Goal: Transaction & Acquisition: Purchase product/service

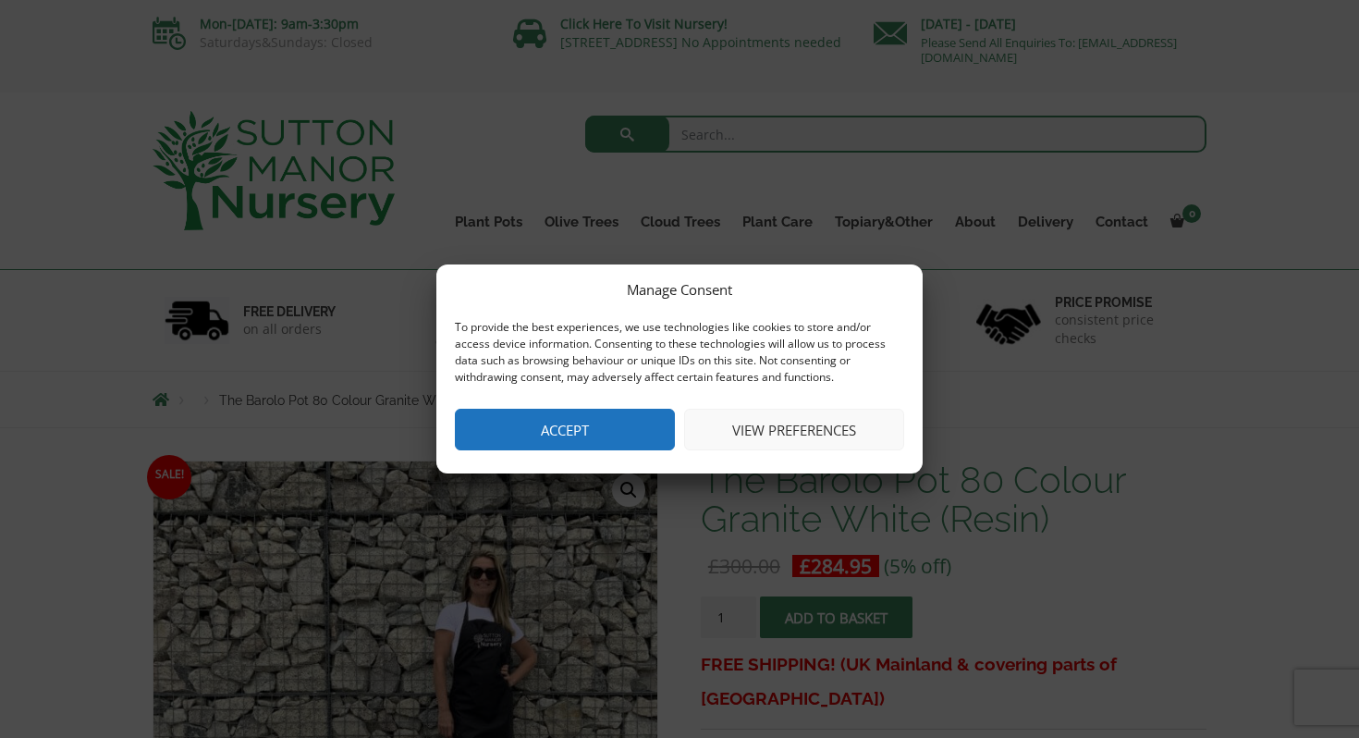
click at [583, 428] on button "Accept" at bounding box center [565, 430] width 220 height 42
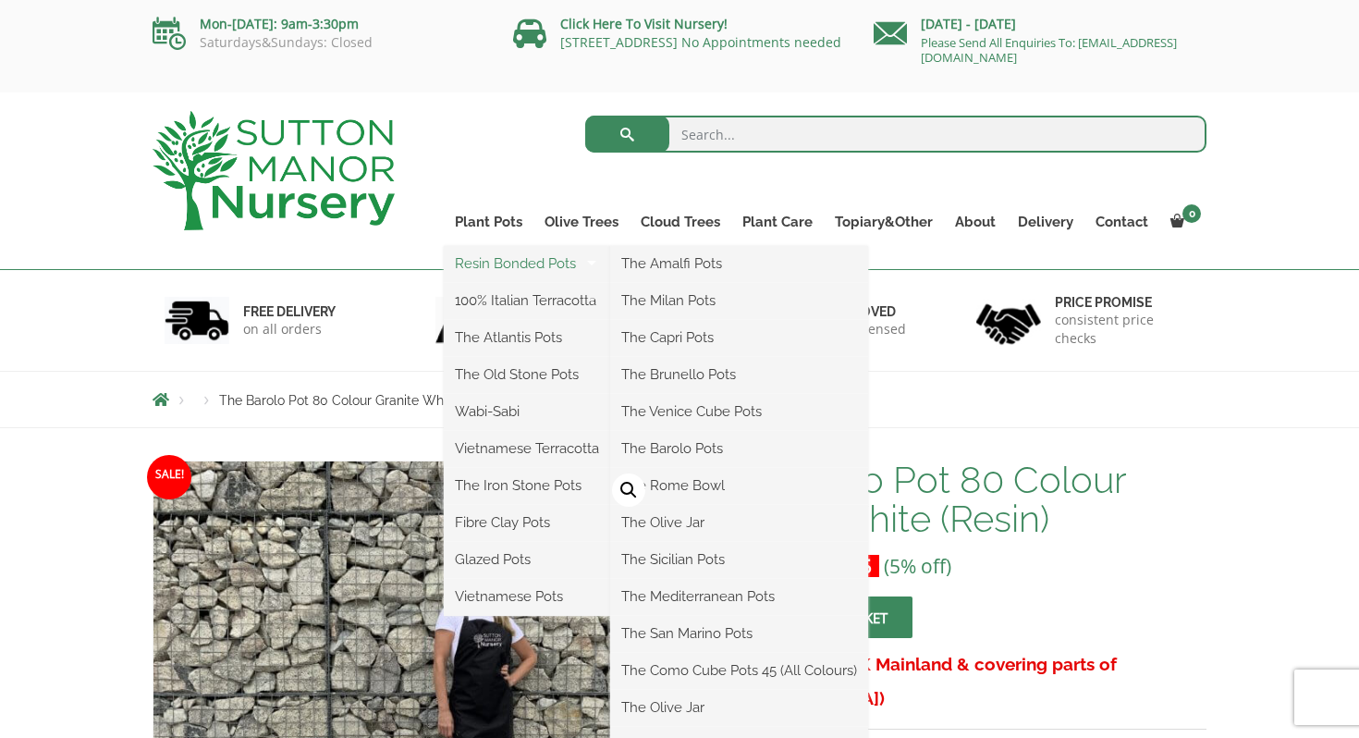
click at [502, 265] on link "Resin Bonded Pots" at bounding box center [527, 264] width 166 height 28
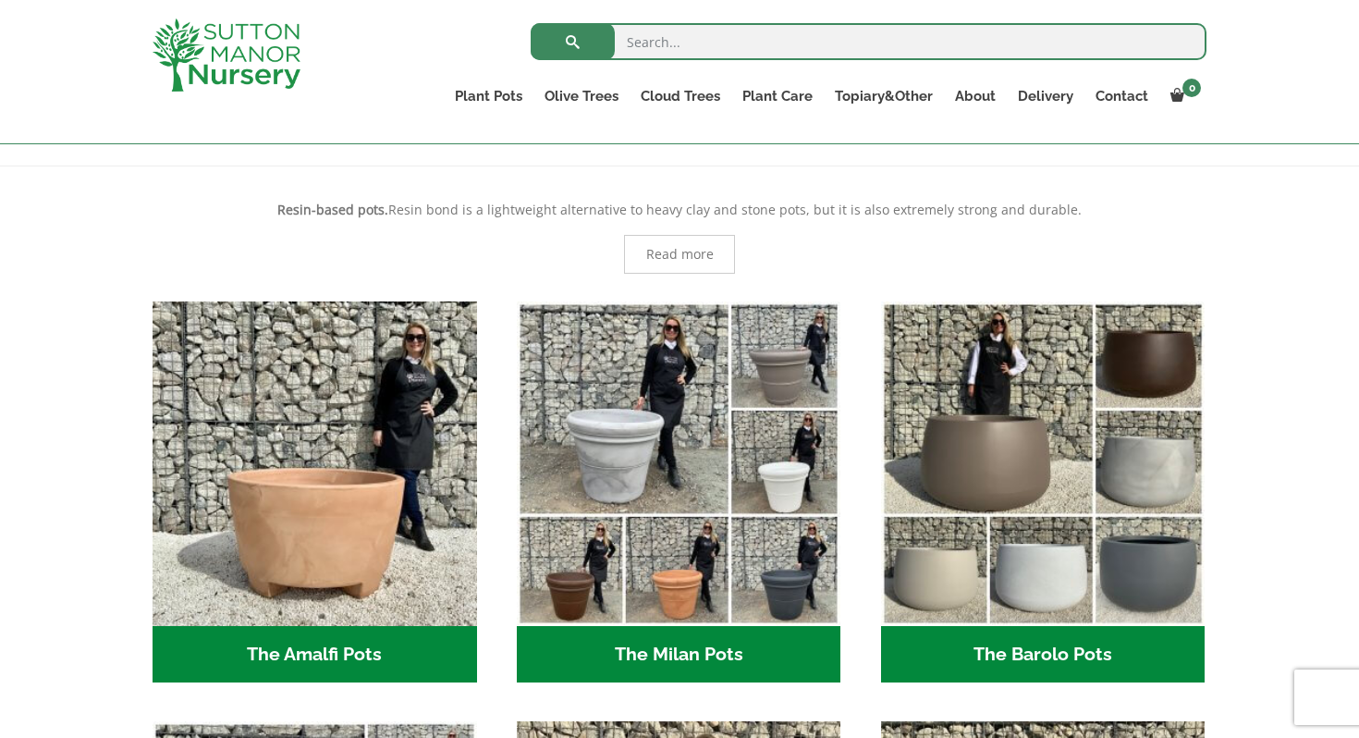
scroll to position [481, 0]
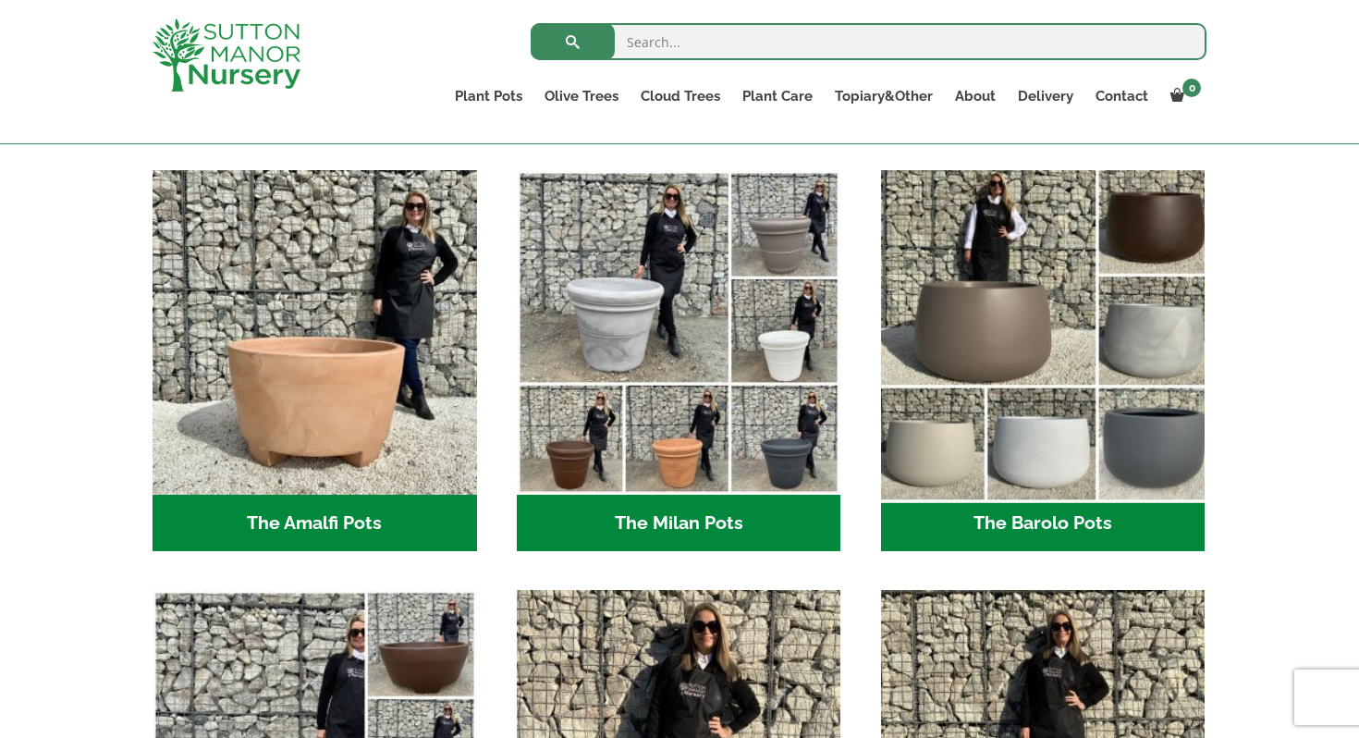
click at [994, 342] on img "Visit product category The Barolo Pots" at bounding box center [1043, 332] width 340 height 340
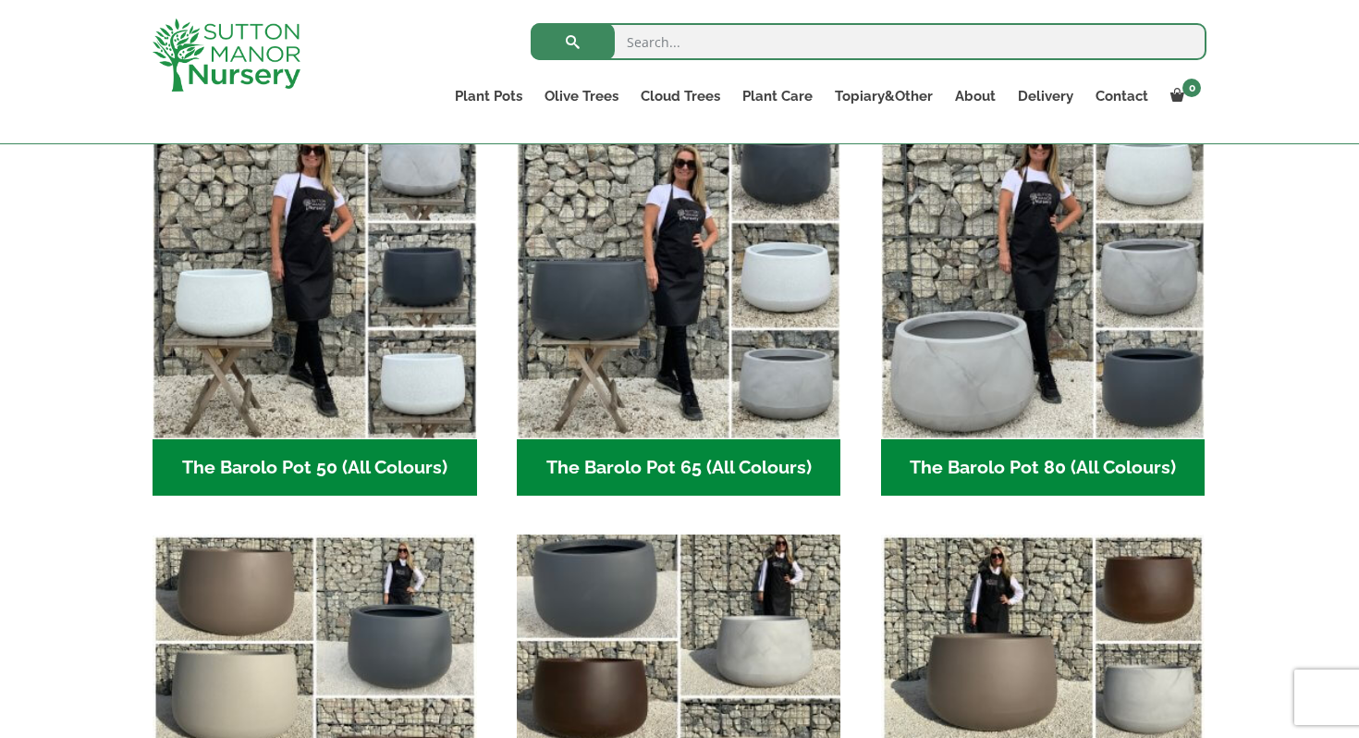
scroll to position [512, 0]
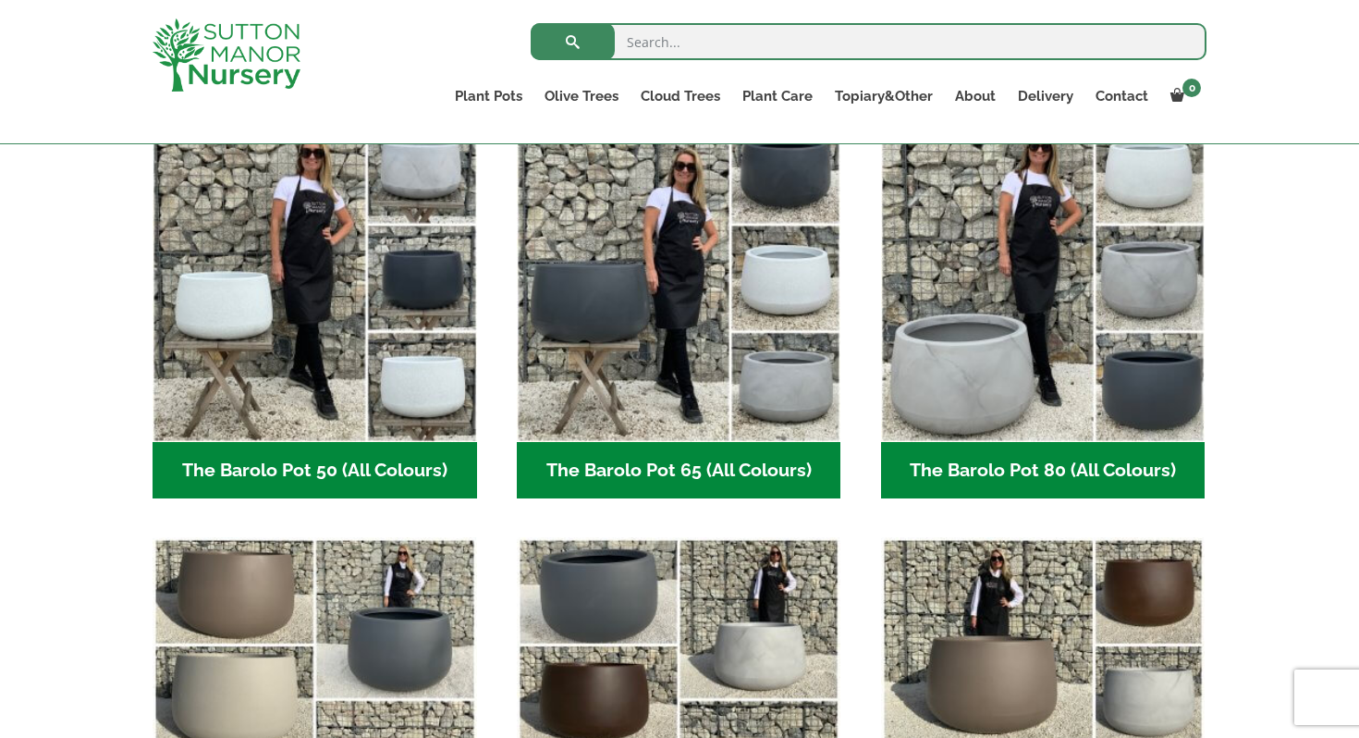
click at [1063, 467] on h2 "The Barolo Pot 80 (All Colours) (6)" at bounding box center [1043, 470] width 325 height 57
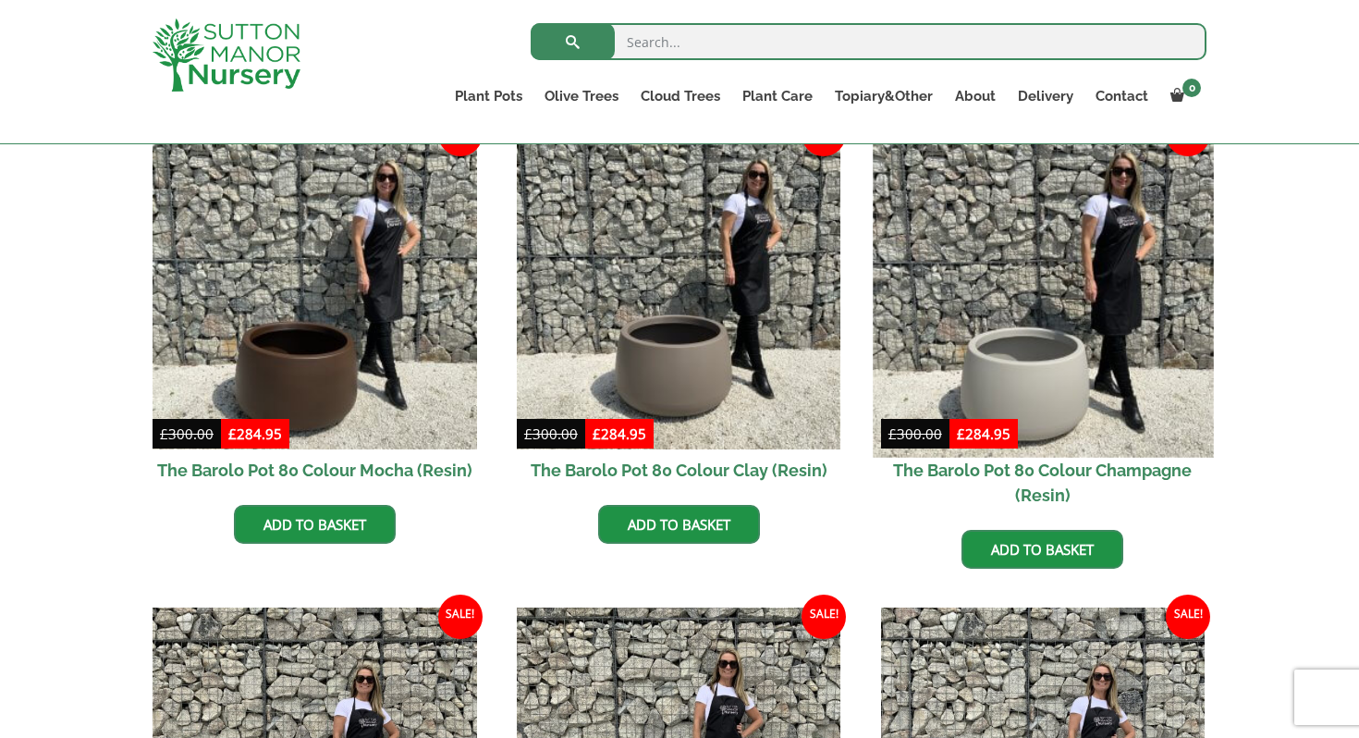
scroll to position [500, 0]
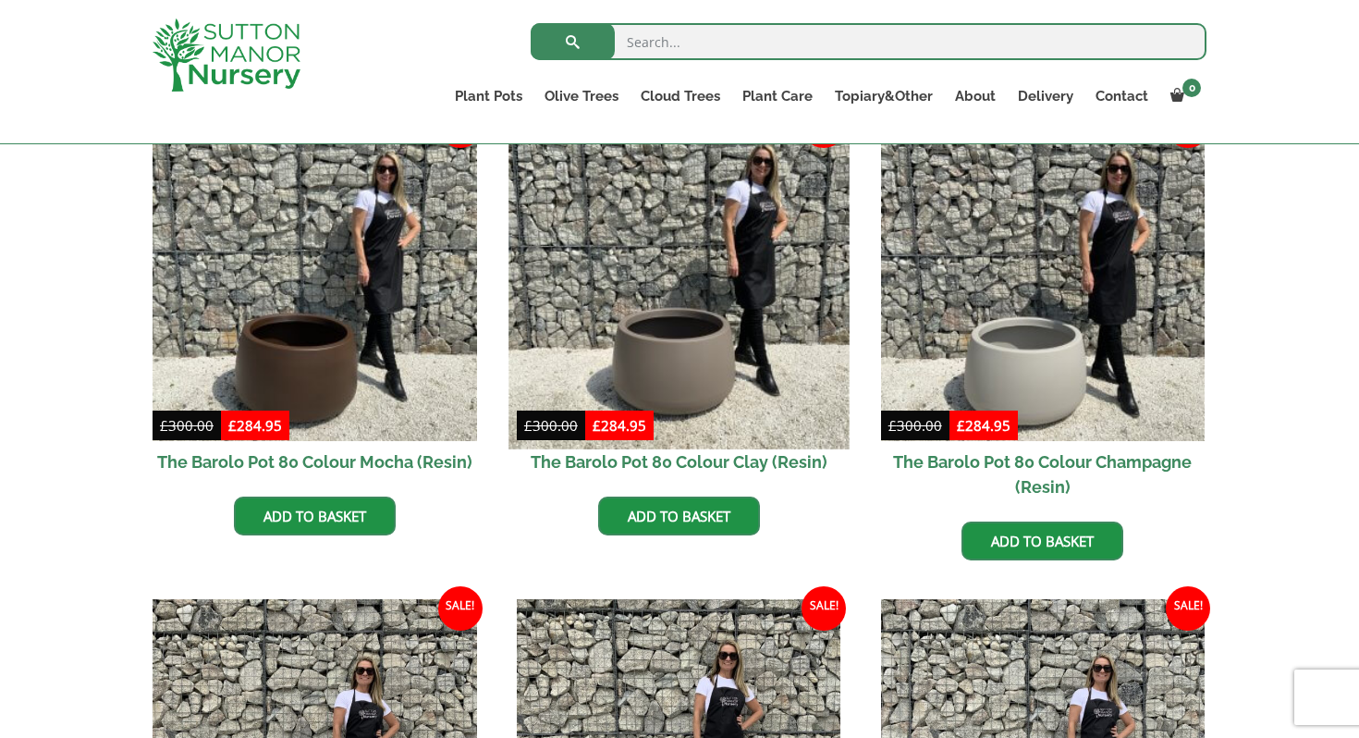
click at [709, 375] on img at bounding box center [679, 278] width 340 height 340
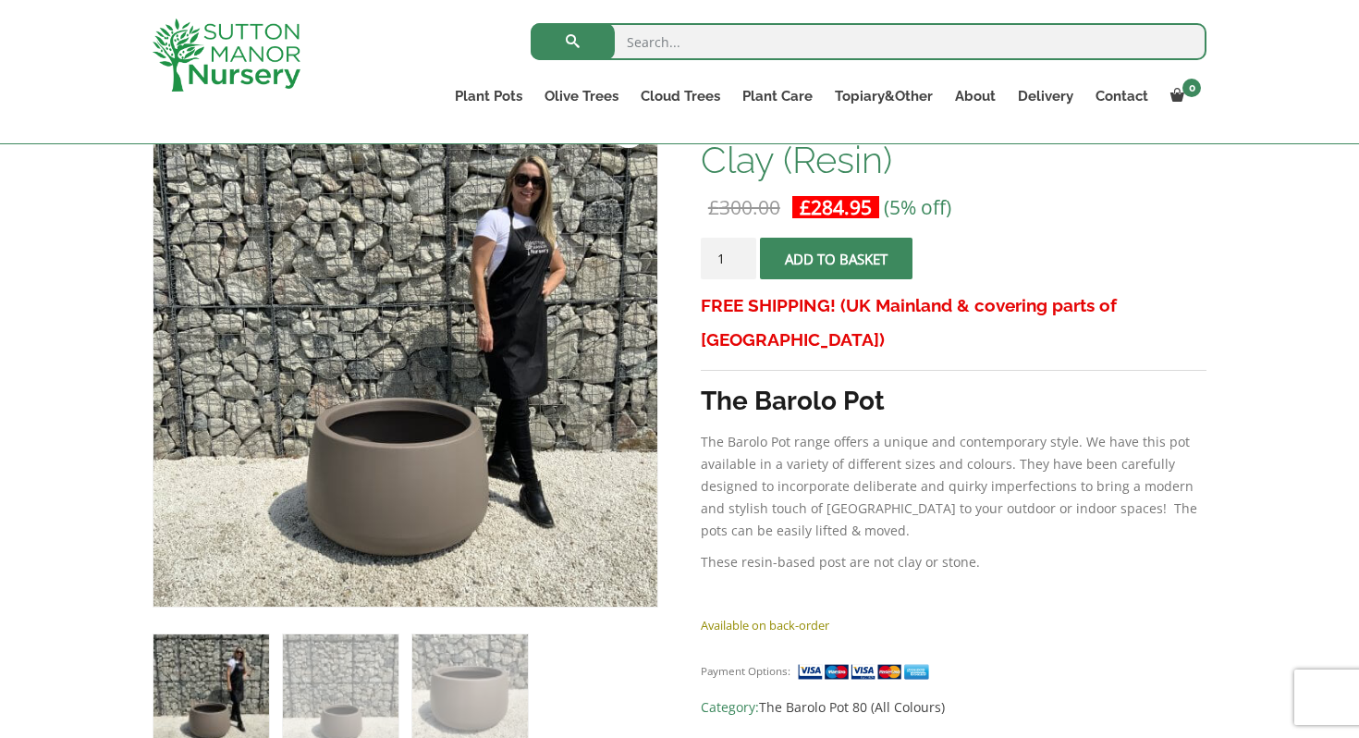
scroll to position [334, 0]
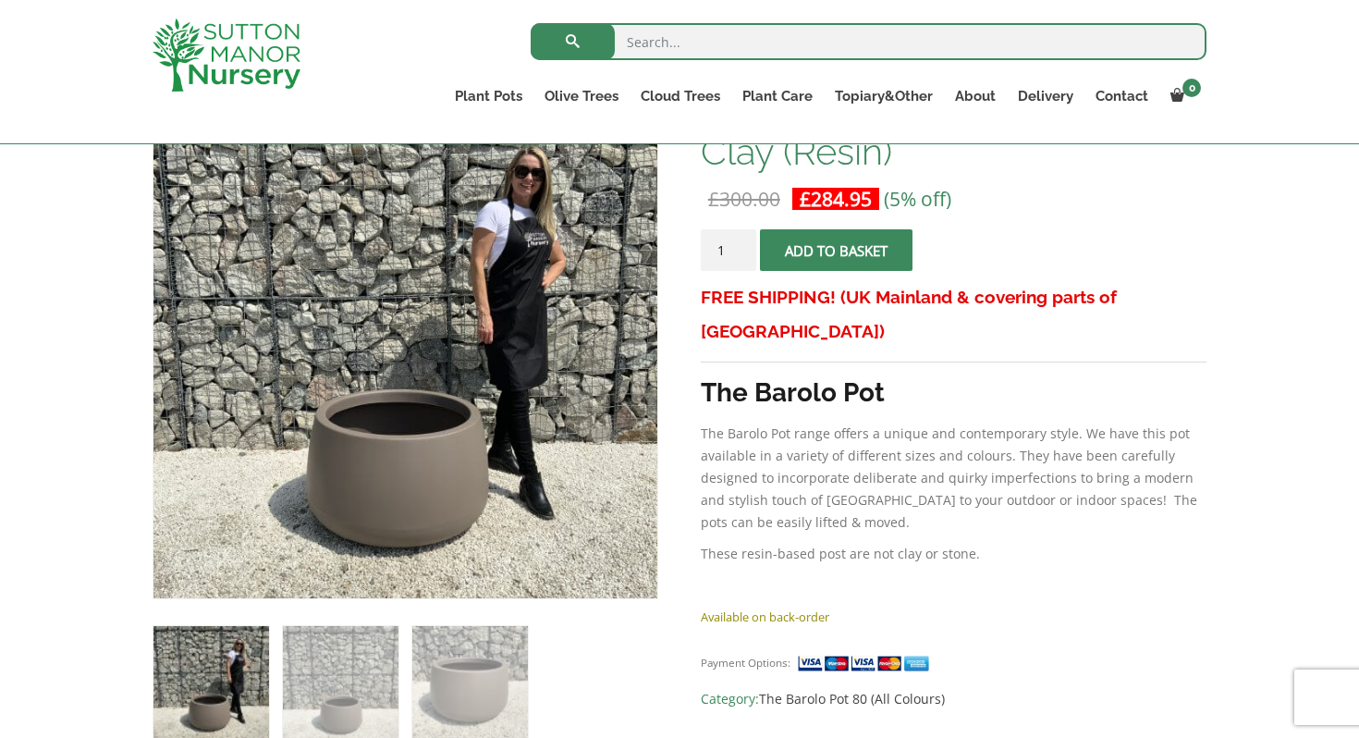
click at [836, 251] on span "submit" at bounding box center [836, 251] width 0 height 0
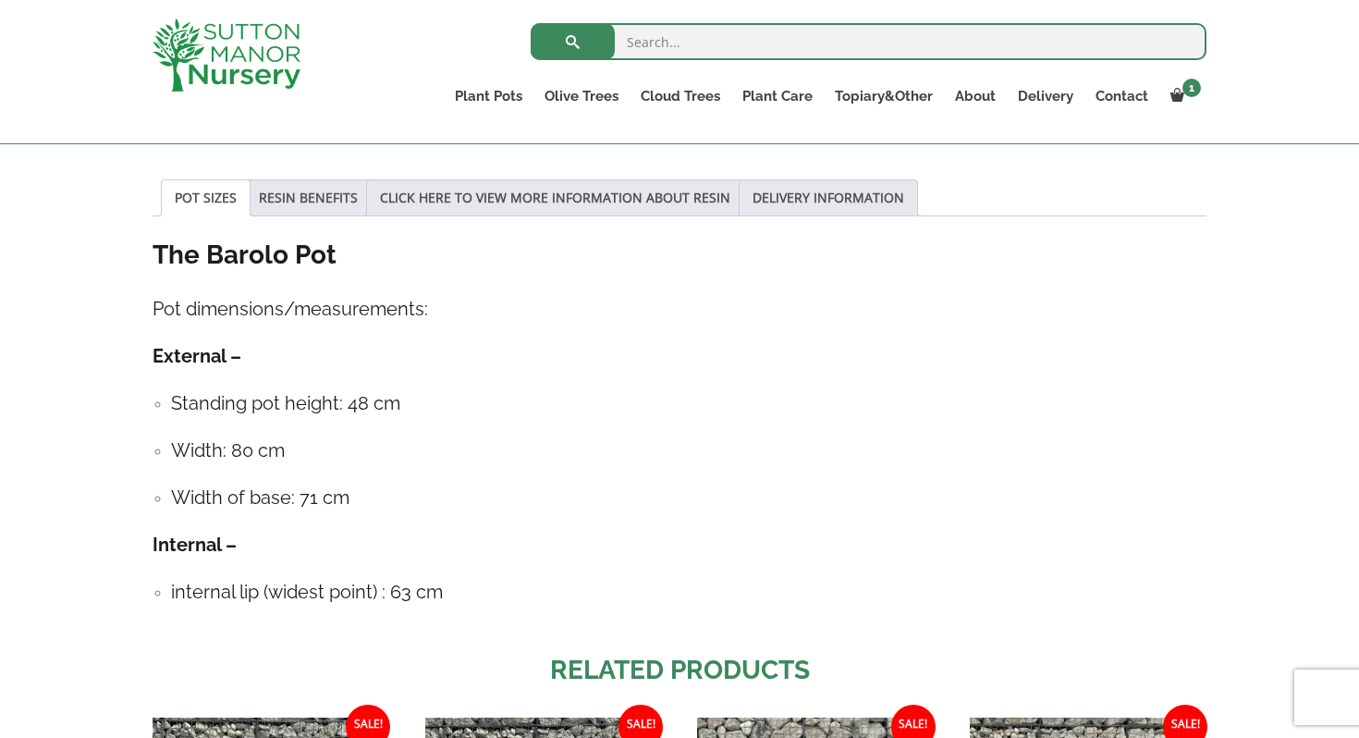
scroll to position [1033, 0]
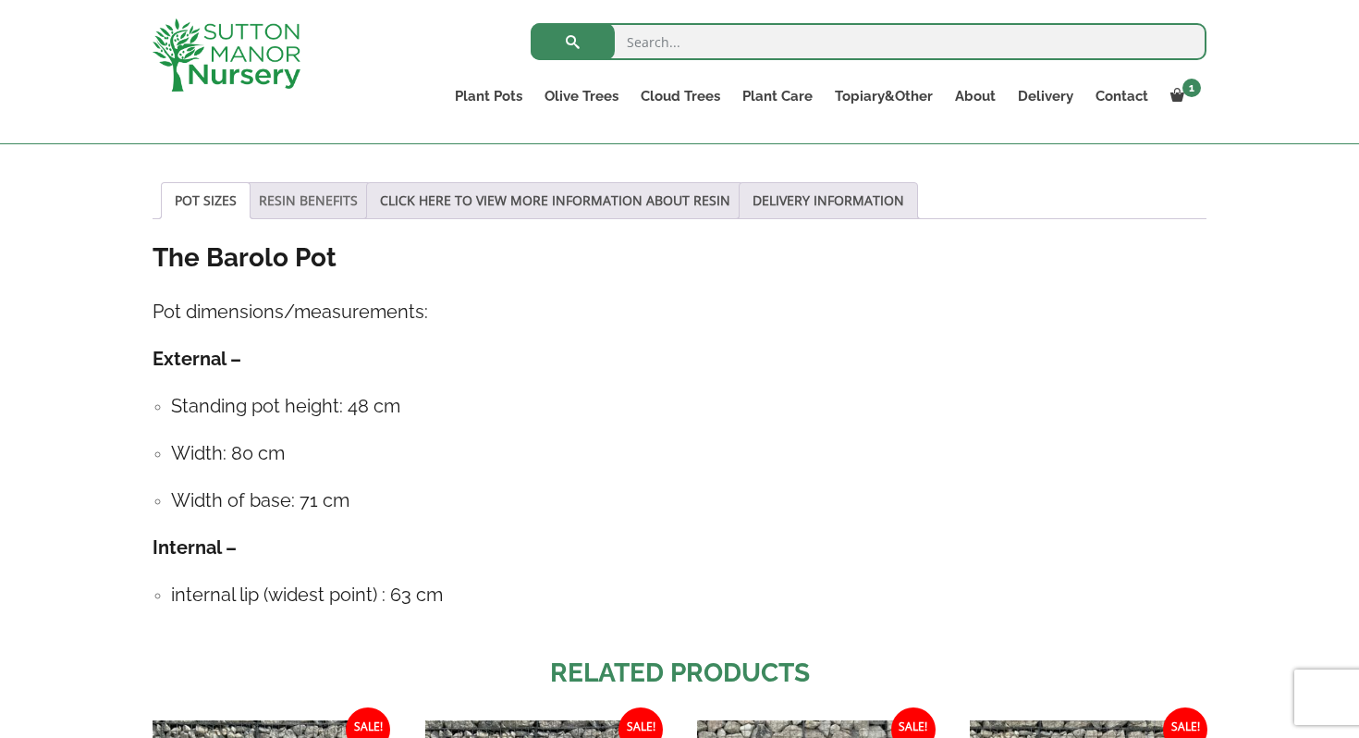
click at [316, 202] on link "RESIN BENEFITS" at bounding box center [308, 200] width 99 height 35
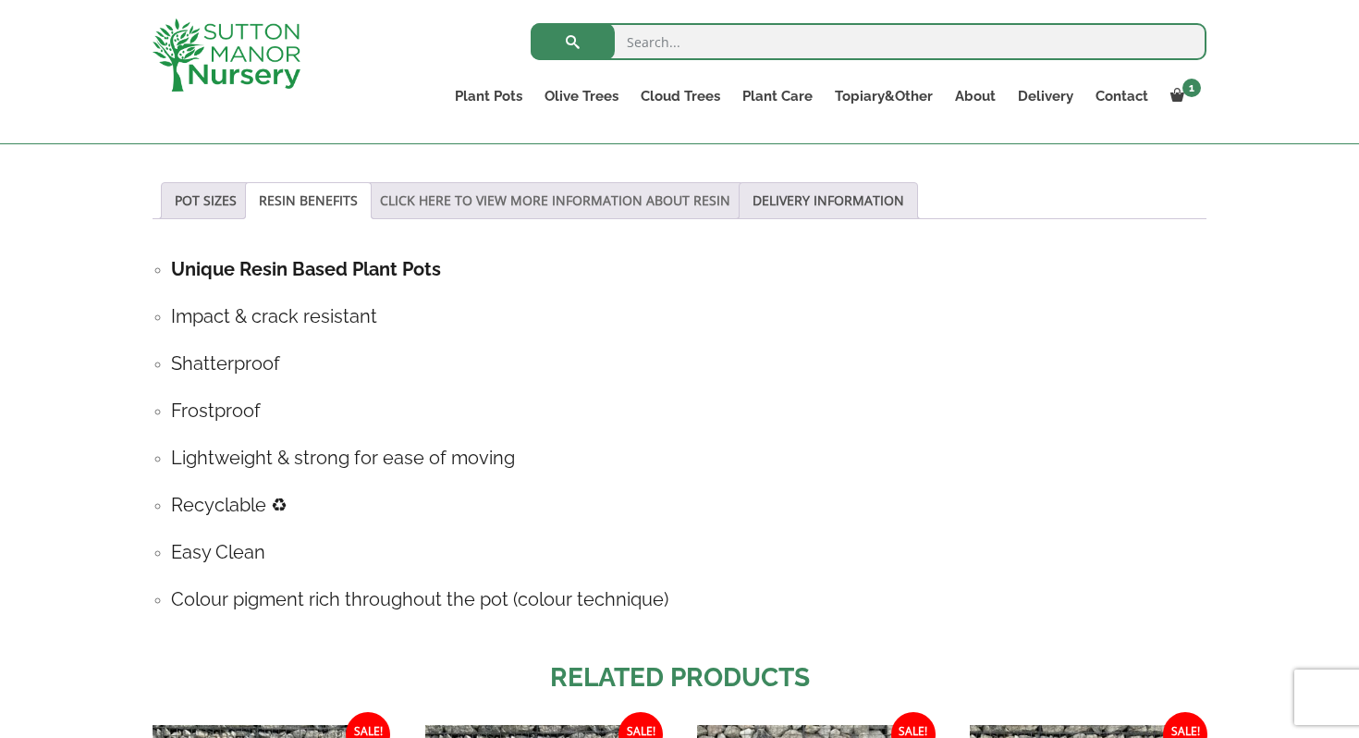
click at [577, 193] on link "CLICK HERE TO VIEW MORE INFORMATION ABOUT RESIN" at bounding box center [555, 200] width 350 height 35
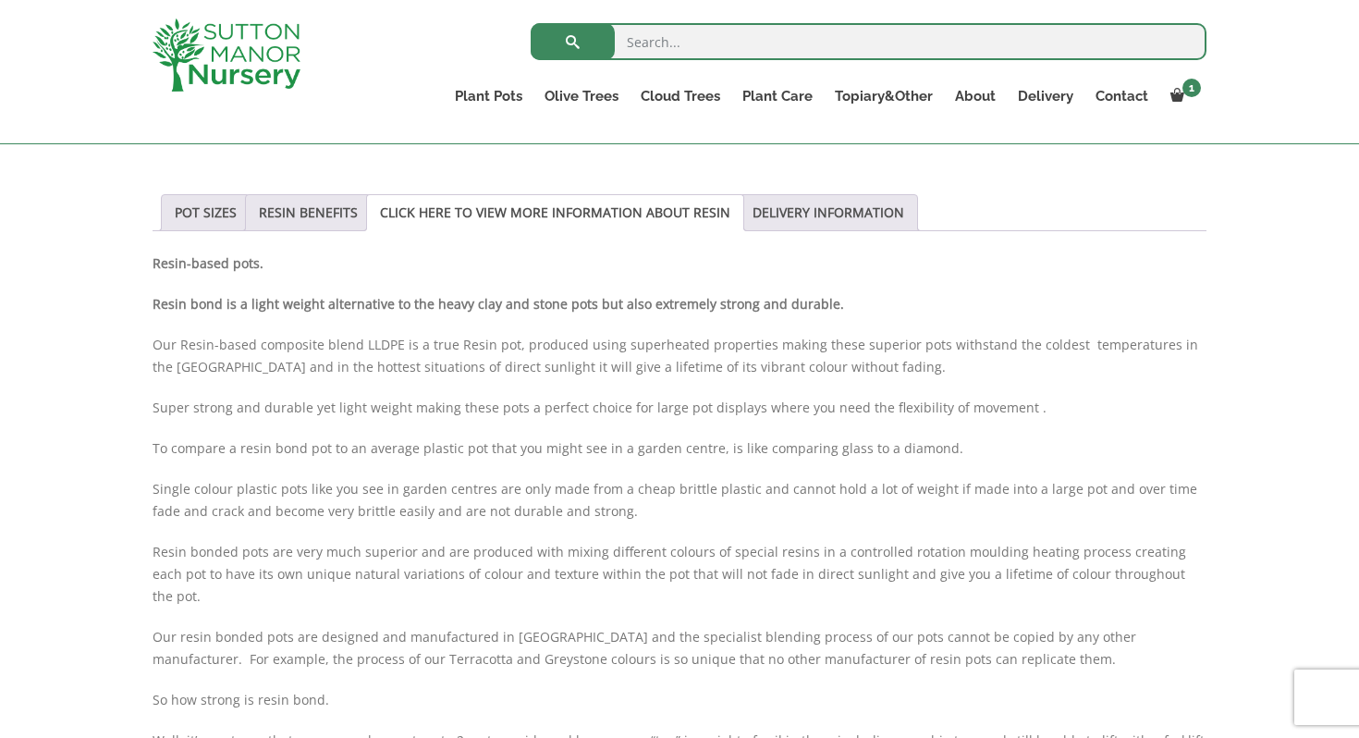
scroll to position [1016, 0]
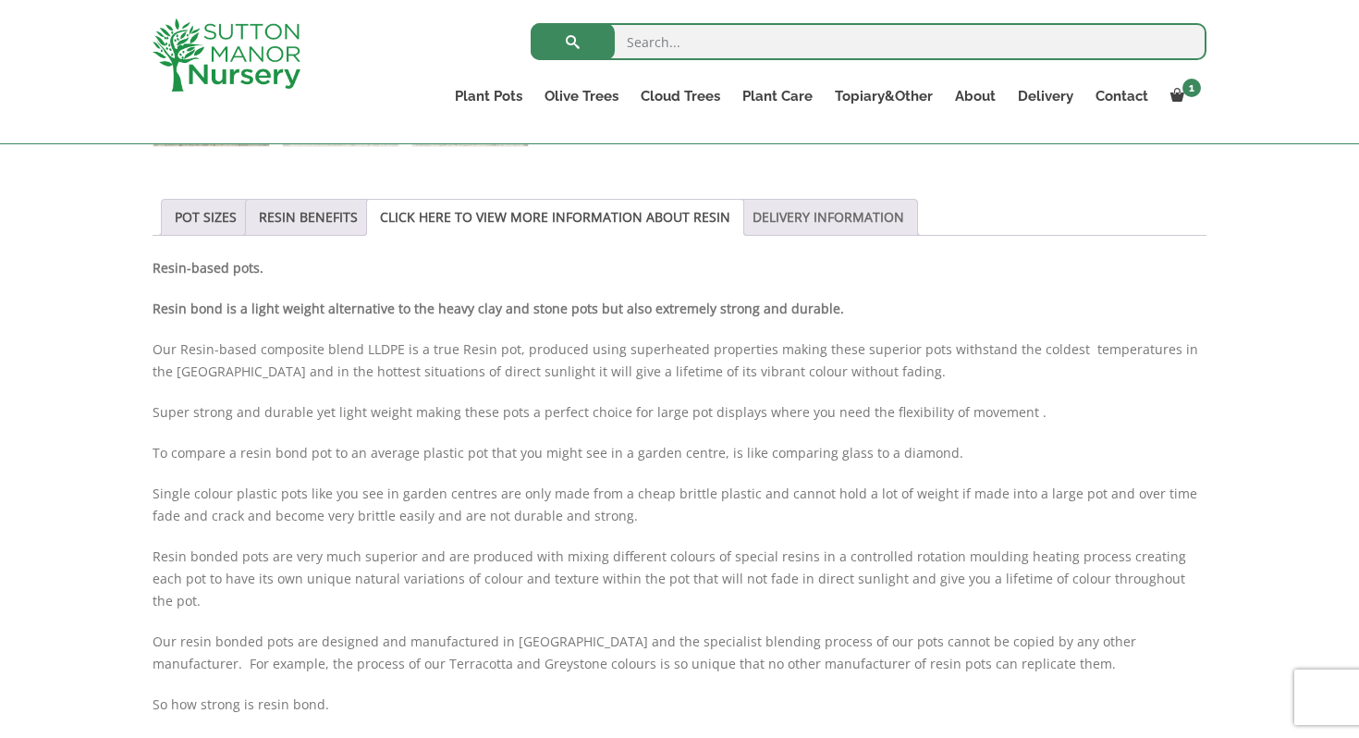
click at [828, 216] on link "DELIVERY INFORMATION" at bounding box center [829, 217] width 152 height 35
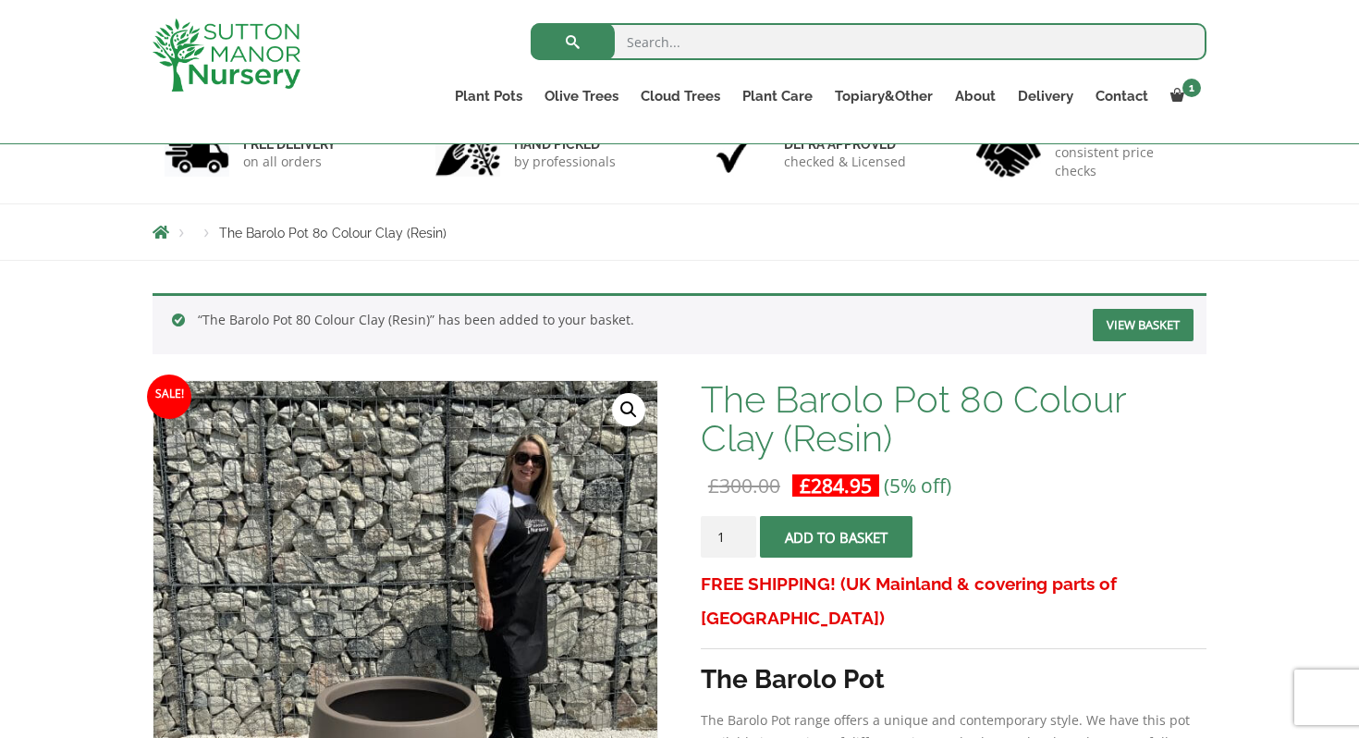
scroll to position [0, 0]
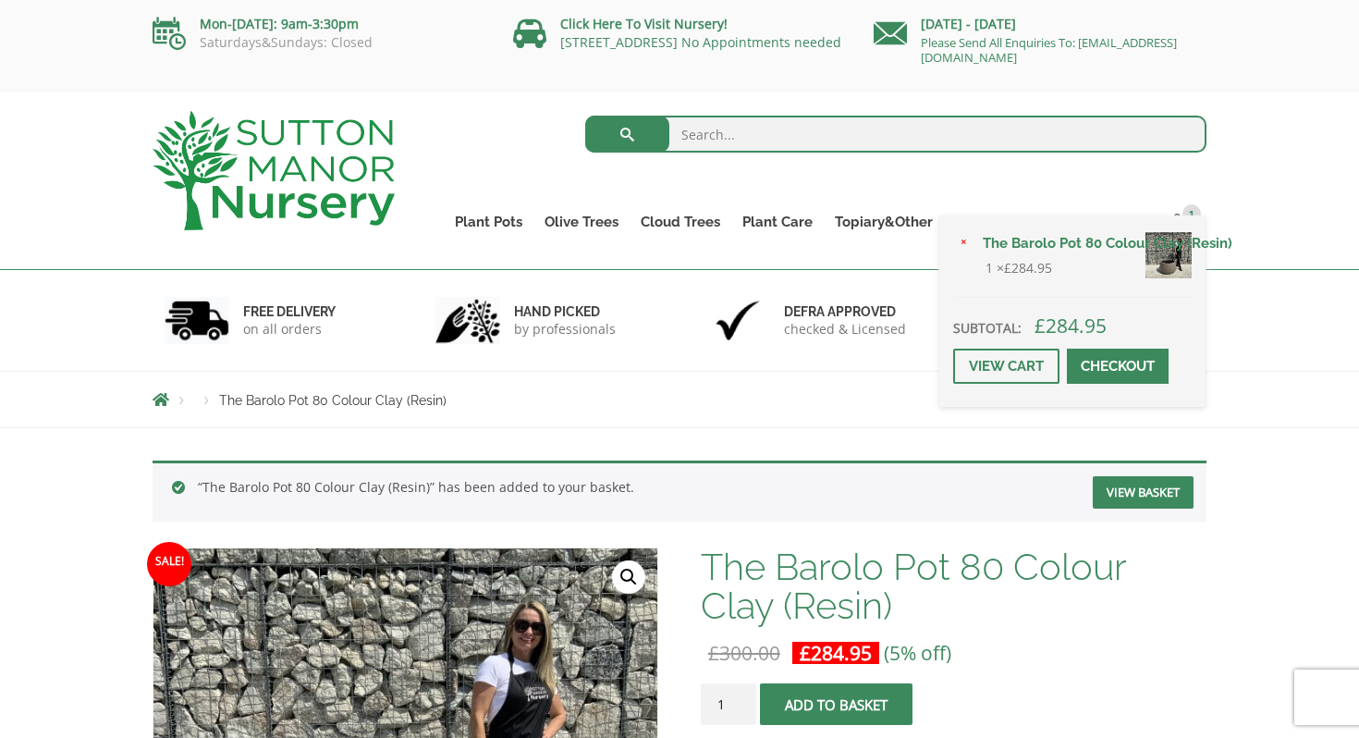
click at [1118, 366] on span at bounding box center [1118, 366] width 0 height 0
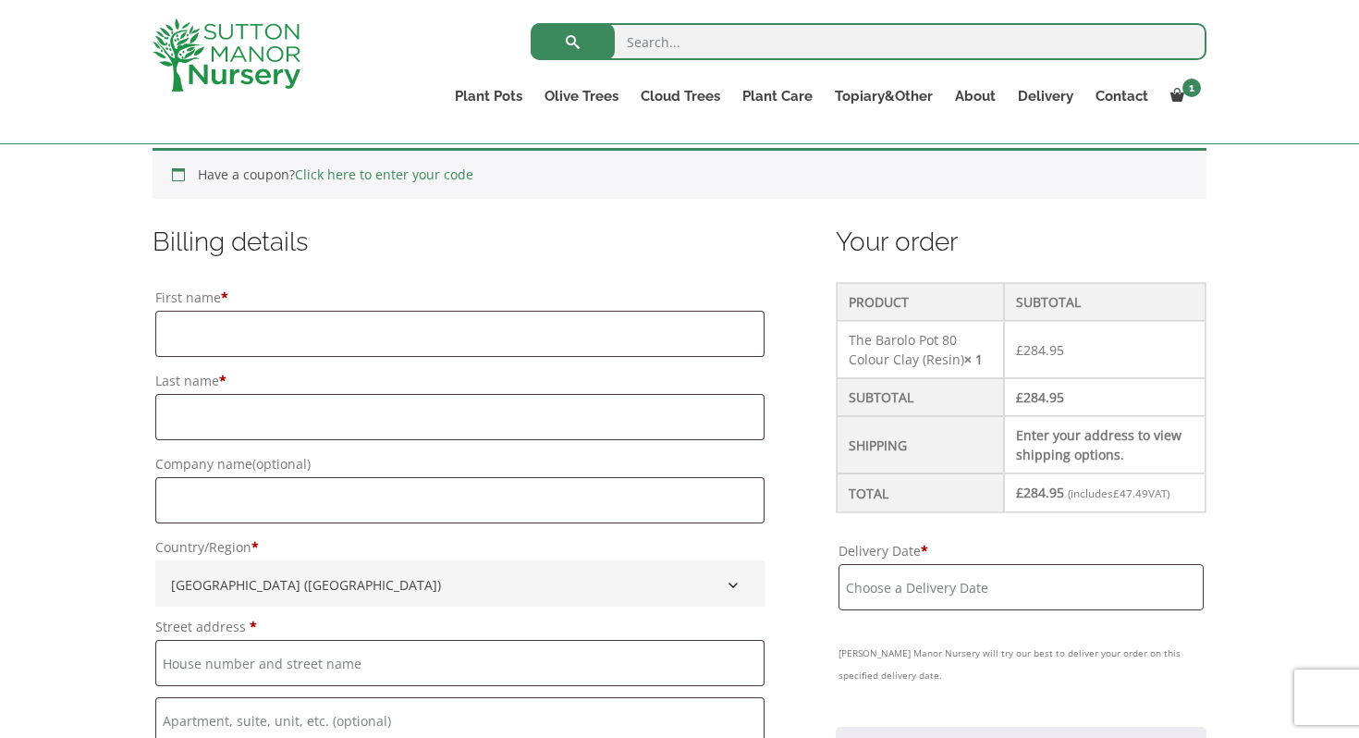
scroll to position [401, 0]
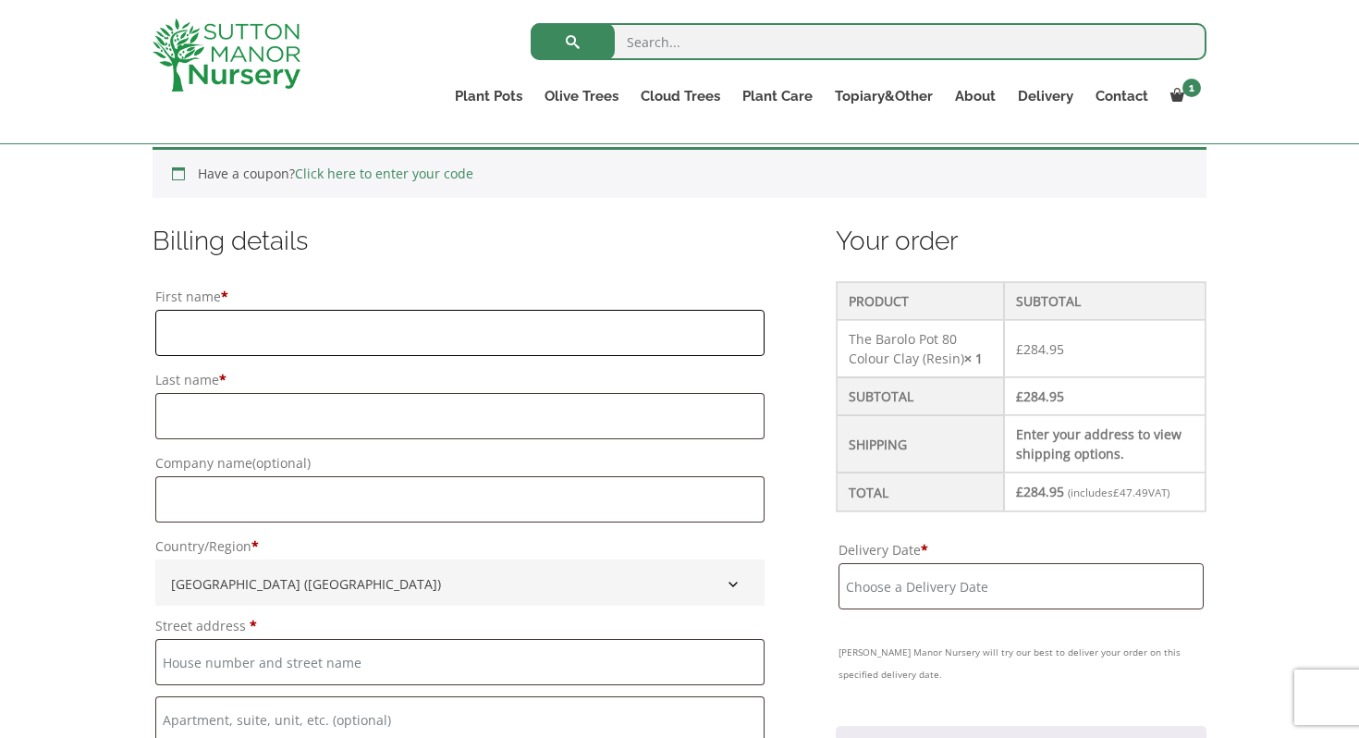
click at [214, 339] on input "First name *" at bounding box center [459, 333] width 609 height 46
type input "Mark"
type input "Cook"
type input "51 Marguerite Drive"
type input "Leigh-on-Sea"
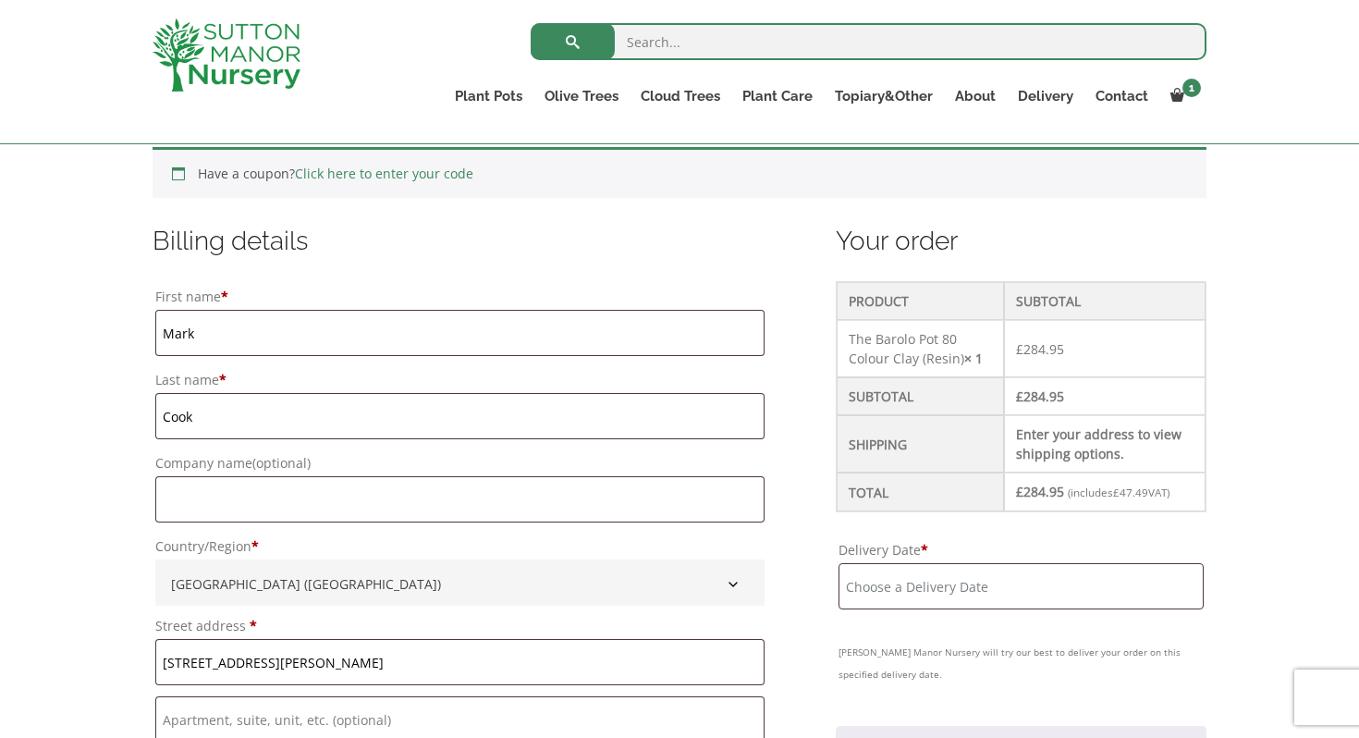
type input "Essex"
type input "ss9 1nn"
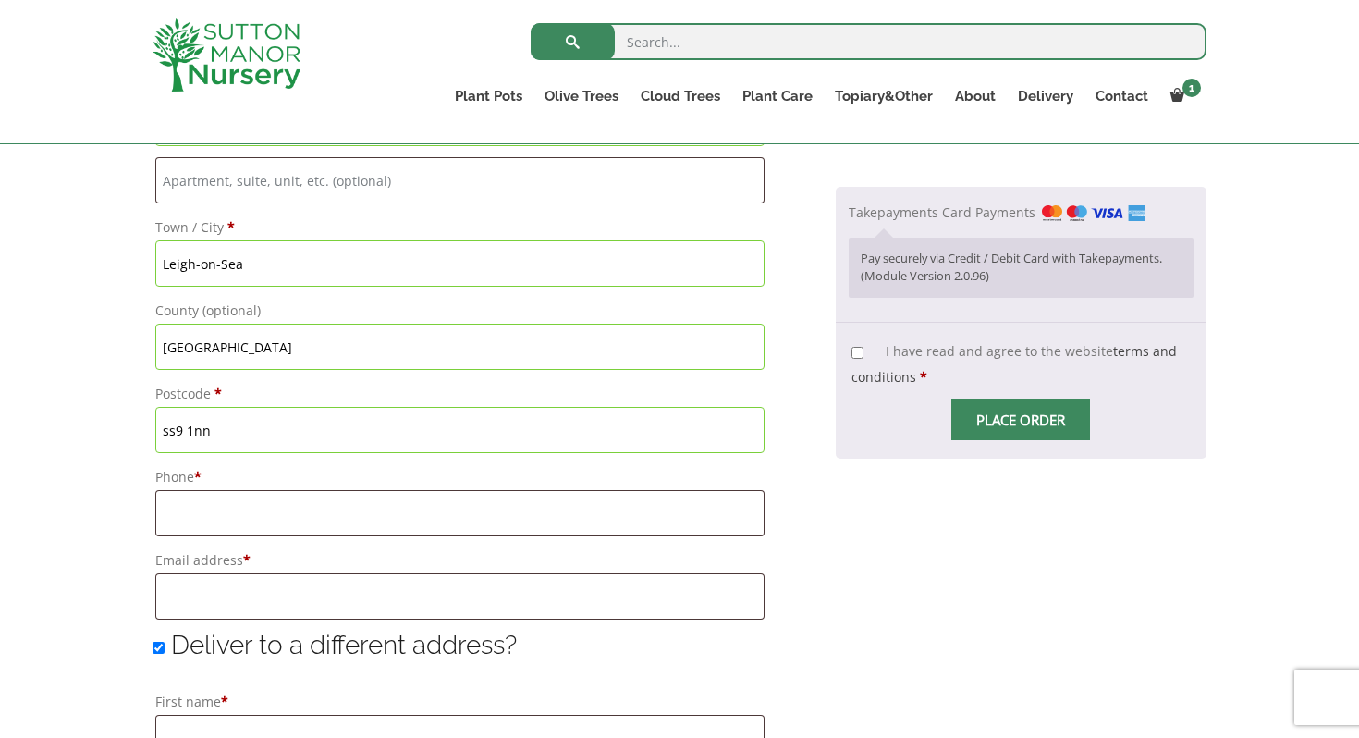
scroll to position [965, 0]
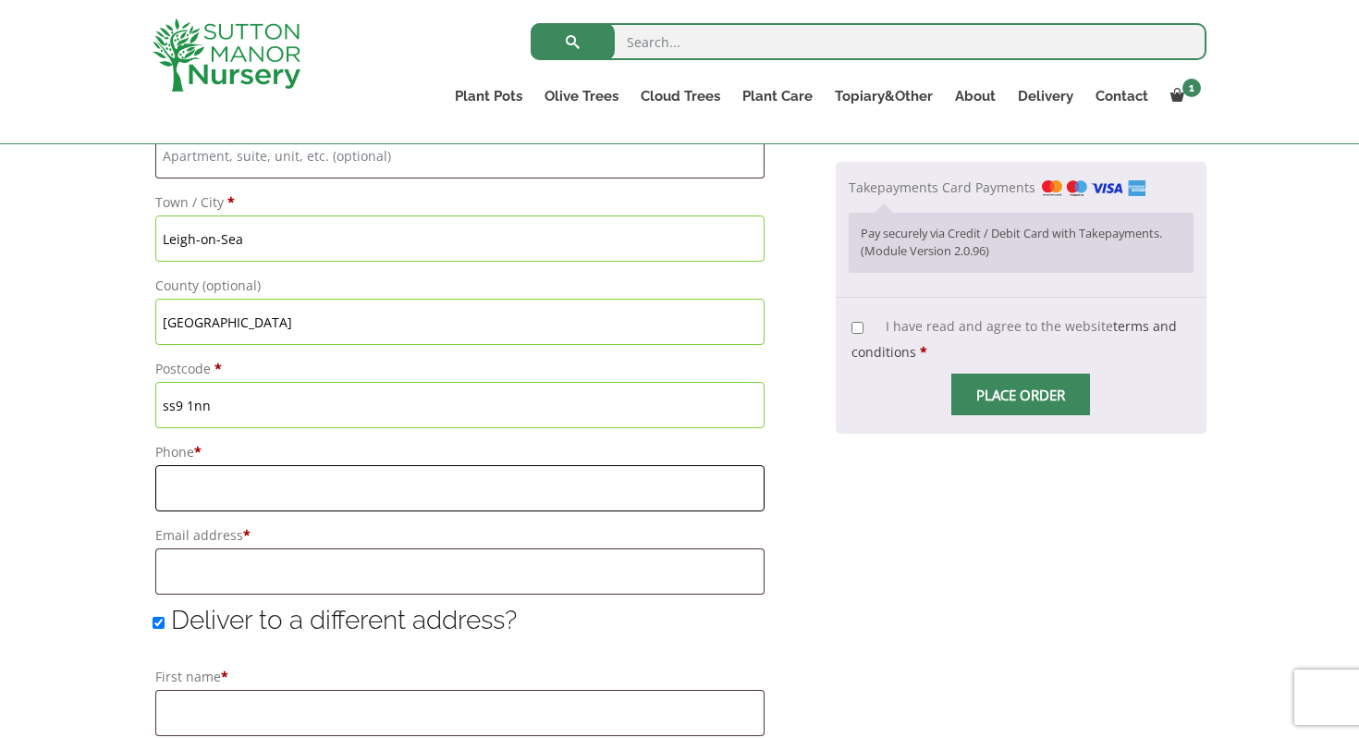
click at [197, 474] on input "Phone *" at bounding box center [459, 488] width 609 height 46
type input "07908455495"
click at [185, 572] on input "Email address *" at bounding box center [459, 571] width 609 height 46
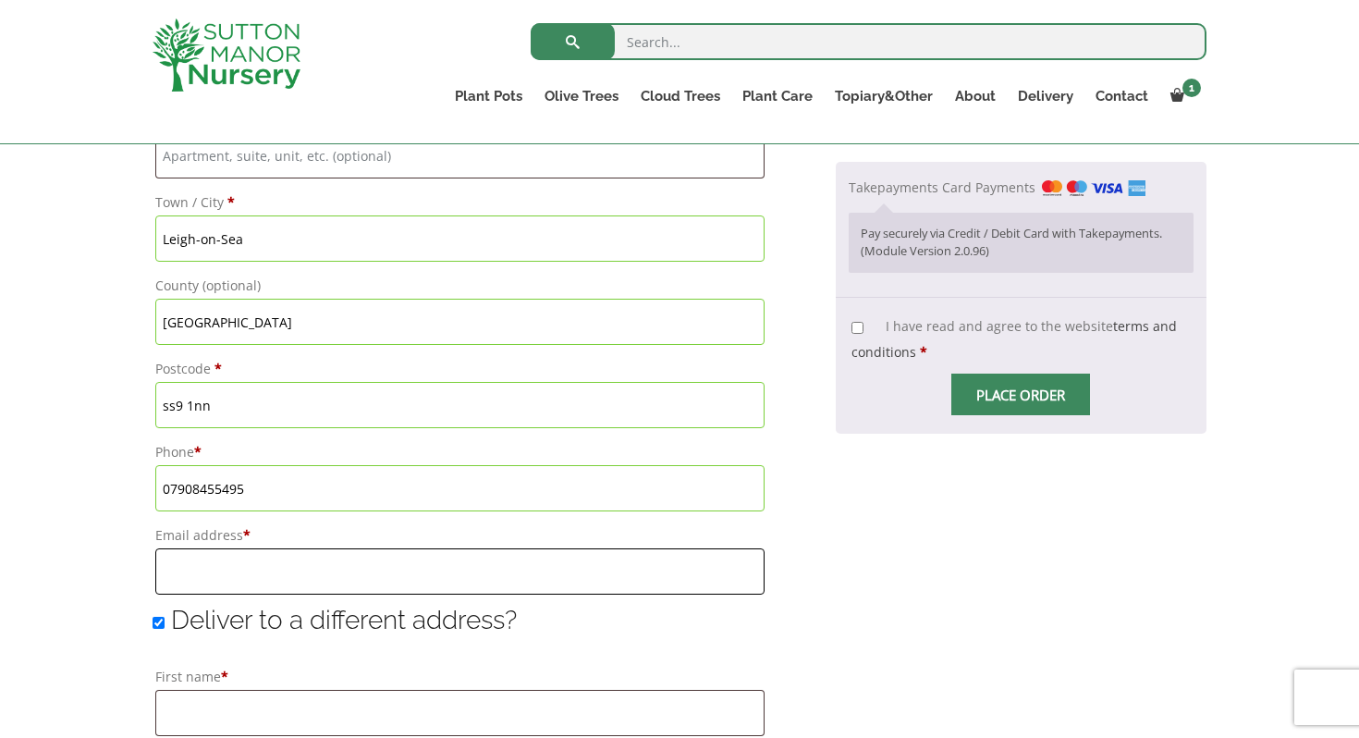
click at [220, 563] on input "Email address *" at bounding box center [459, 571] width 609 height 46
type input "markcook19@hotmail.com"
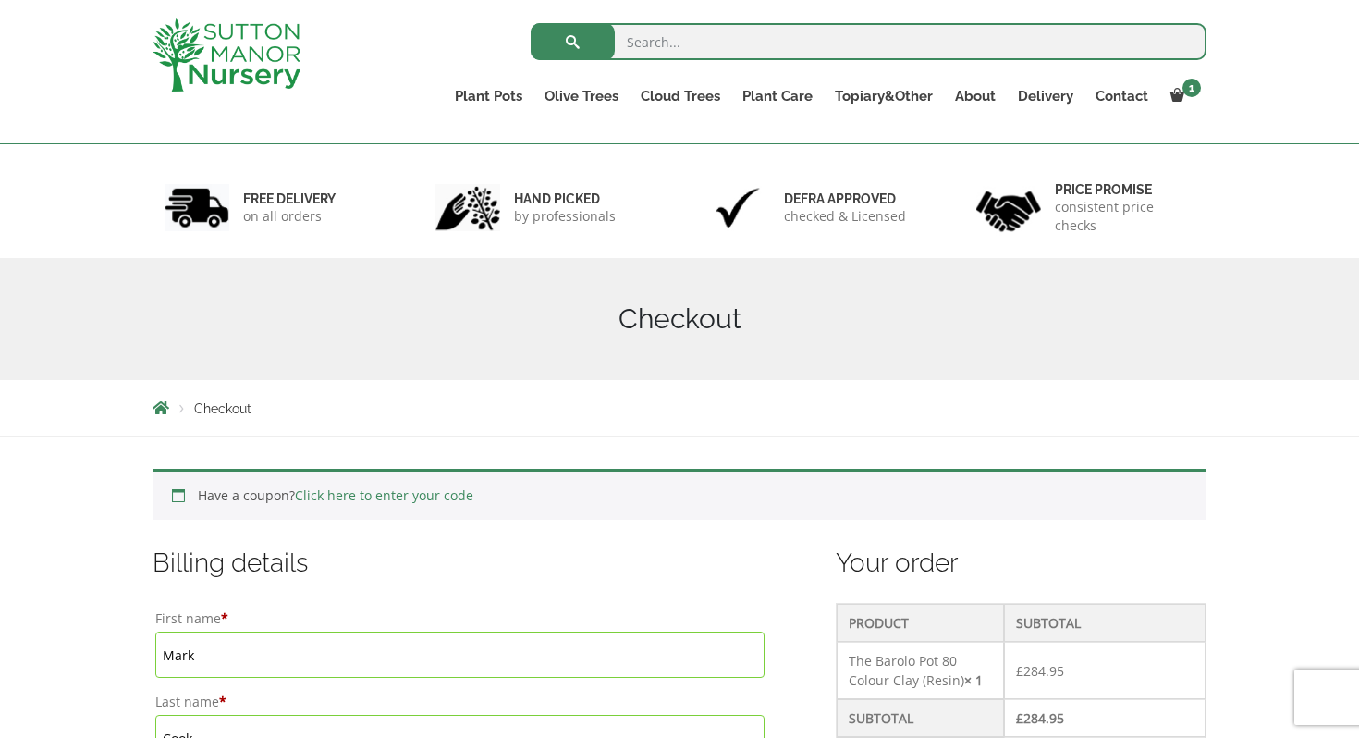
scroll to position [0, 0]
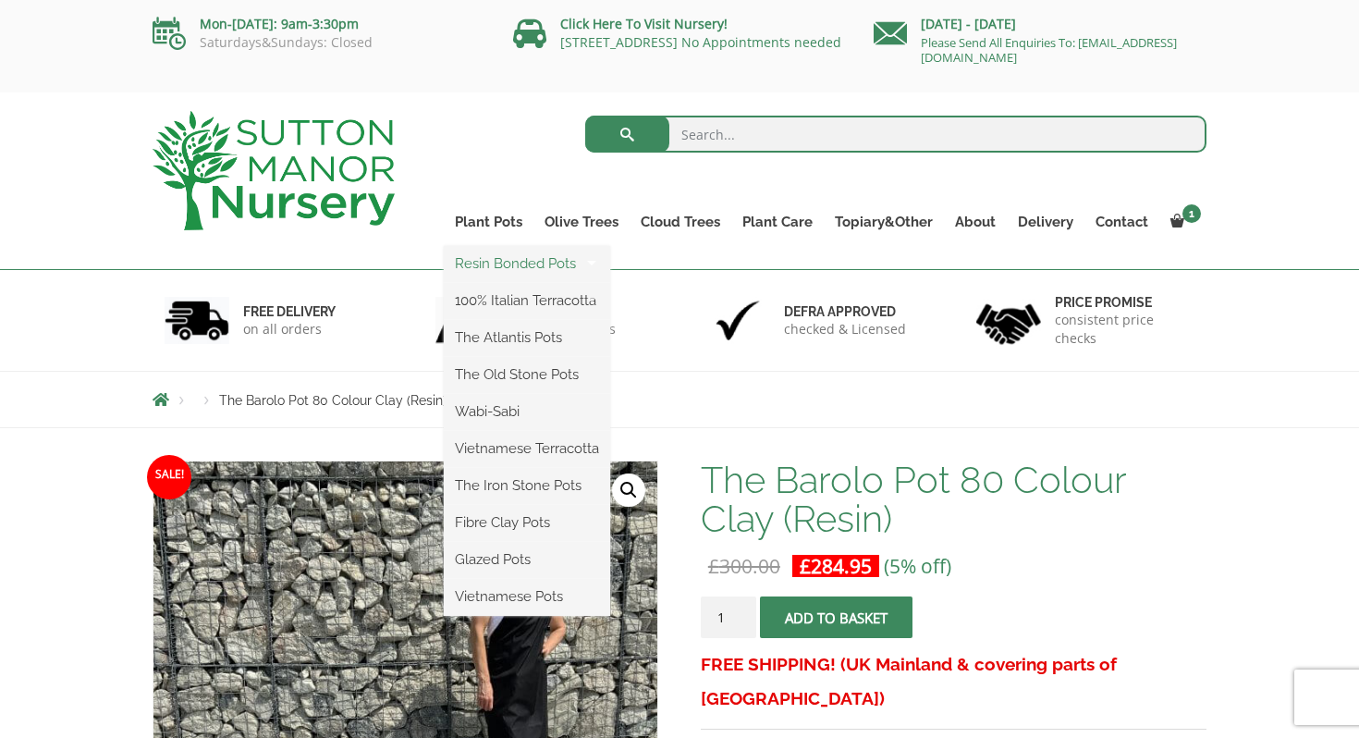
click at [513, 260] on link "Resin Bonded Pots" at bounding box center [527, 264] width 166 height 28
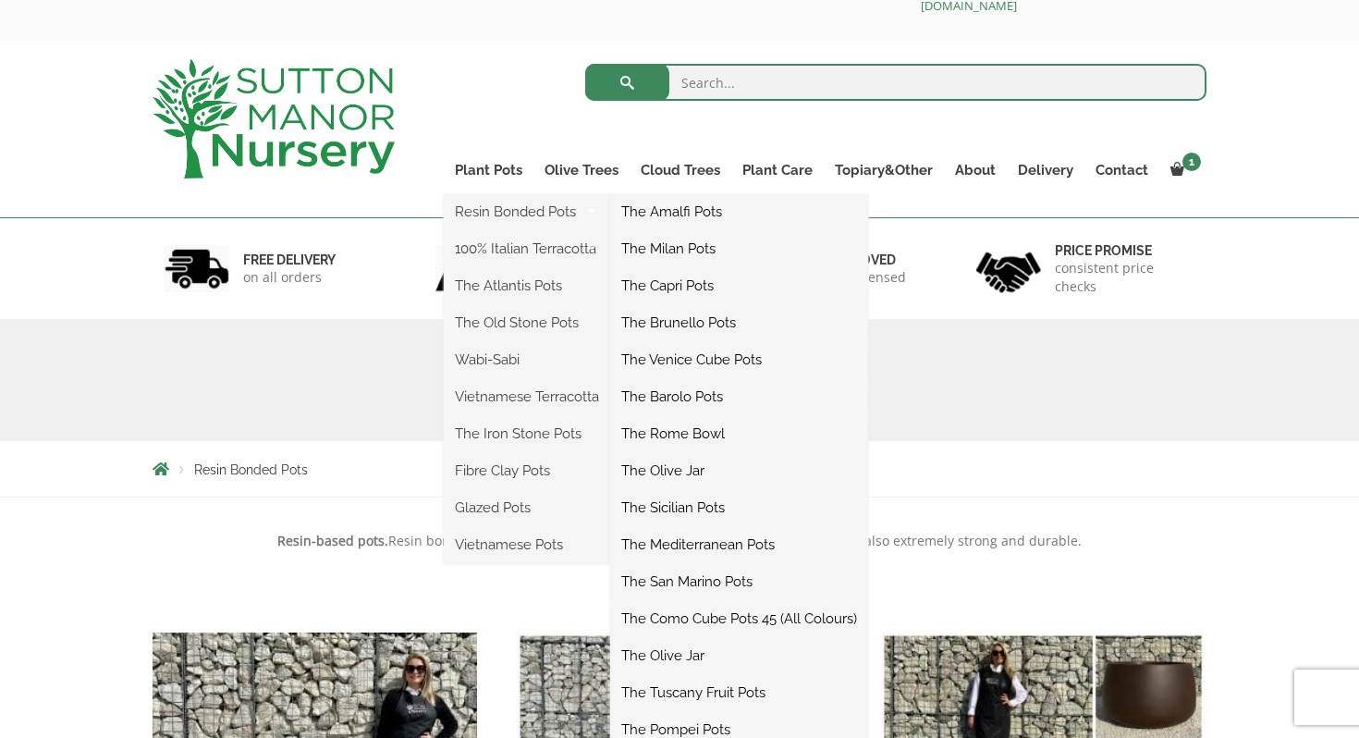
scroll to position [59, 0]
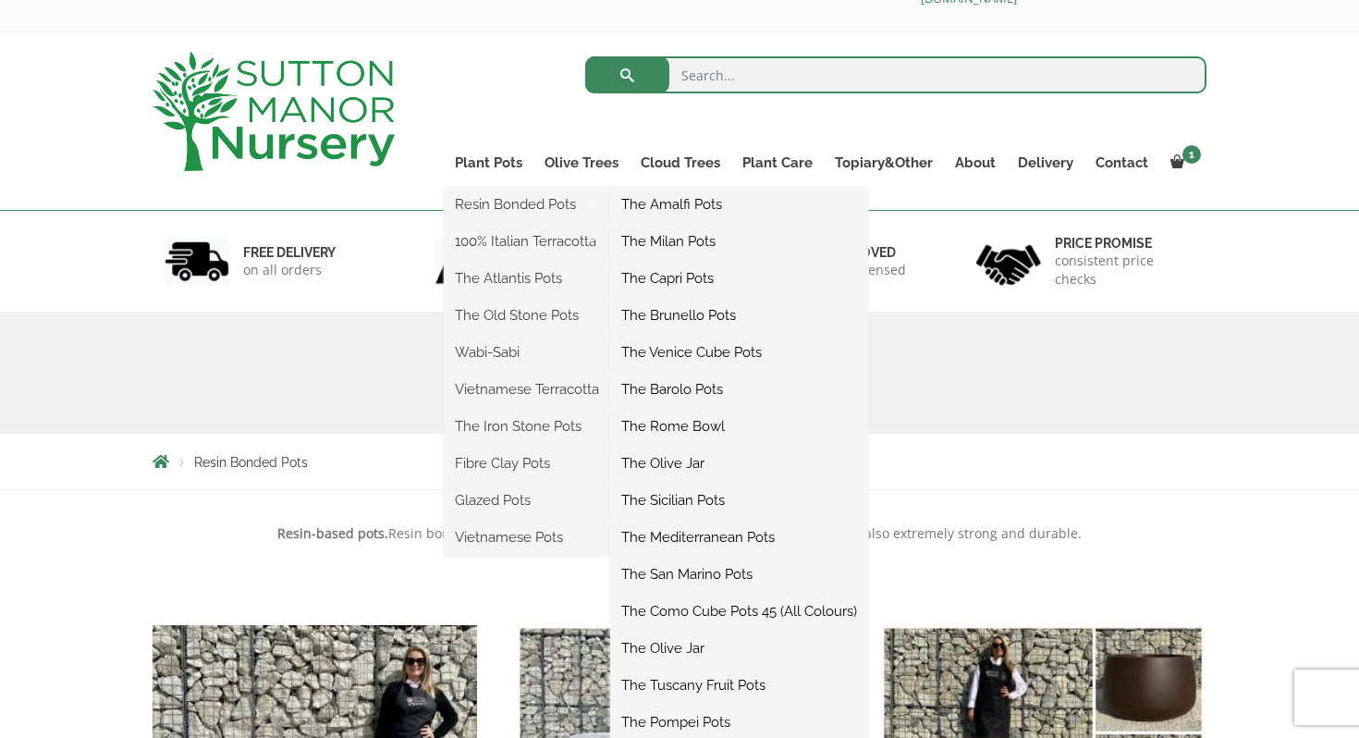
click at [687, 389] on link "The Barolo Pots" at bounding box center [739, 389] width 258 height 28
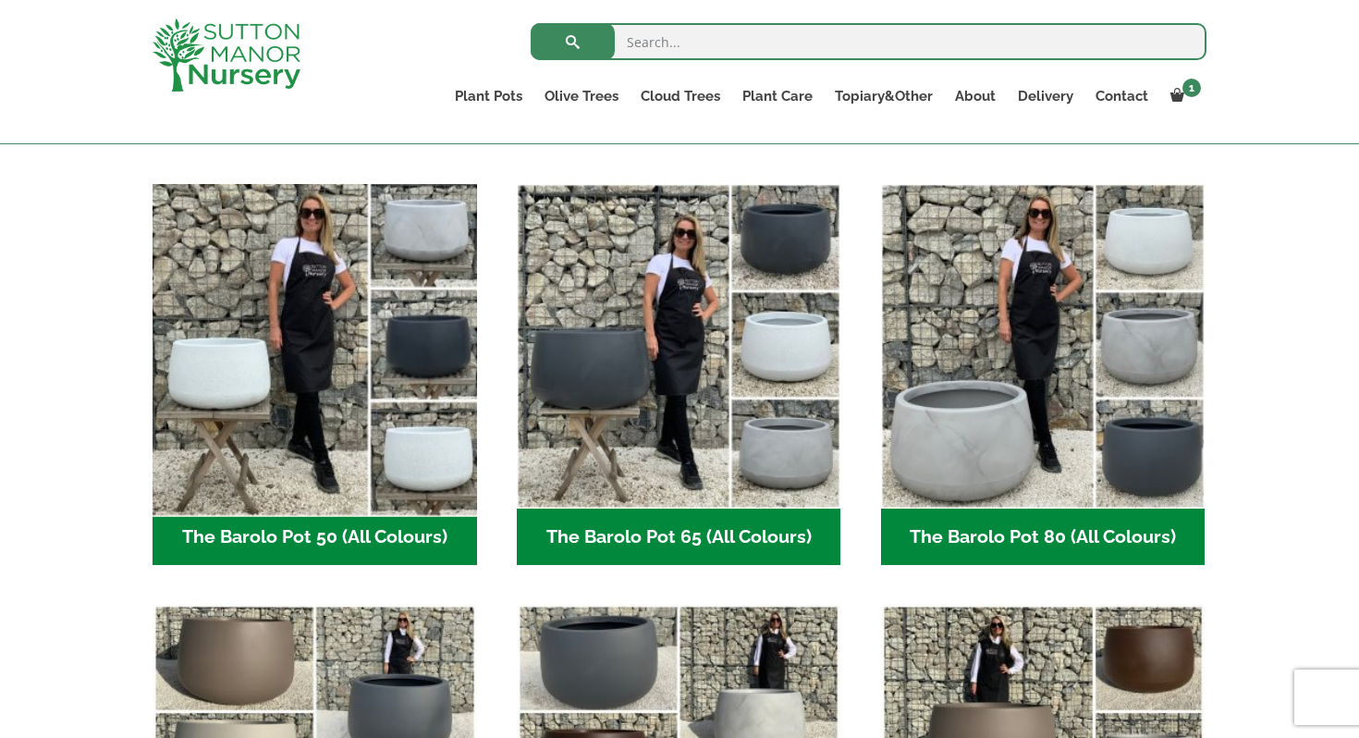
scroll to position [447, 0]
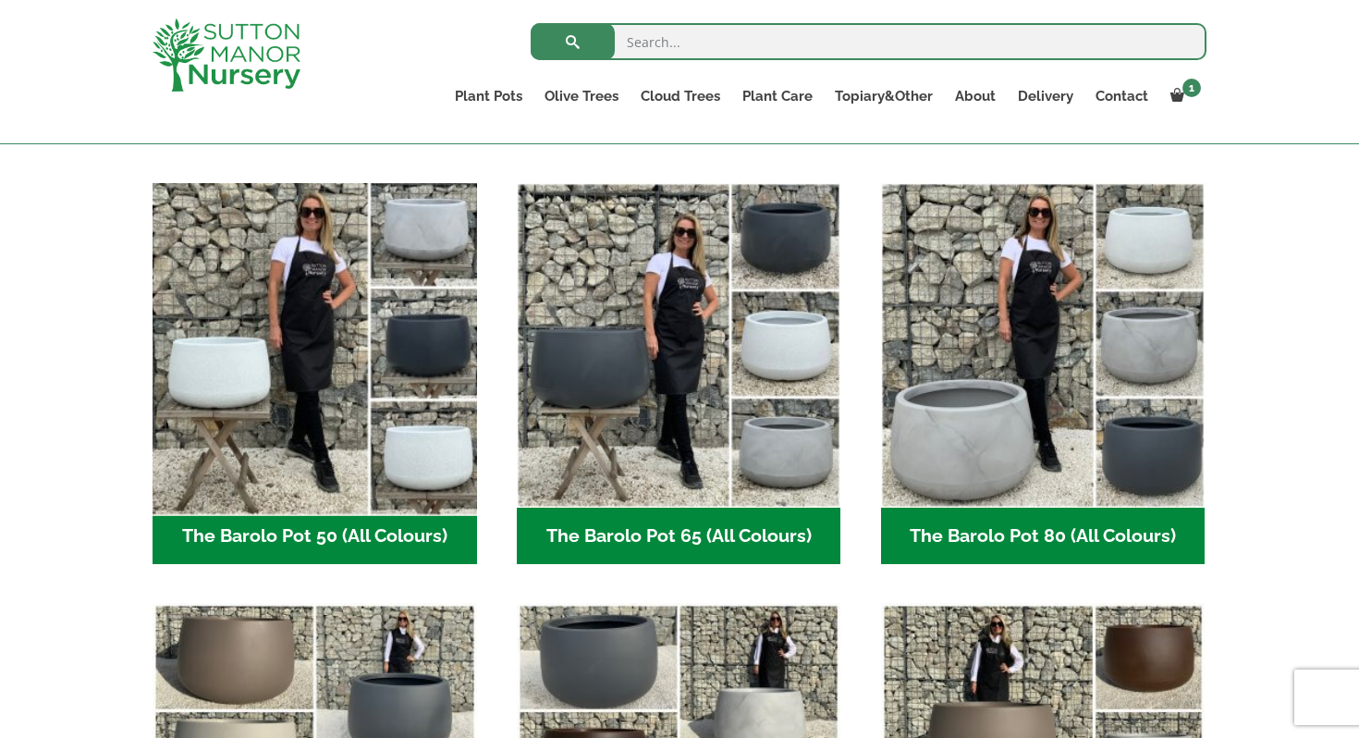
click at [295, 391] on img "Visit product category The Barolo Pot 50 (All Colours)" at bounding box center [314, 345] width 340 height 340
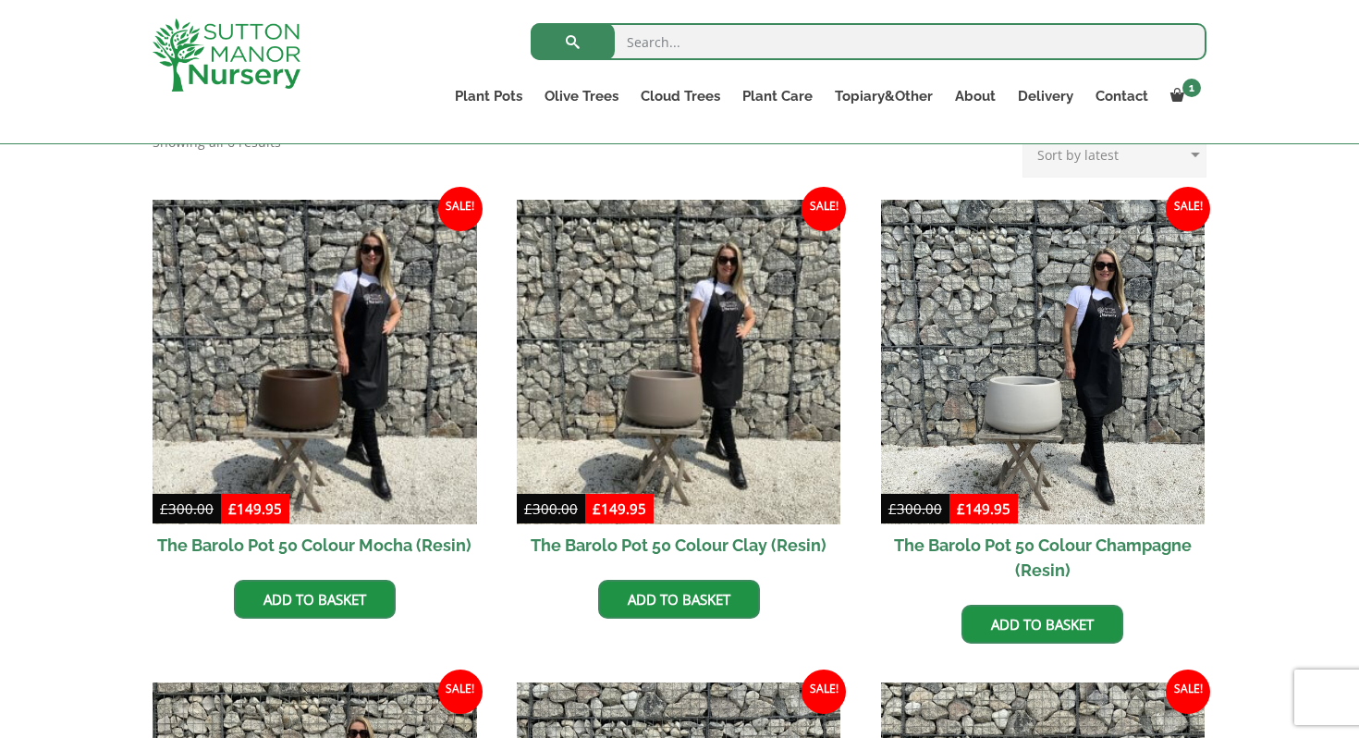
scroll to position [522, 0]
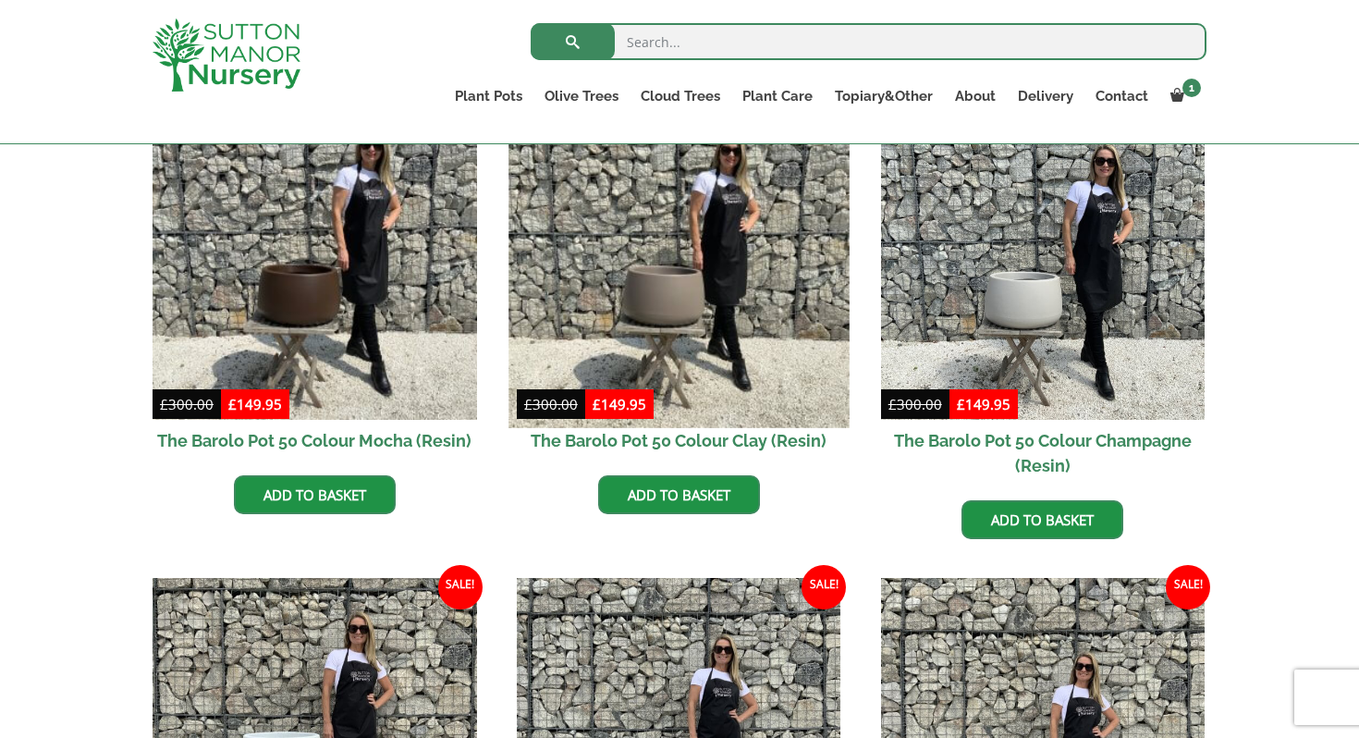
click at [673, 296] on img at bounding box center [679, 257] width 340 height 340
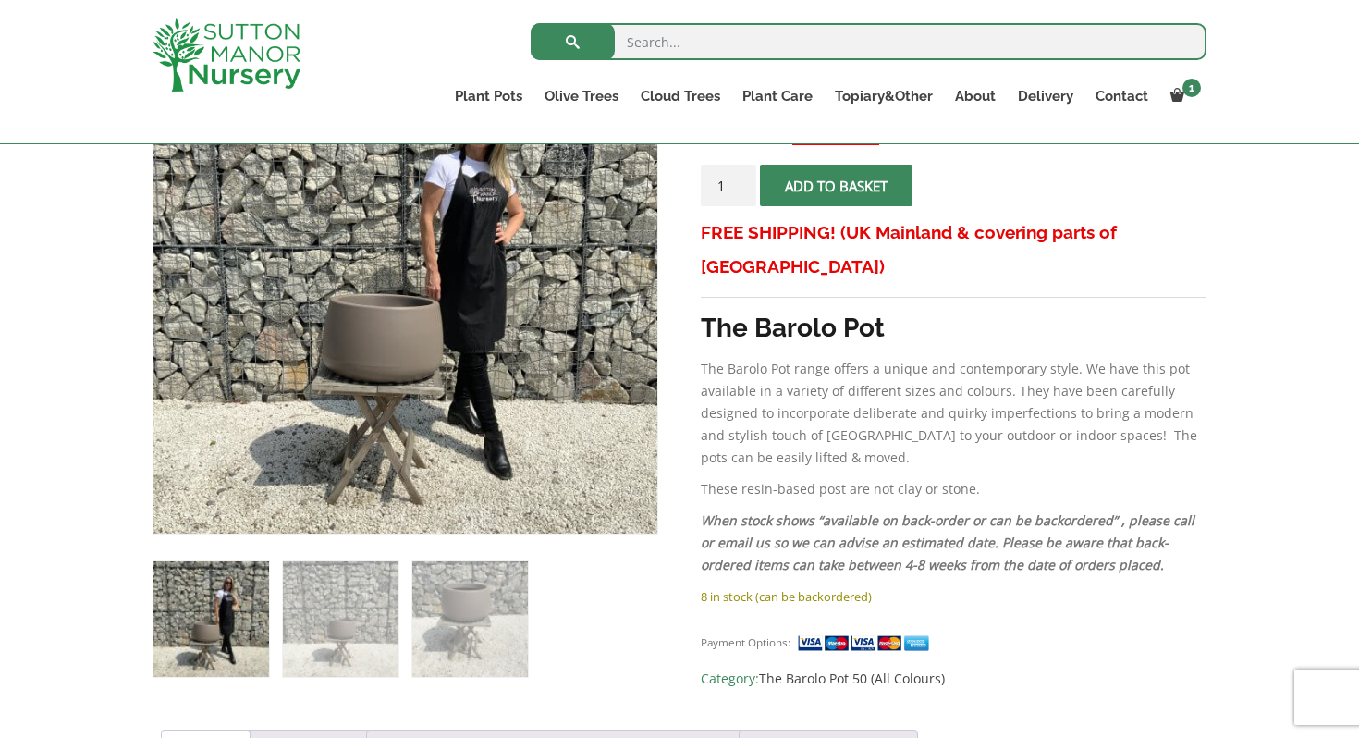
scroll to position [363, 0]
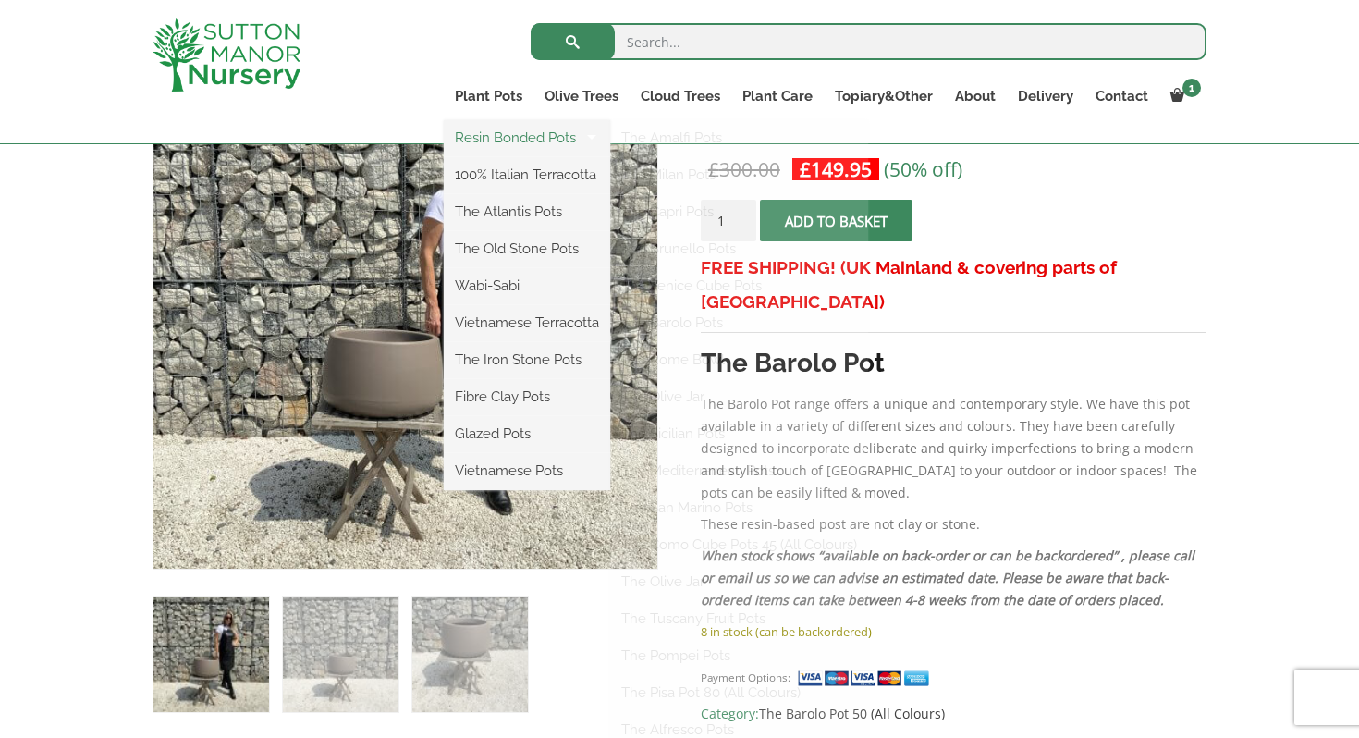
click at [510, 145] on link "Resin Bonded Pots" at bounding box center [527, 138] width 166 height 28
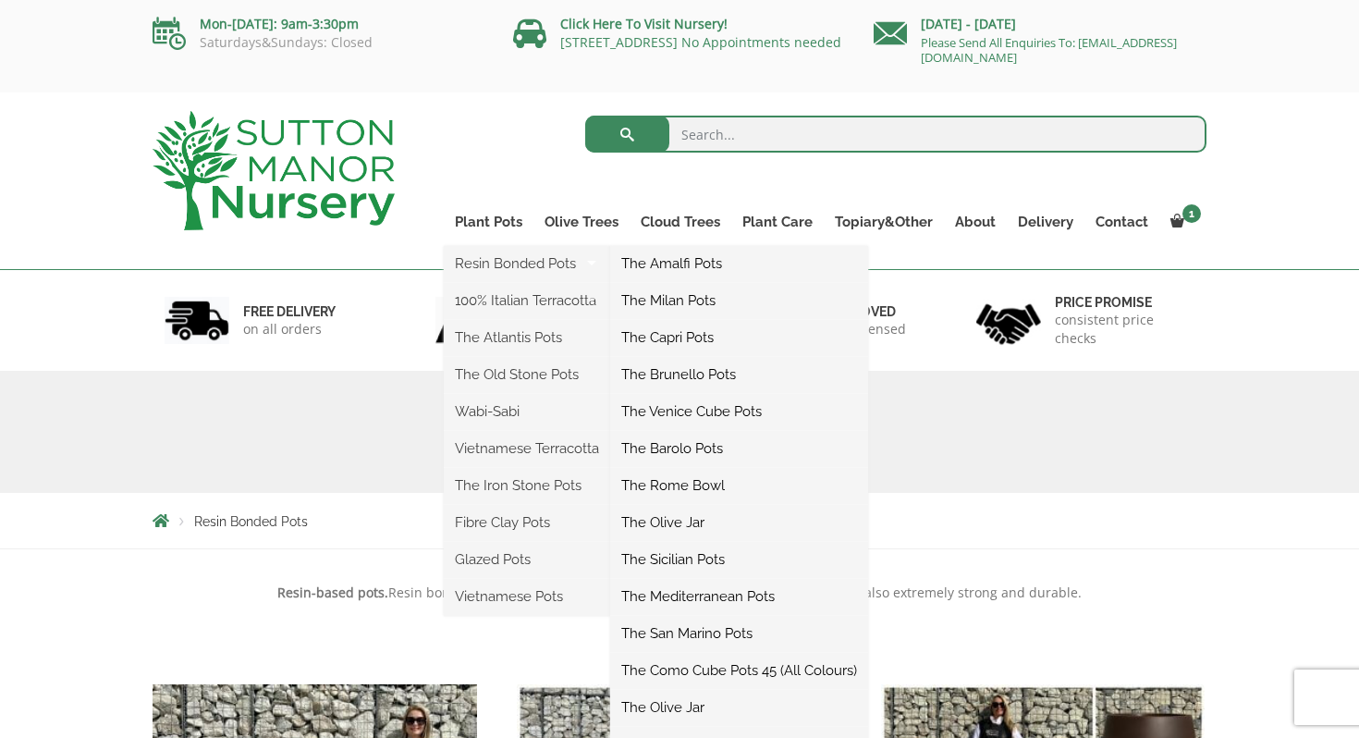
click at [675, 451] on link "The Barolo Pots" at bounding box center [739, 449] width 258 height 28
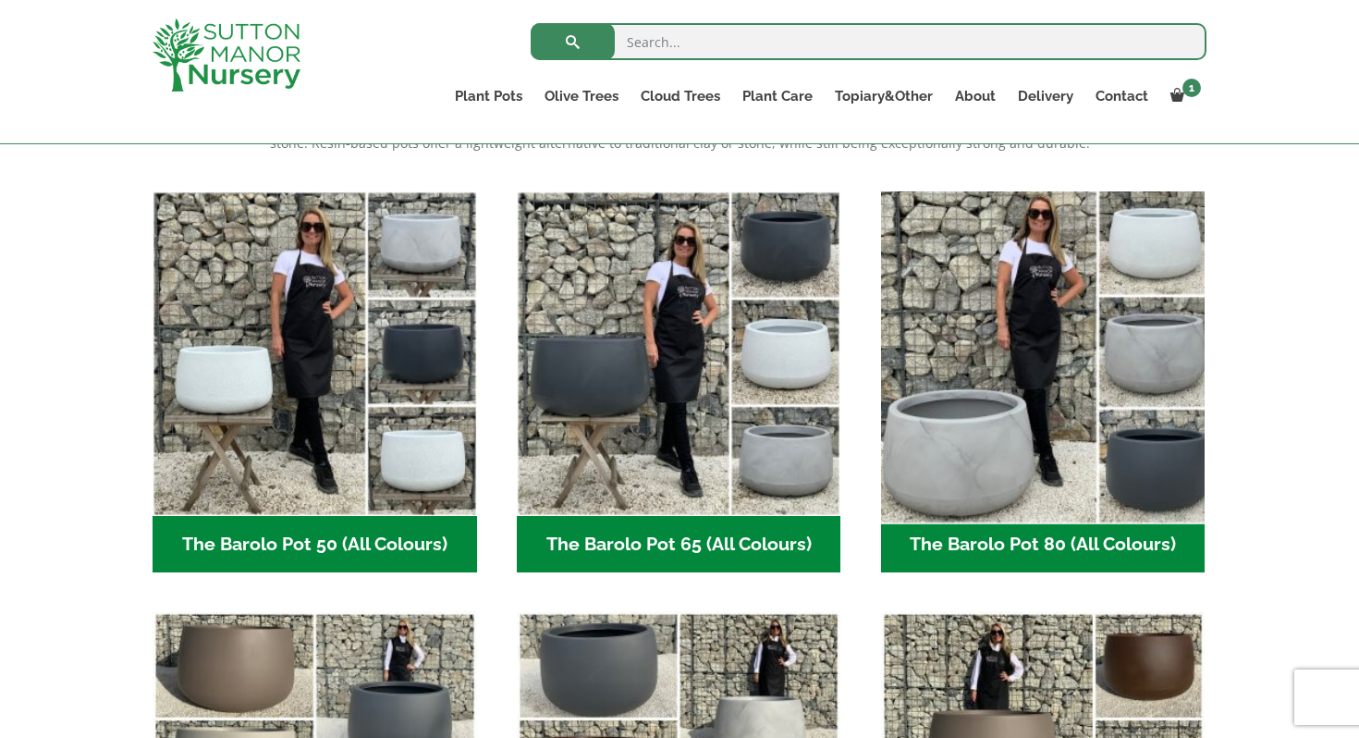
scroll to position [431, 0]
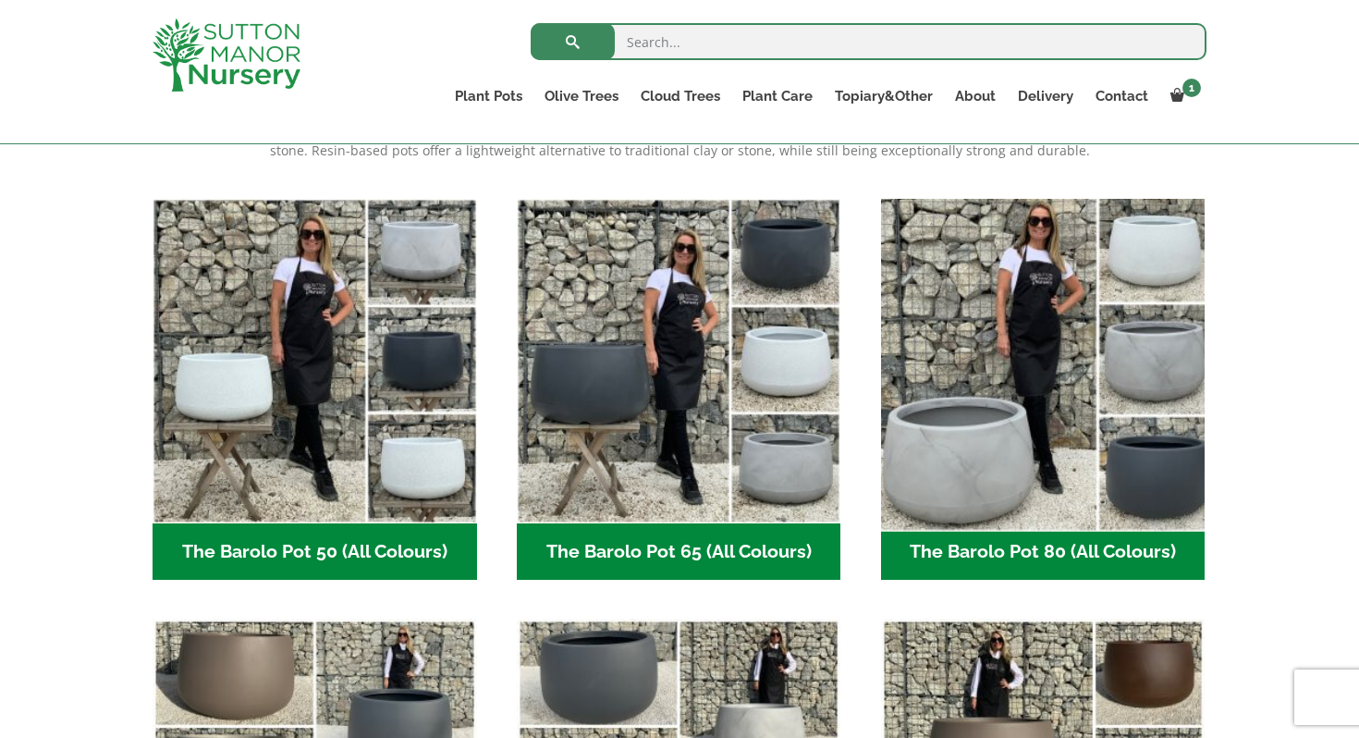
click at [1013, 432] on img "Visit product category The Barolo Pot 80 (All Colours)" at bounding box center [1043, 360] width 340 height 340
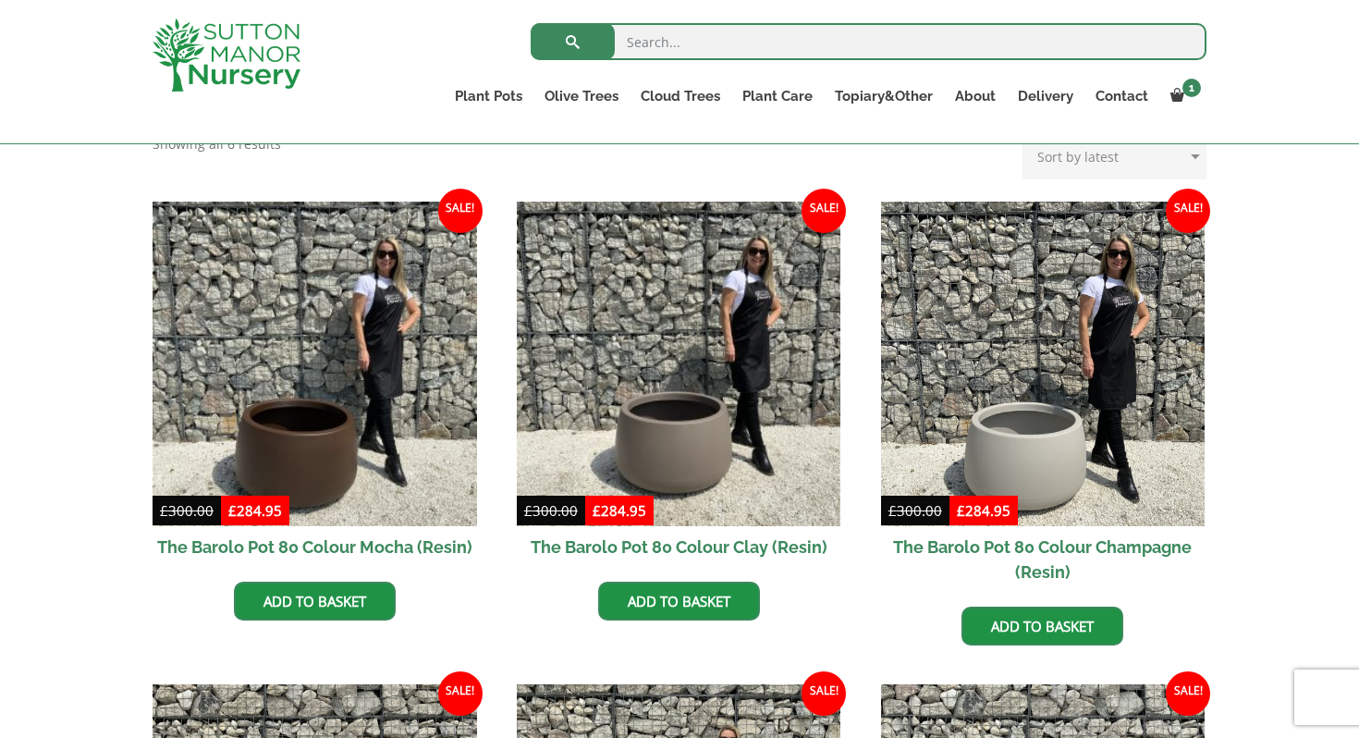
scroll to position [469, 0]
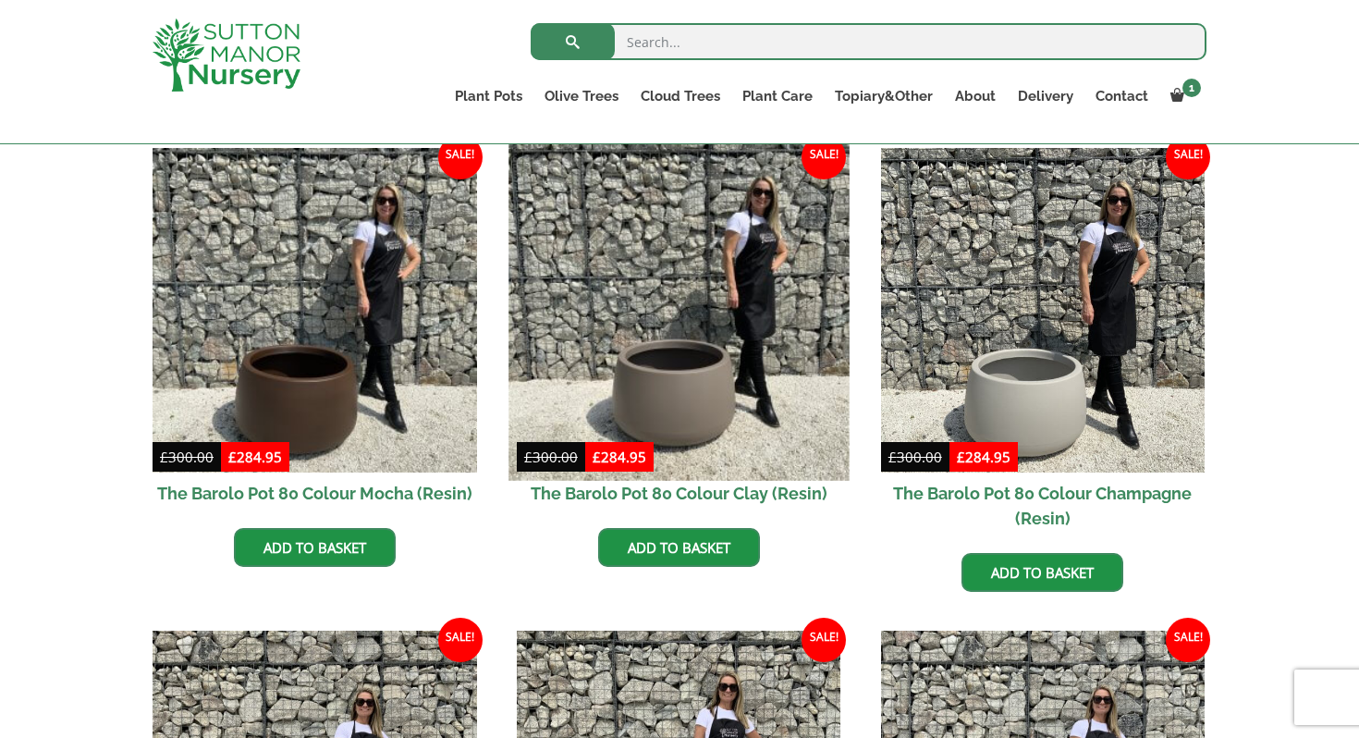
click at [669, 405] on img at bounding box center [679, 310] width 340 height 340
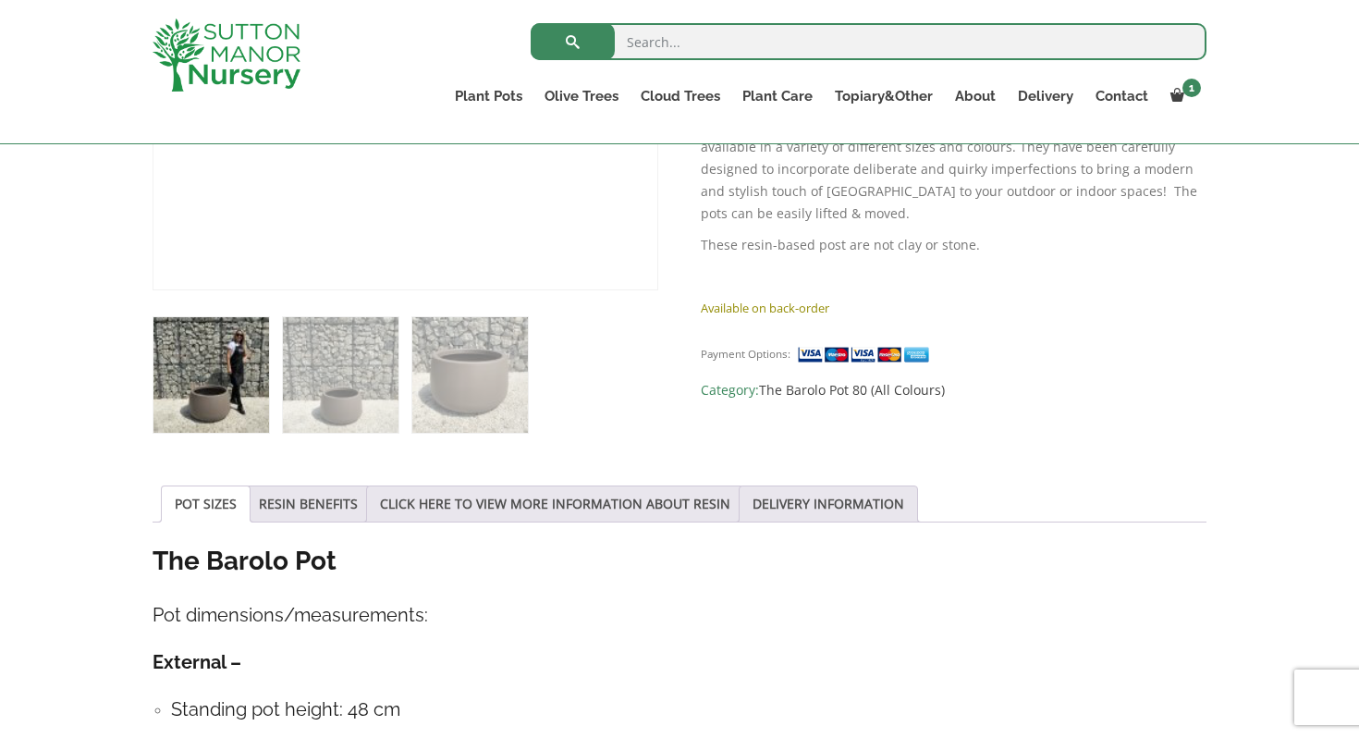
scroll to position [658, 0]
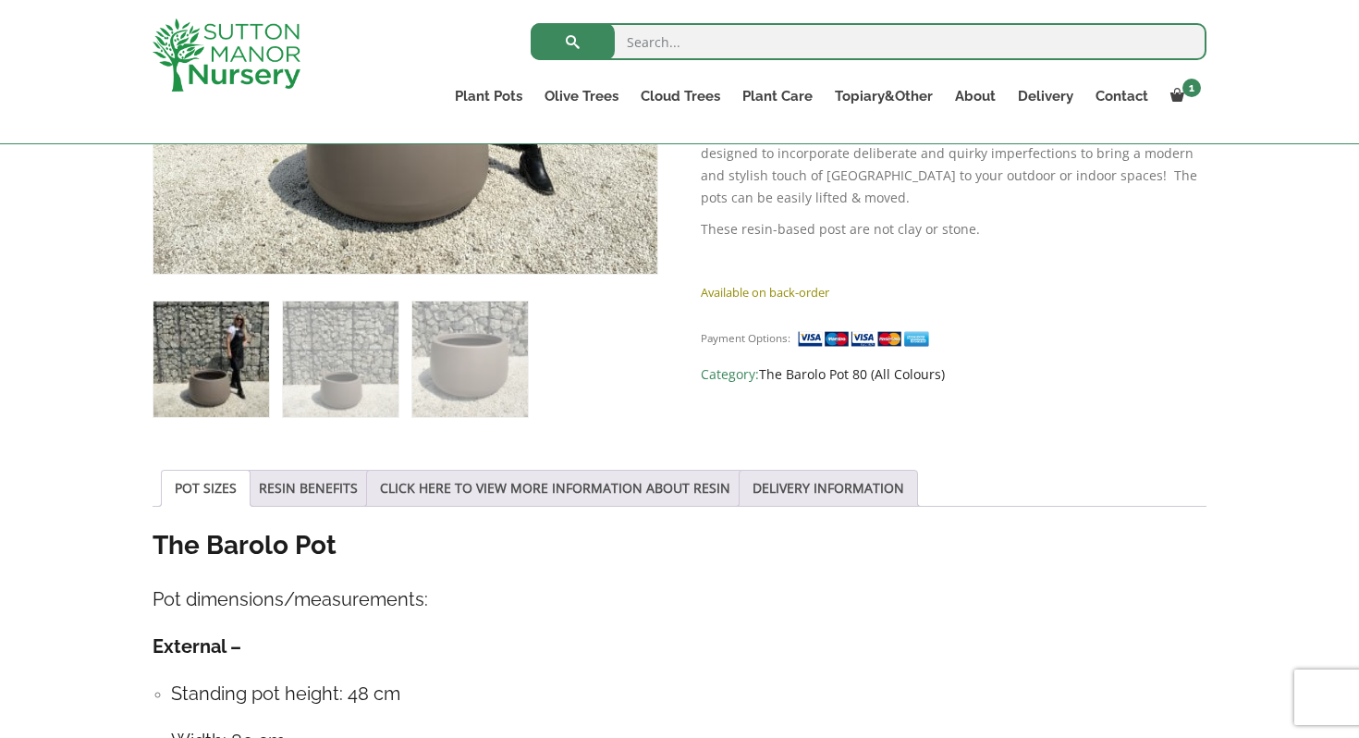
click at [798, 365] on link "The Barolo Pot 80 (All Colours)" at bounding box center [852, 374] width 186 height 18
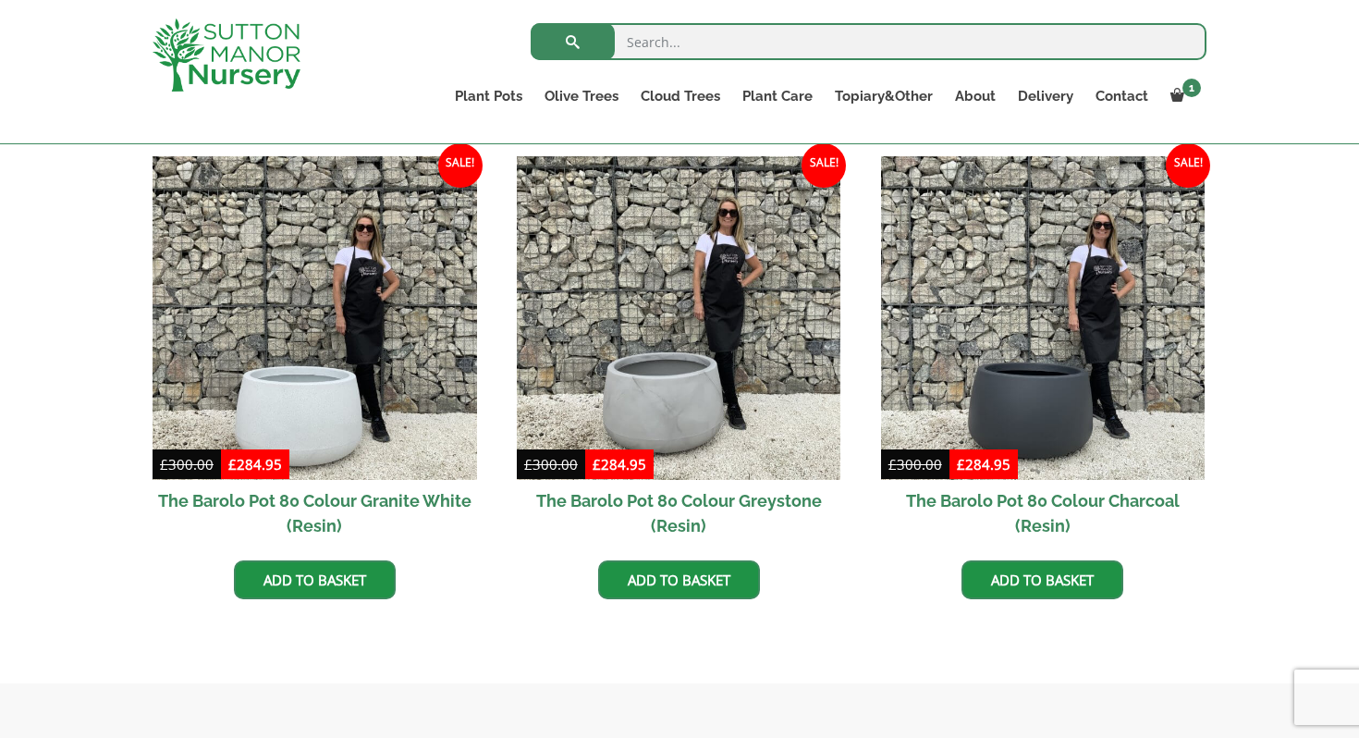
scroll to position [919, 0]
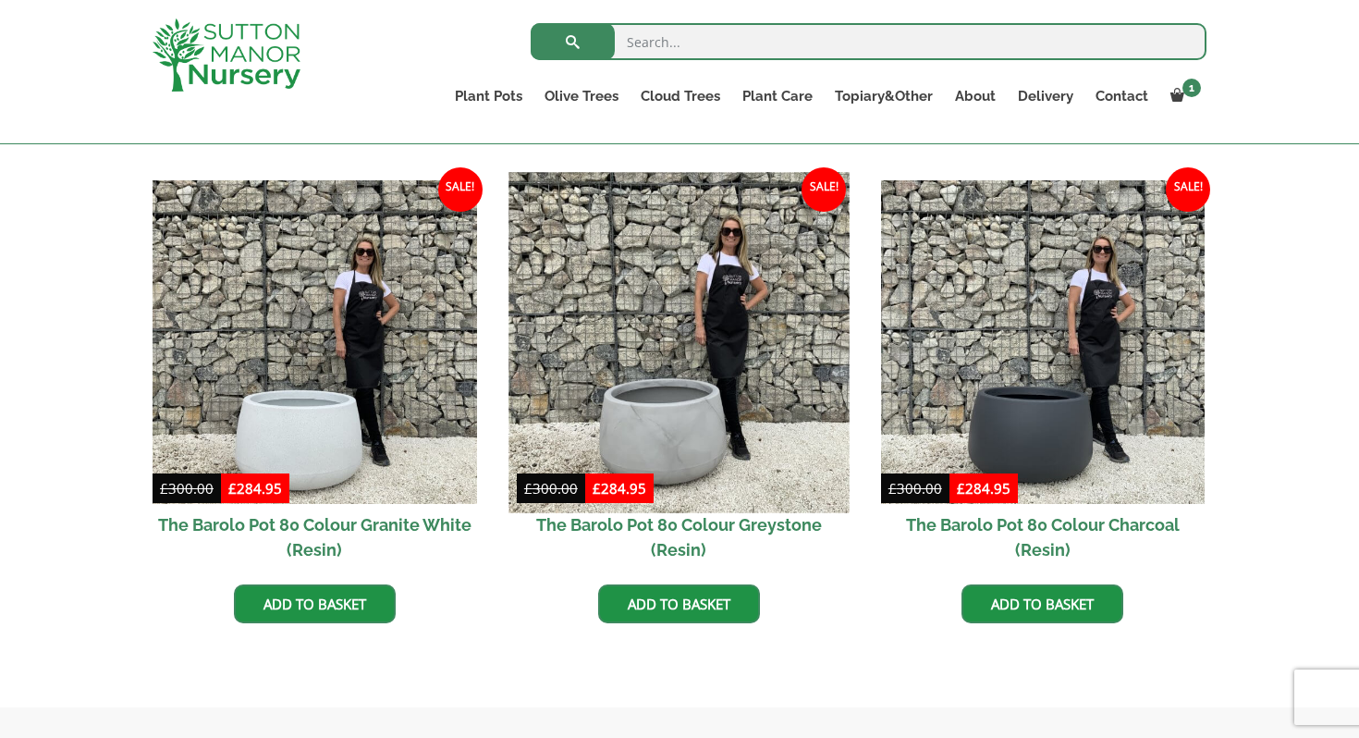
click at [691, 394] on img at bounding box center [679, 342] width 340 height 340
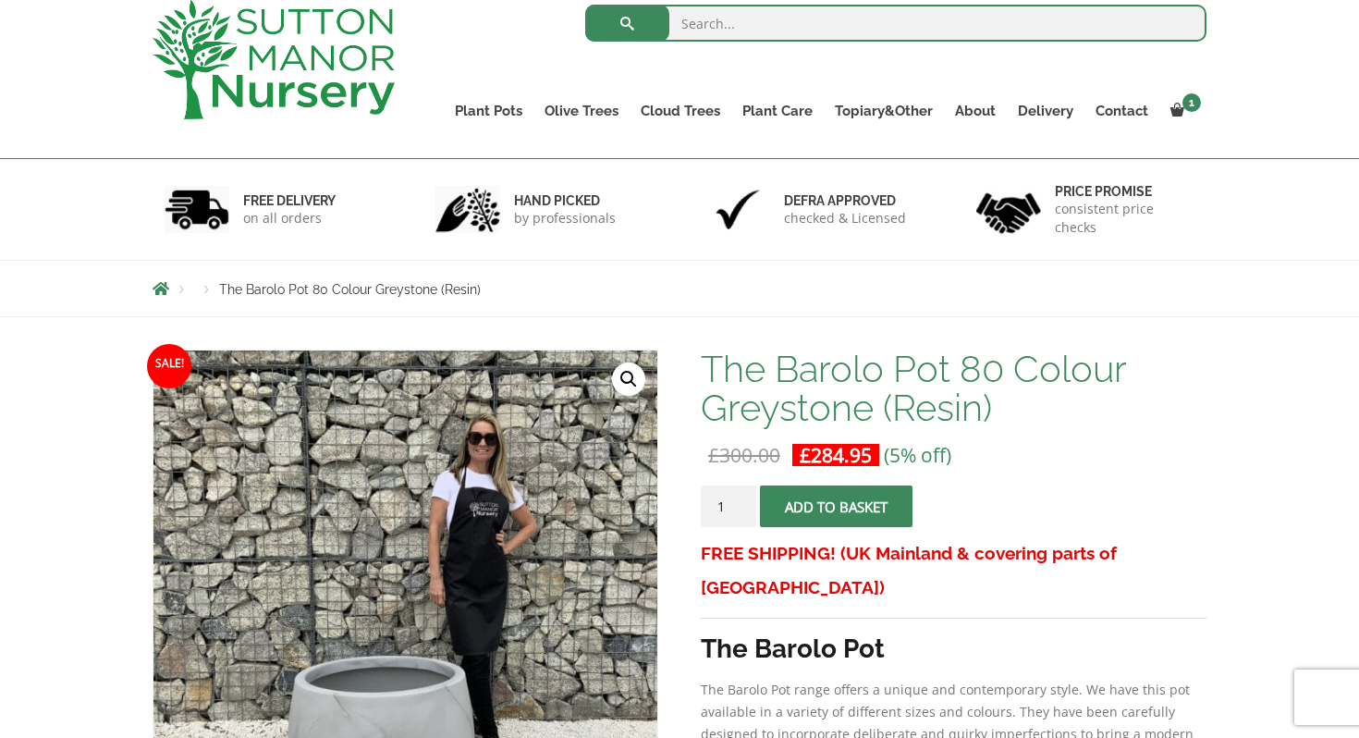
scroll to position [8, 0]
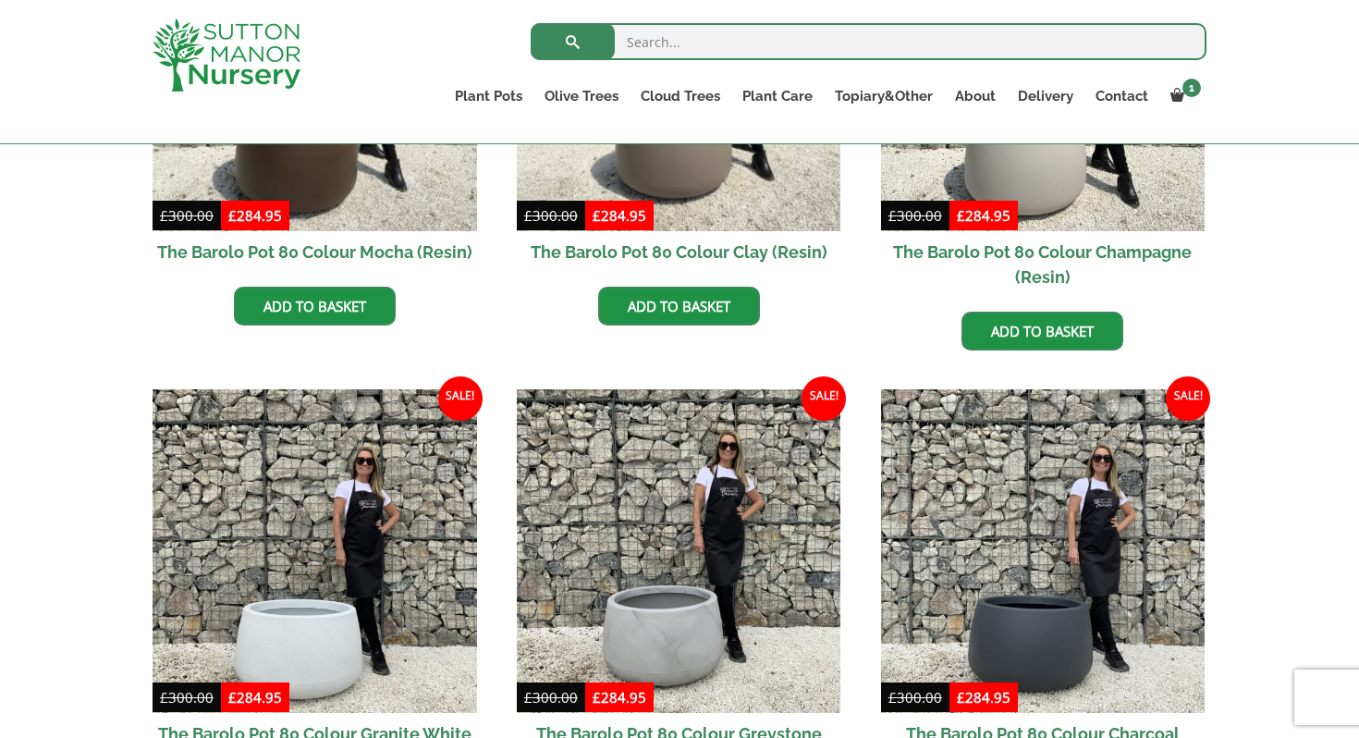
scroll to position [498, 0]
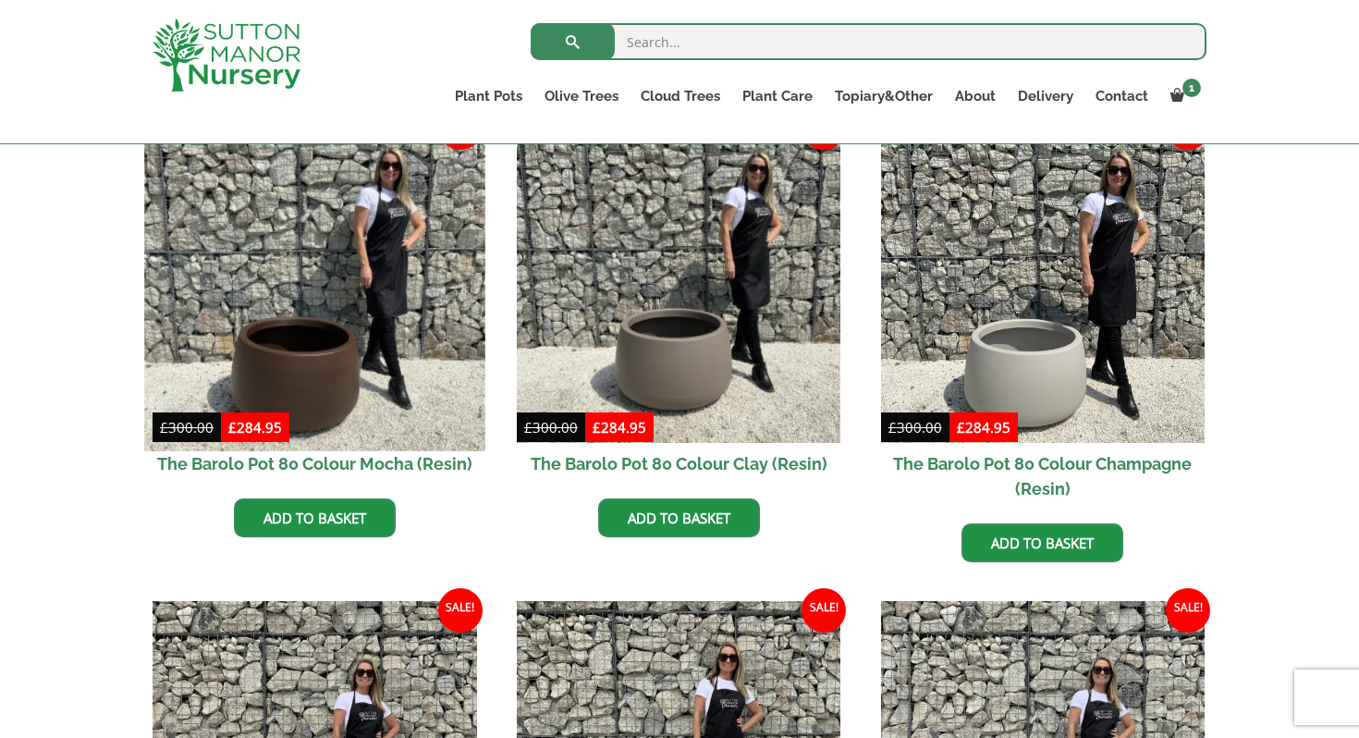
click at [410, 313] on img at bounding box center [314, 280] width 340 height 340
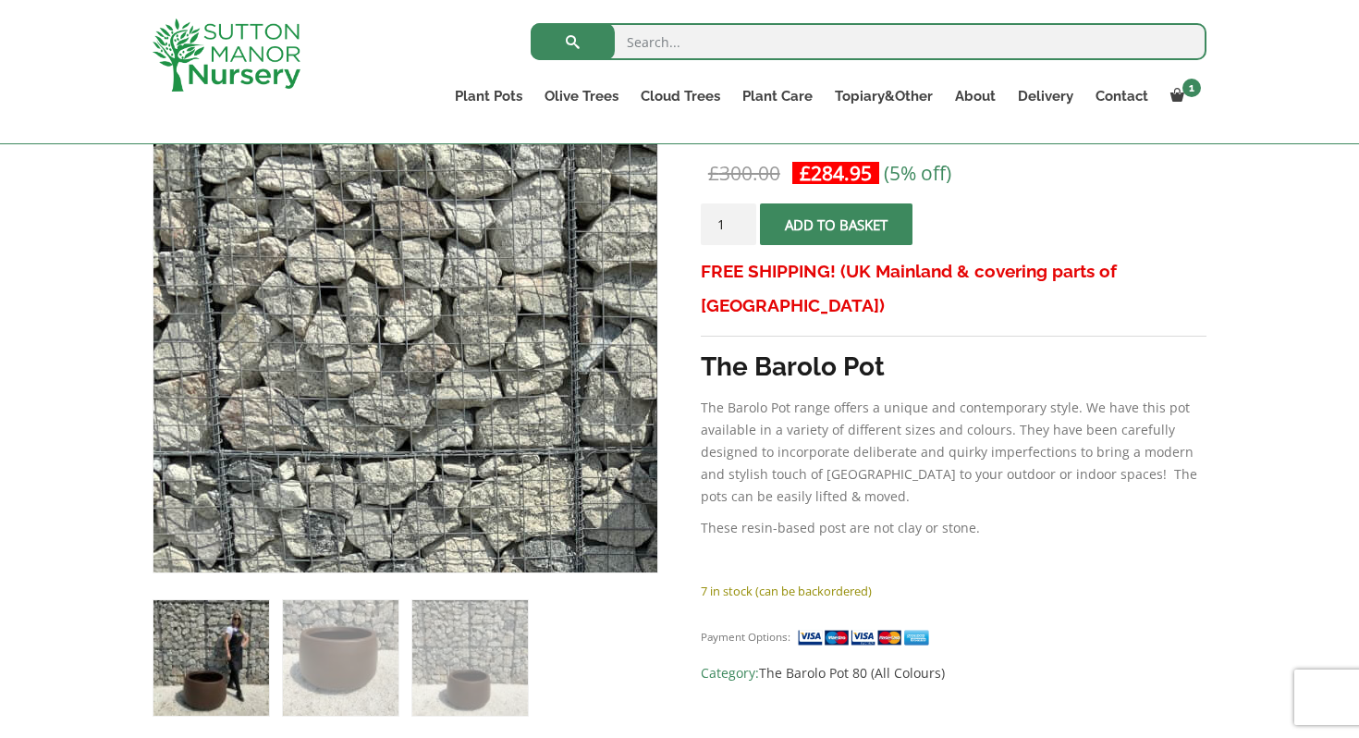
scroll to position [361, 0]
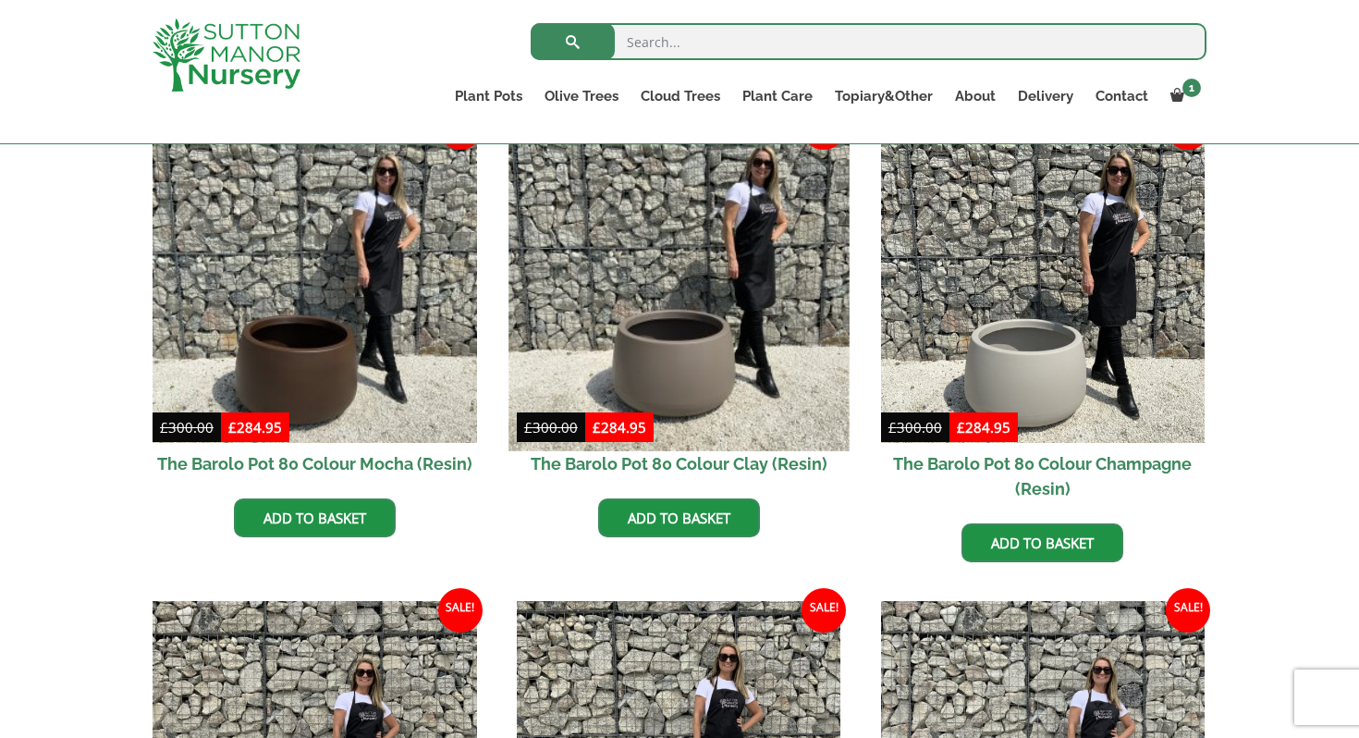
click at [661, 361] on img at bounding box center [679, 280] width 340 height 340
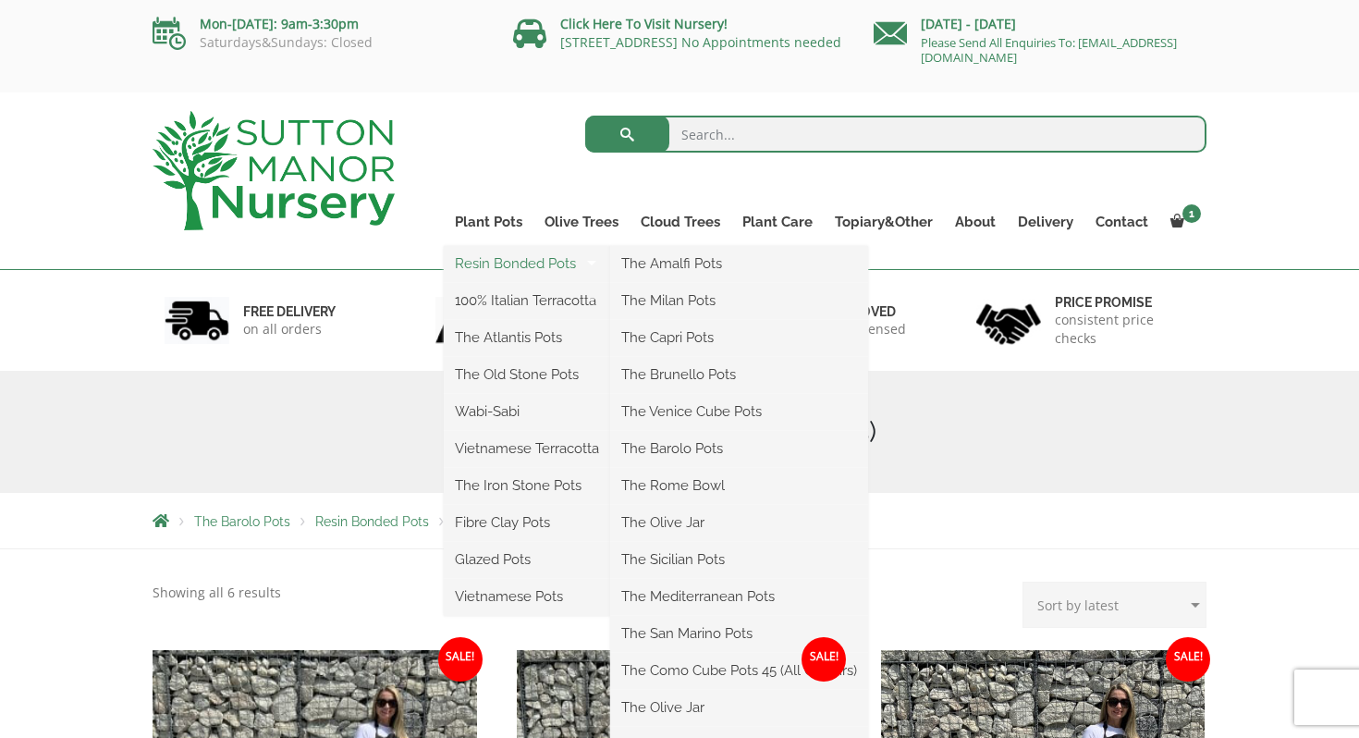
click at [532, 263] on link "Resin Bonded Pots" at bounding box center [527, 264] width 166 height 28
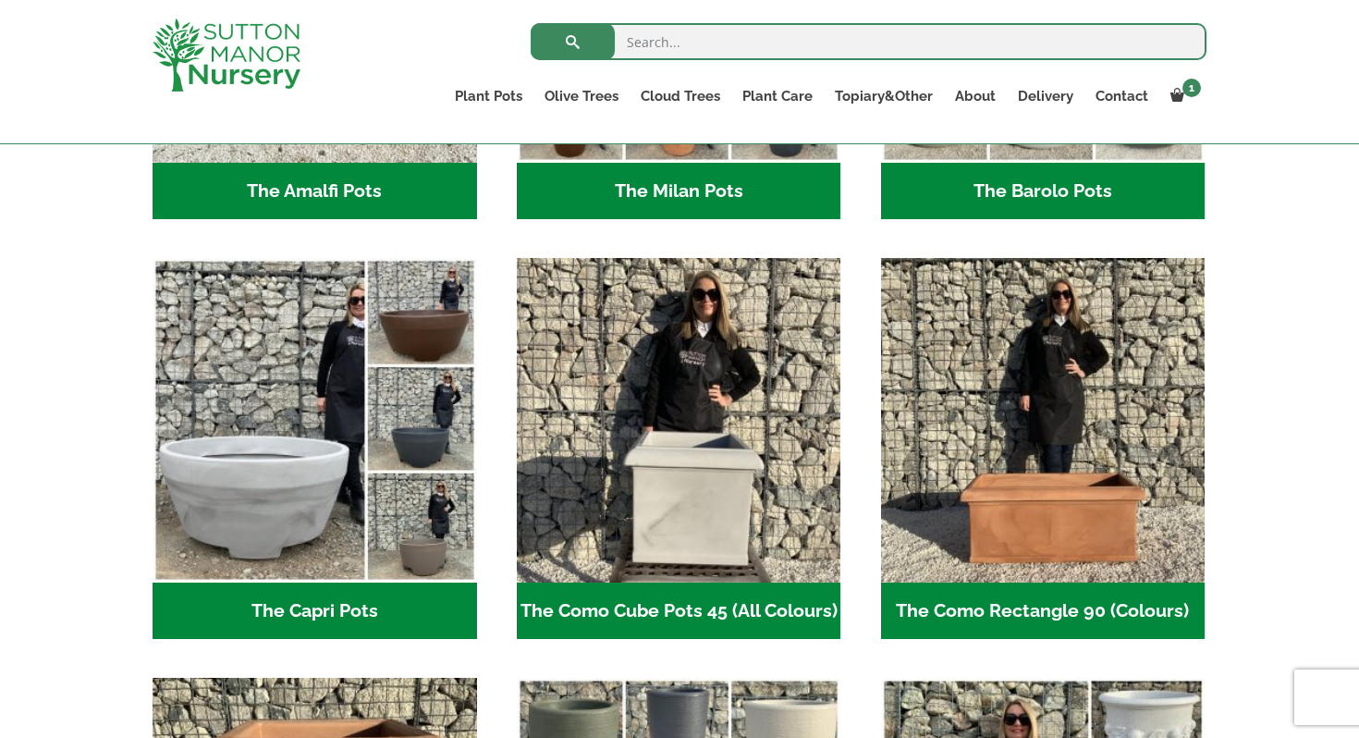
scroll to position [814, 0]
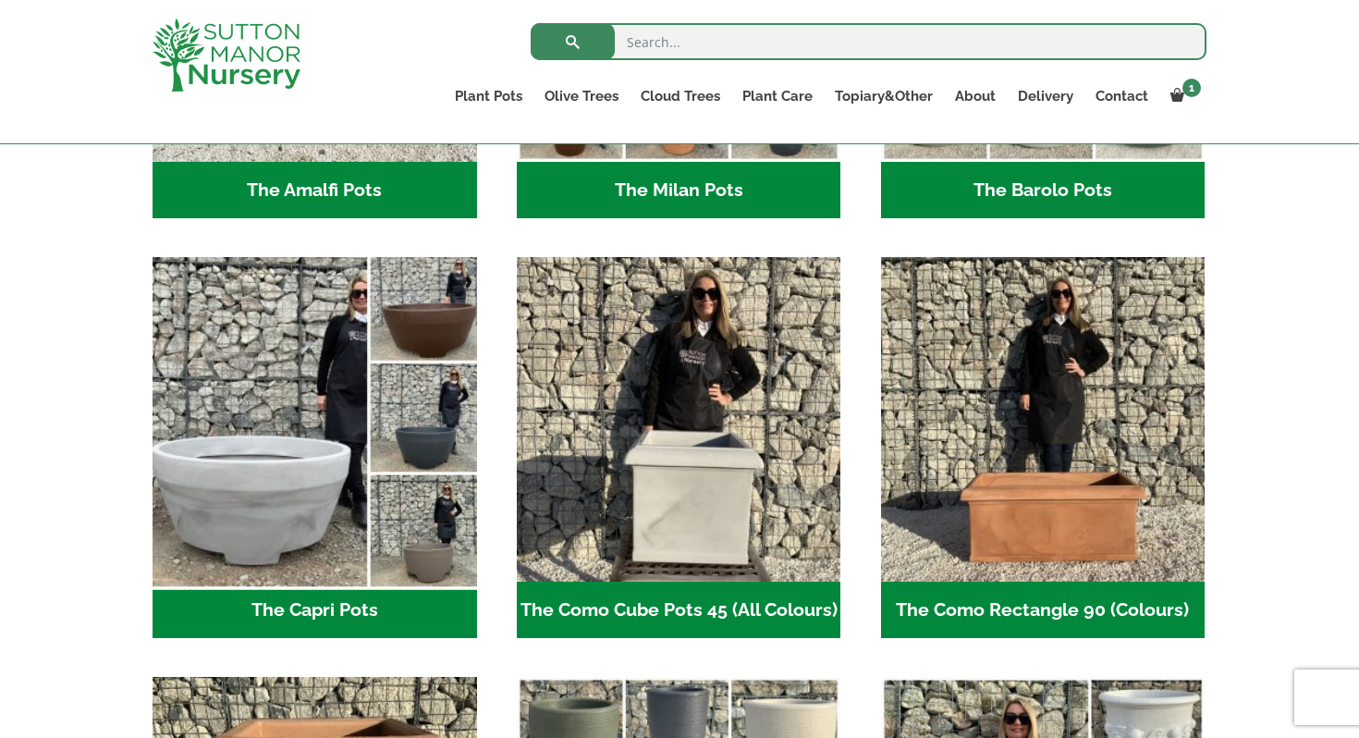
click at [301, 460] on img "Visit product category The Capri Pots" at bounding box center [314, 420] width 340 height 340
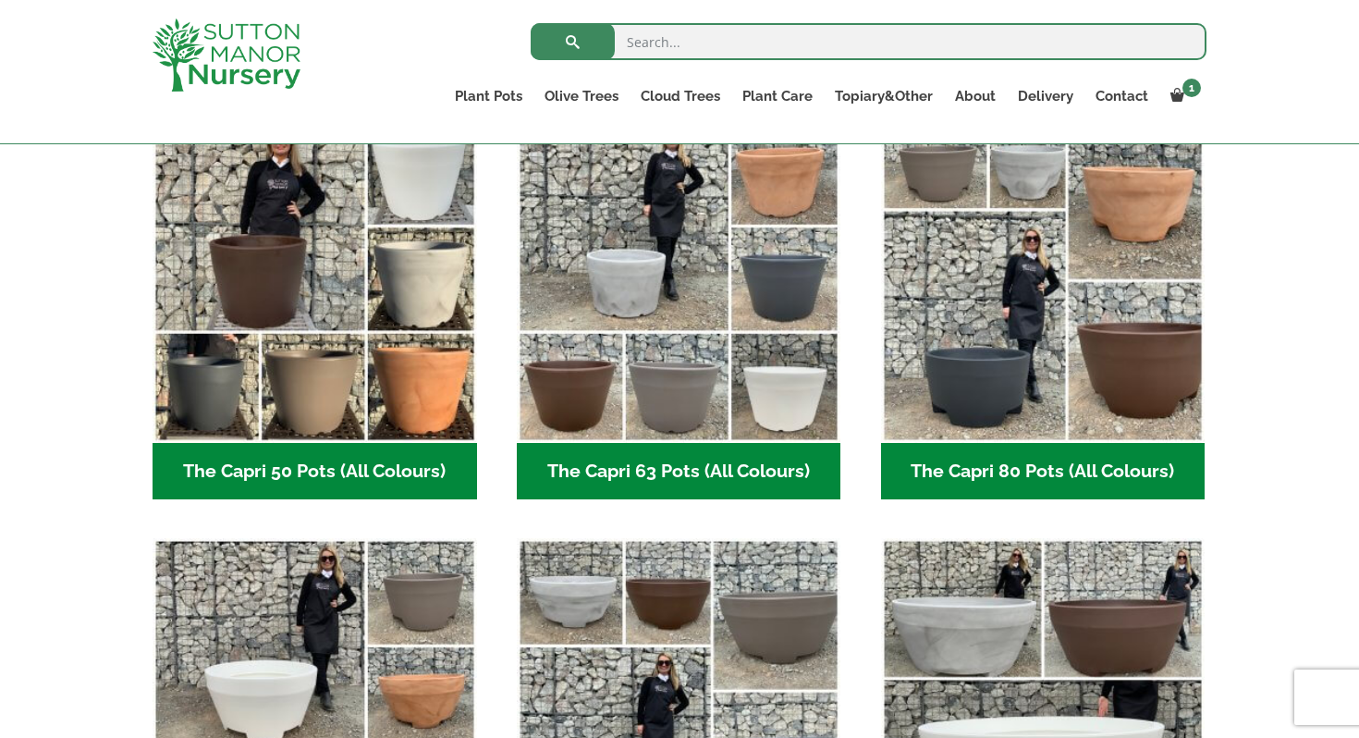
scroll to position [509, 0]
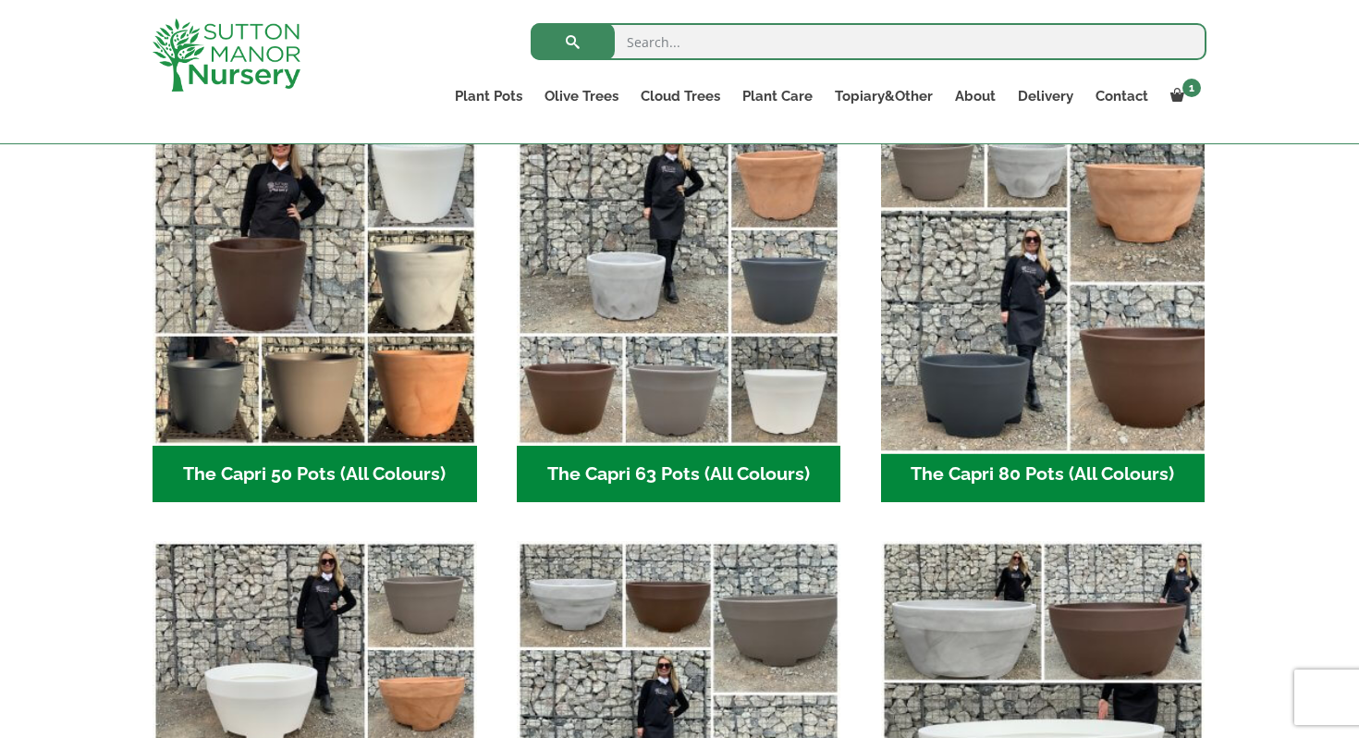
click at [1013, 332] on img "Visit product category The Capri 80 Pots (All Colours)" at bounding box center [1043, 283] width 340 height 340
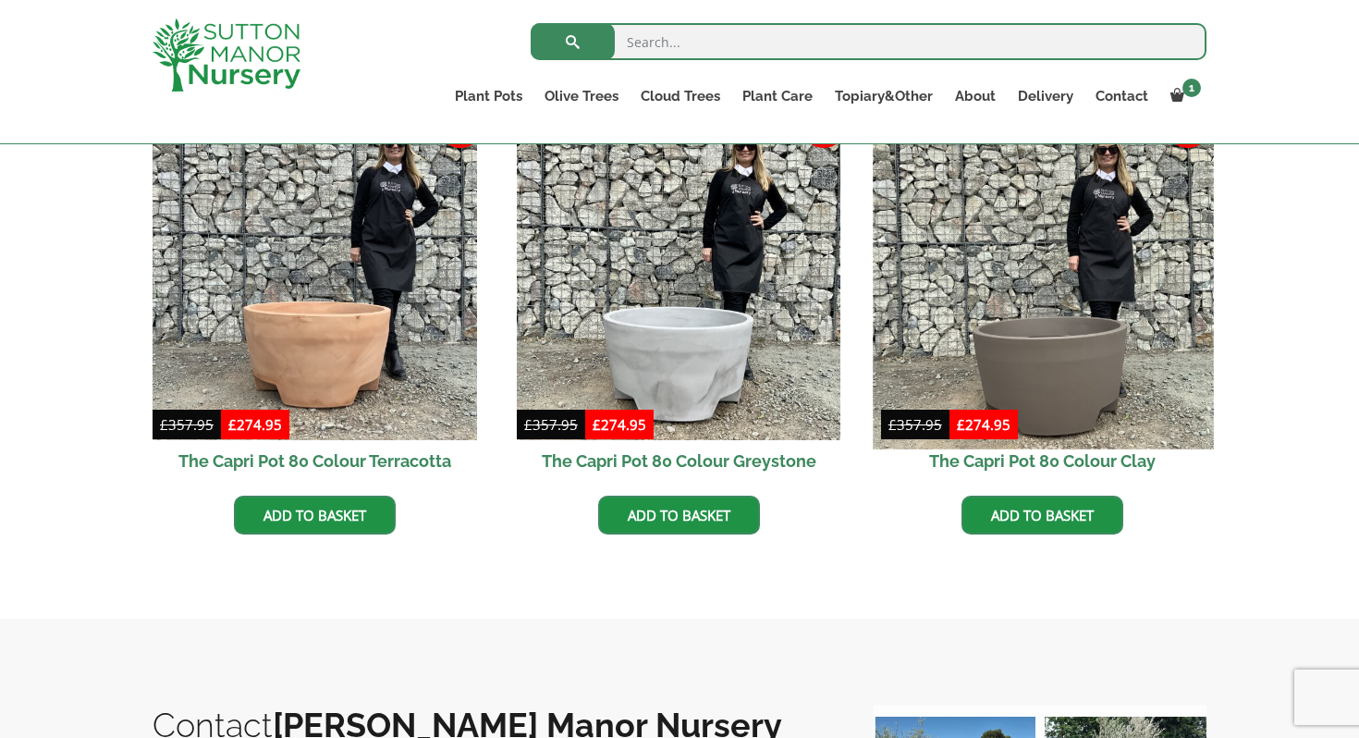
scroll to position [959, 0]
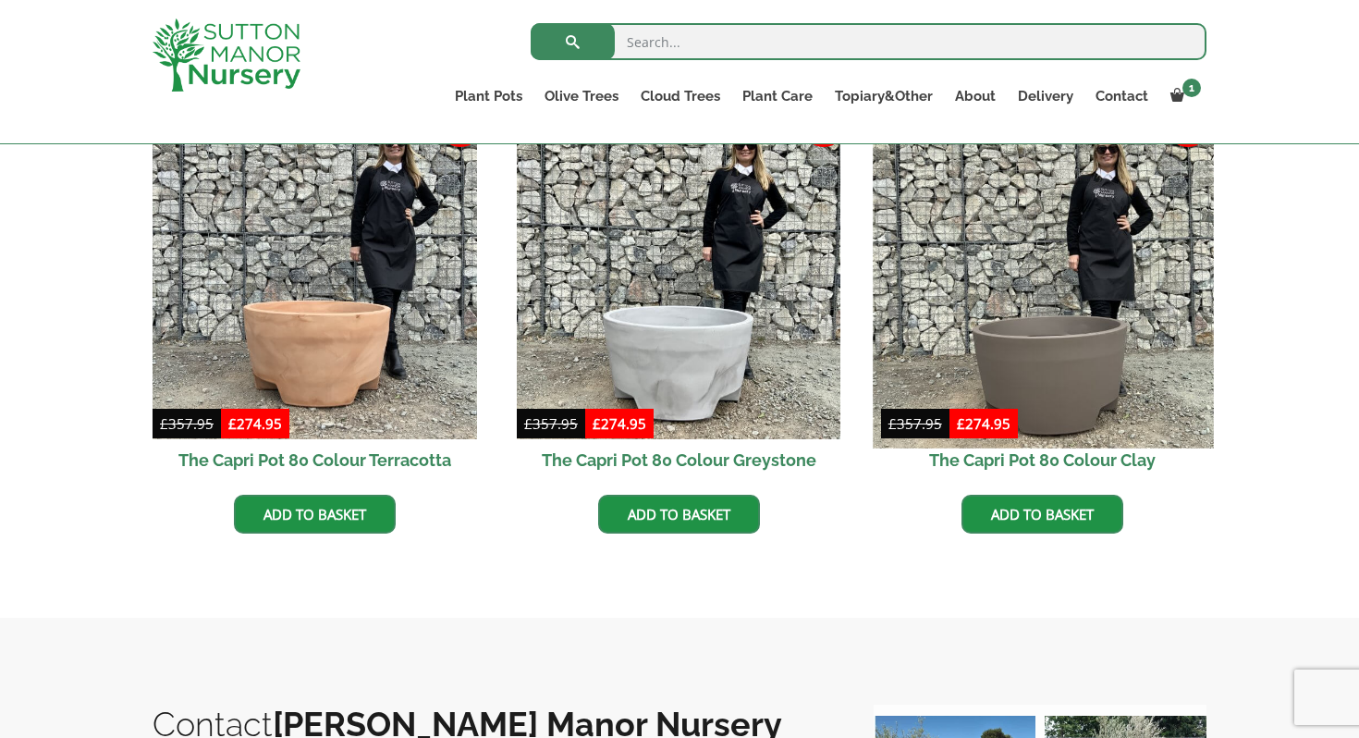
click at [1032, 366] on img at bounding box center [1043, 277] width 340 height 340
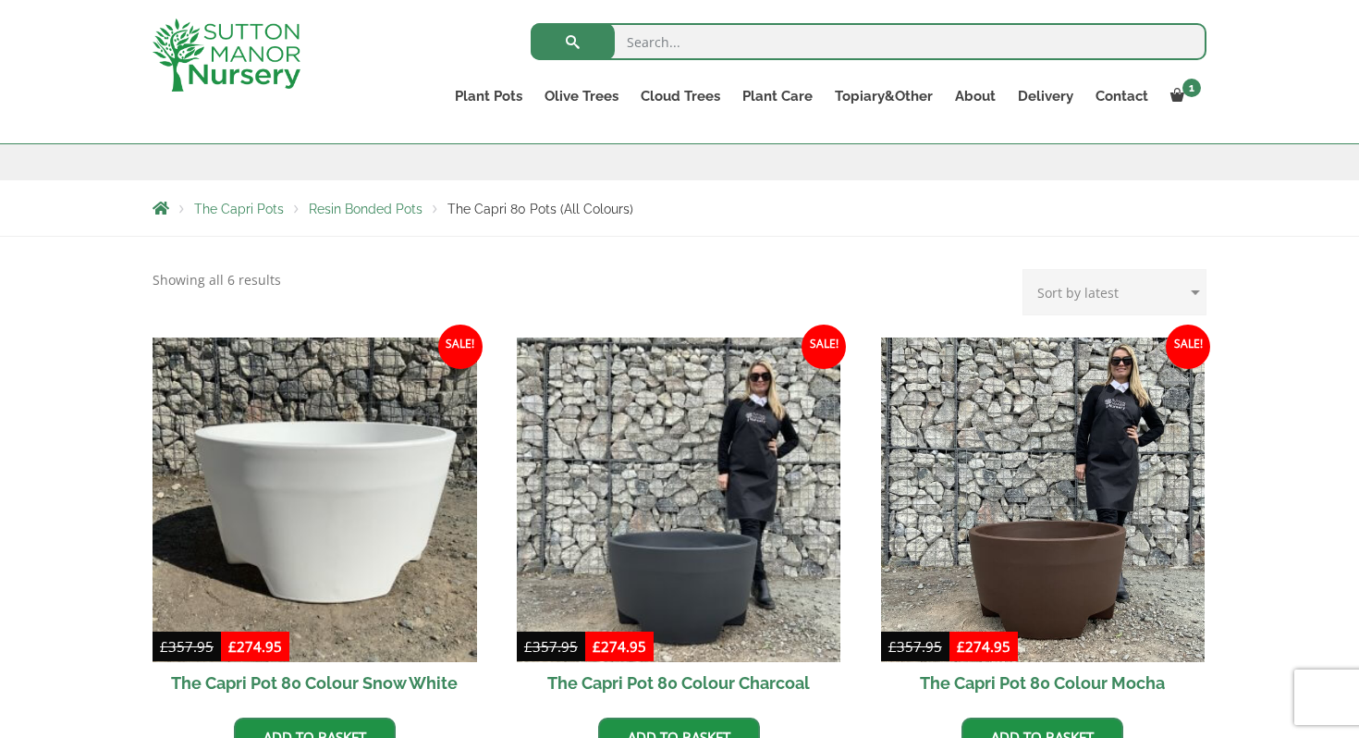
scroll to position [138, 0]
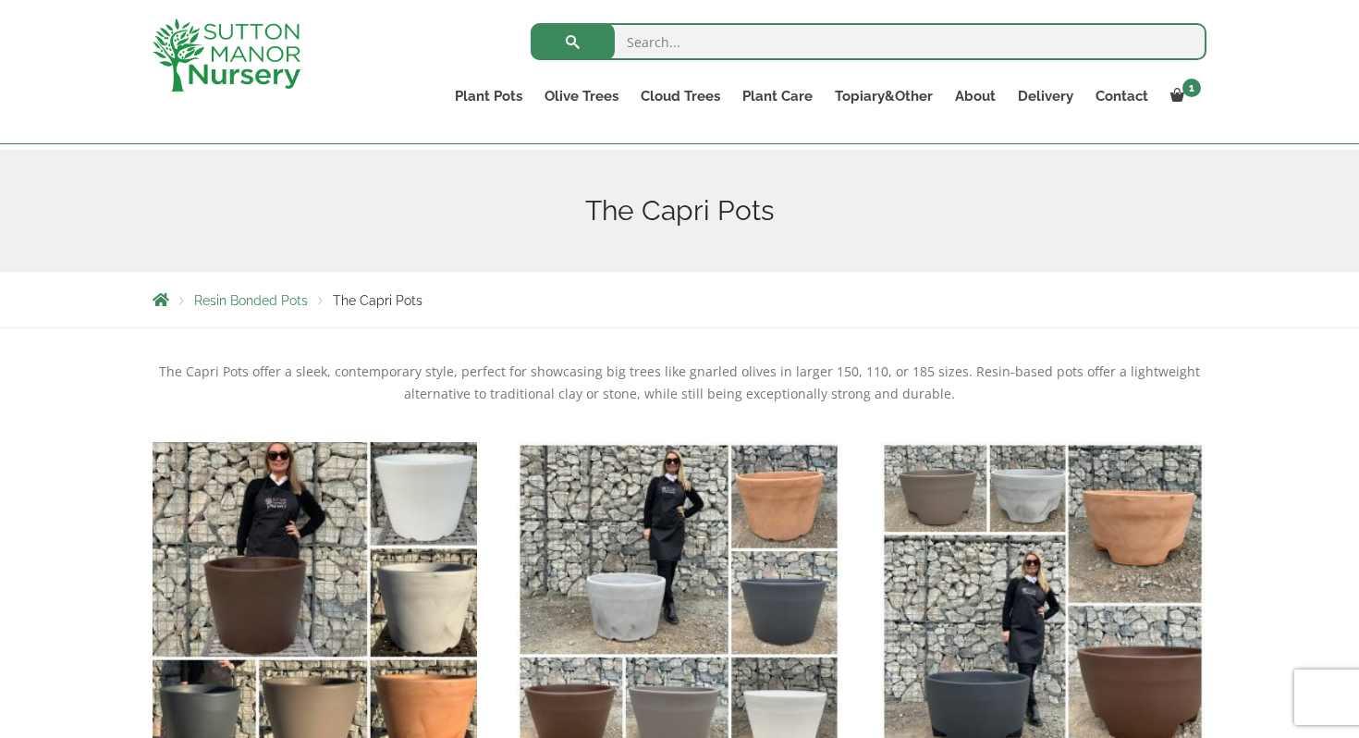
scroll to position [96, 0]
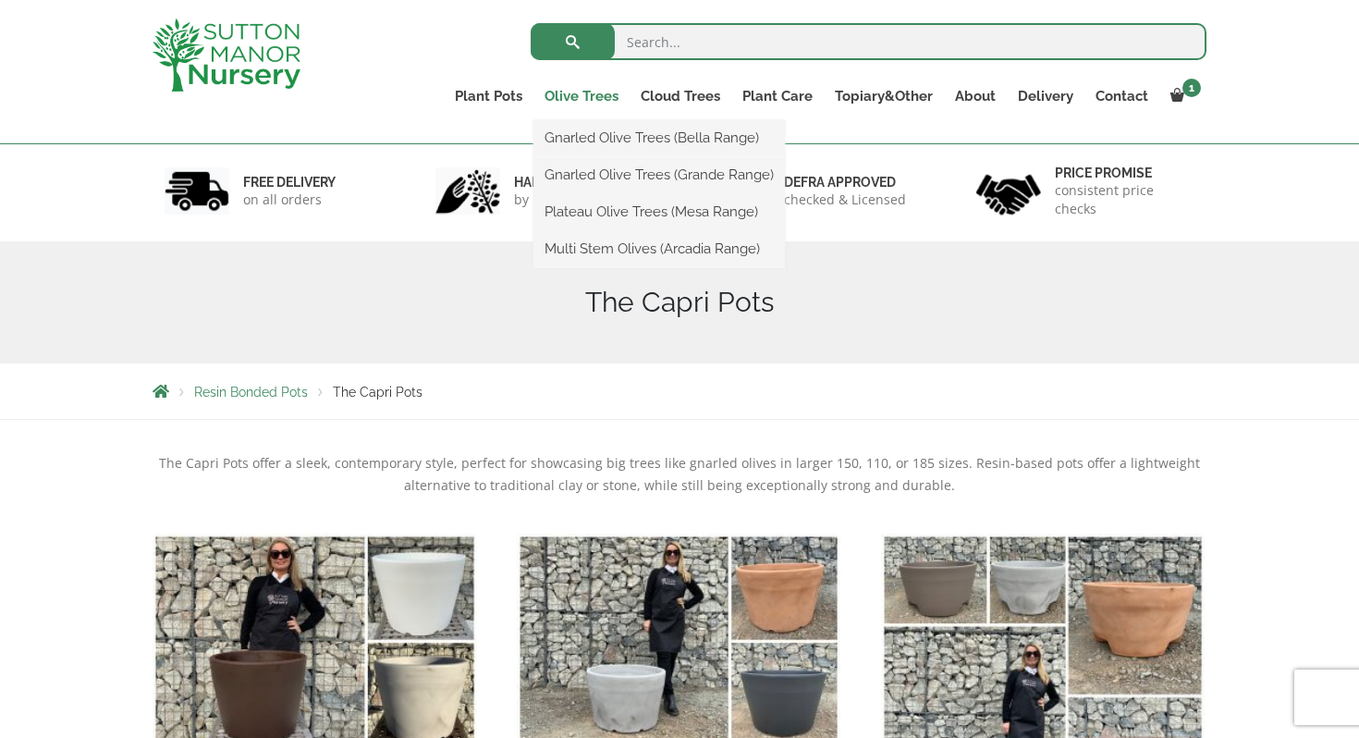
click at [597, 95] on link "Olive Trees" at bounding box center [582, 96] width 96 height 26
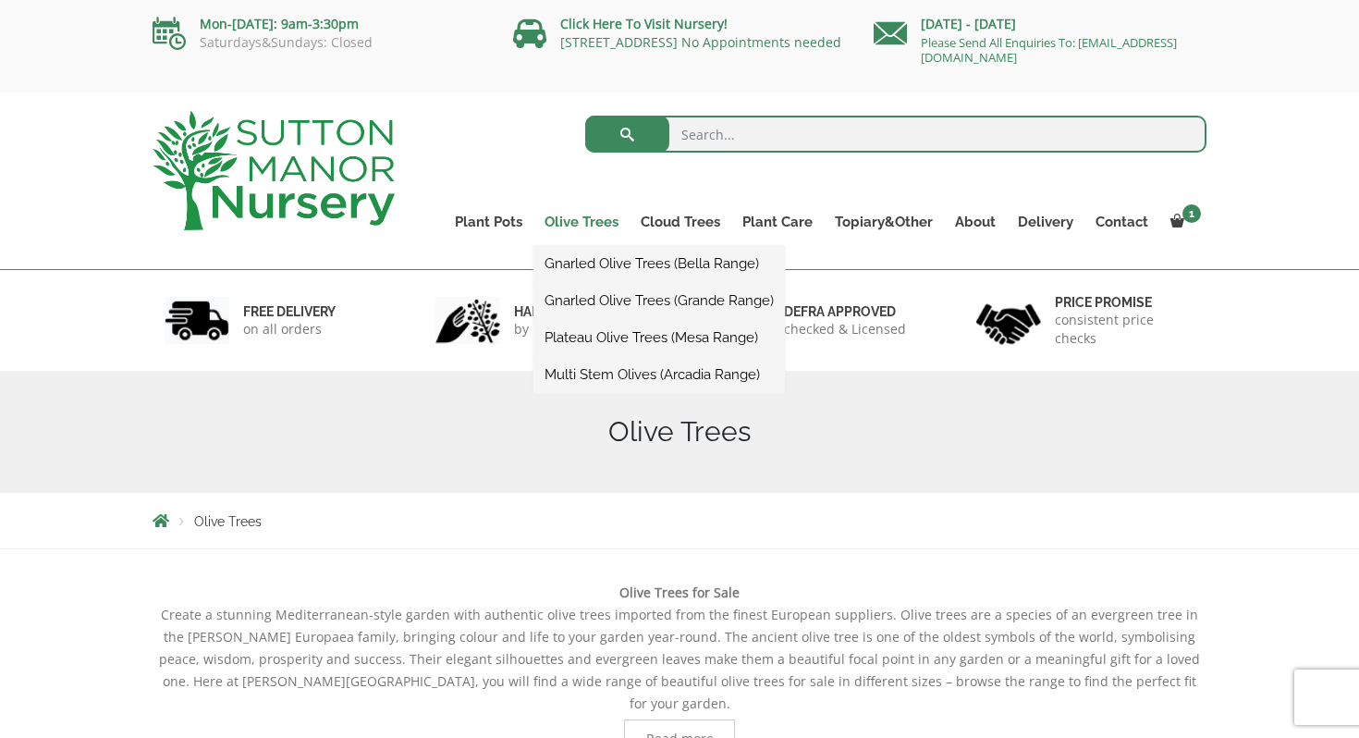
click at [581, 221] on link "Olive Trees" at bounding box center [582, 222] width 96 height 26
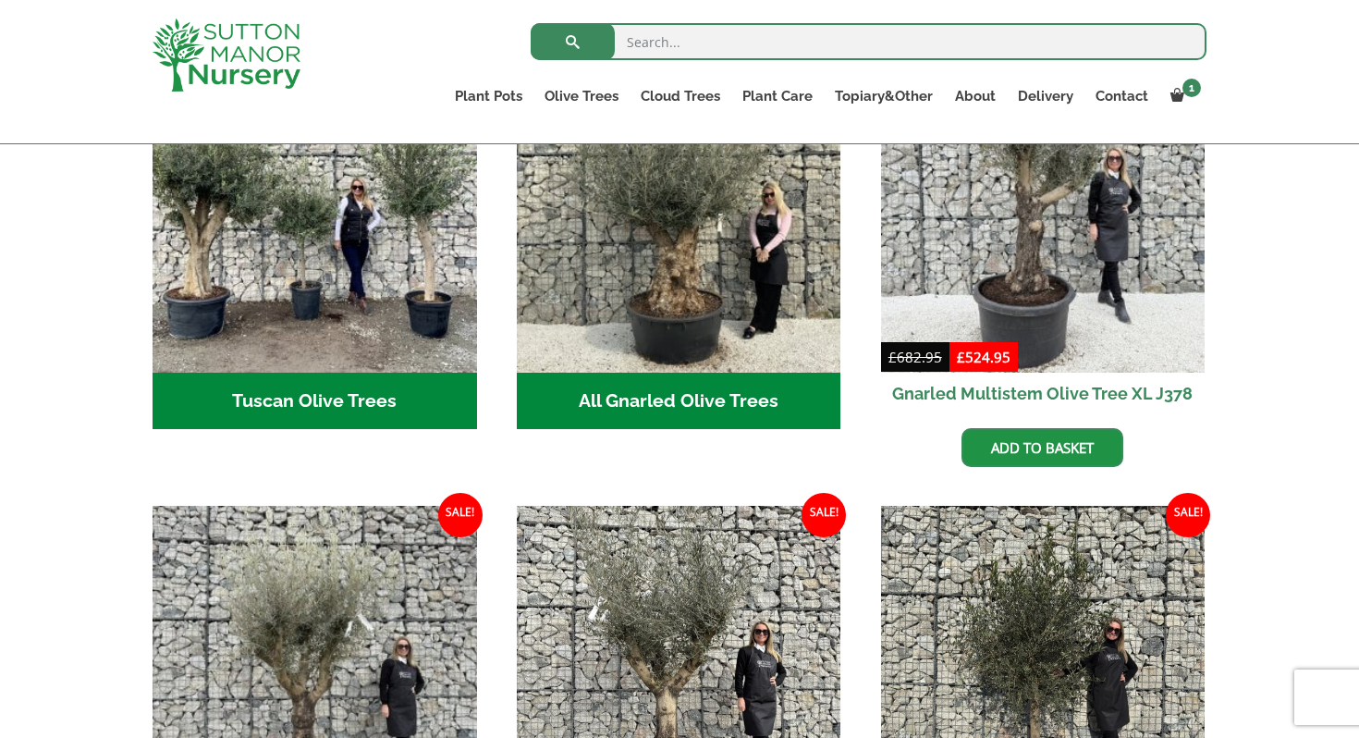
scroll to position [681, 0]
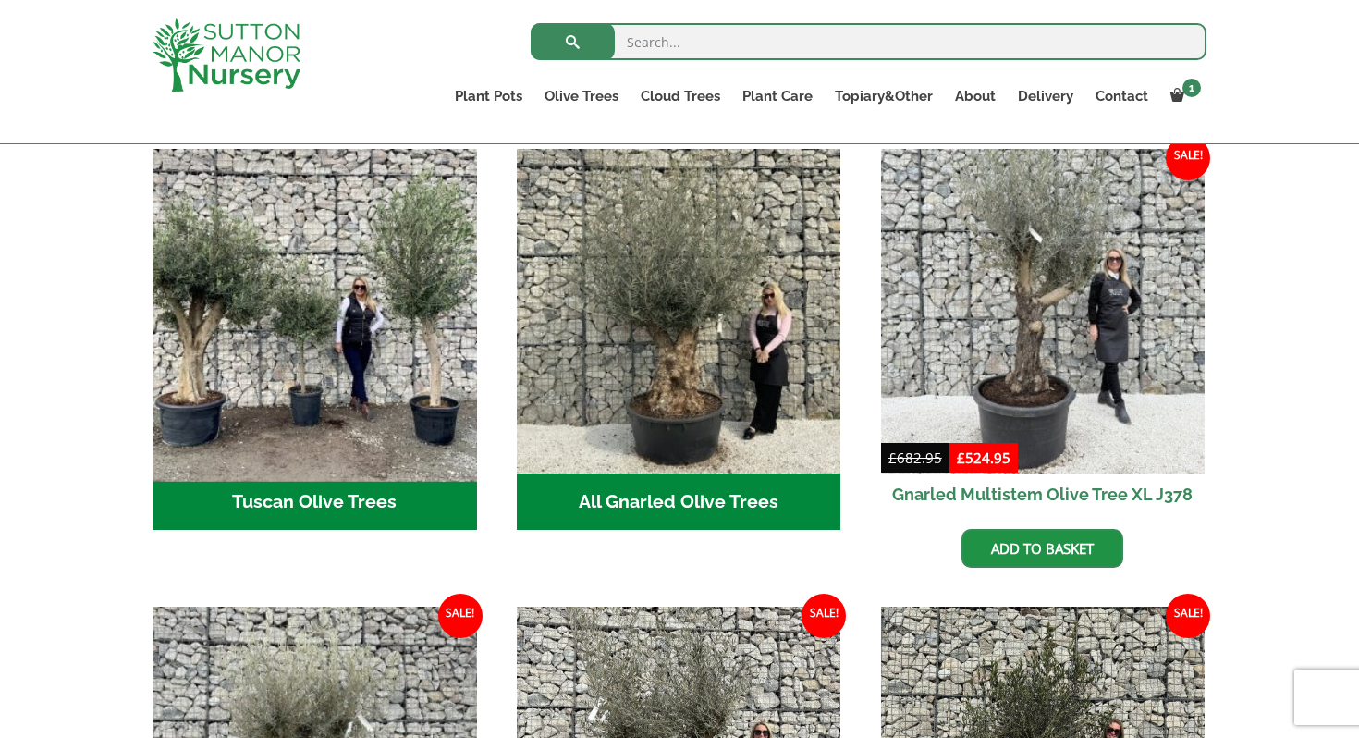
click at [410, 363] on img "Visit product category Tuscan Olive Trees" at bounding box center [314, 311] width 340 height 340
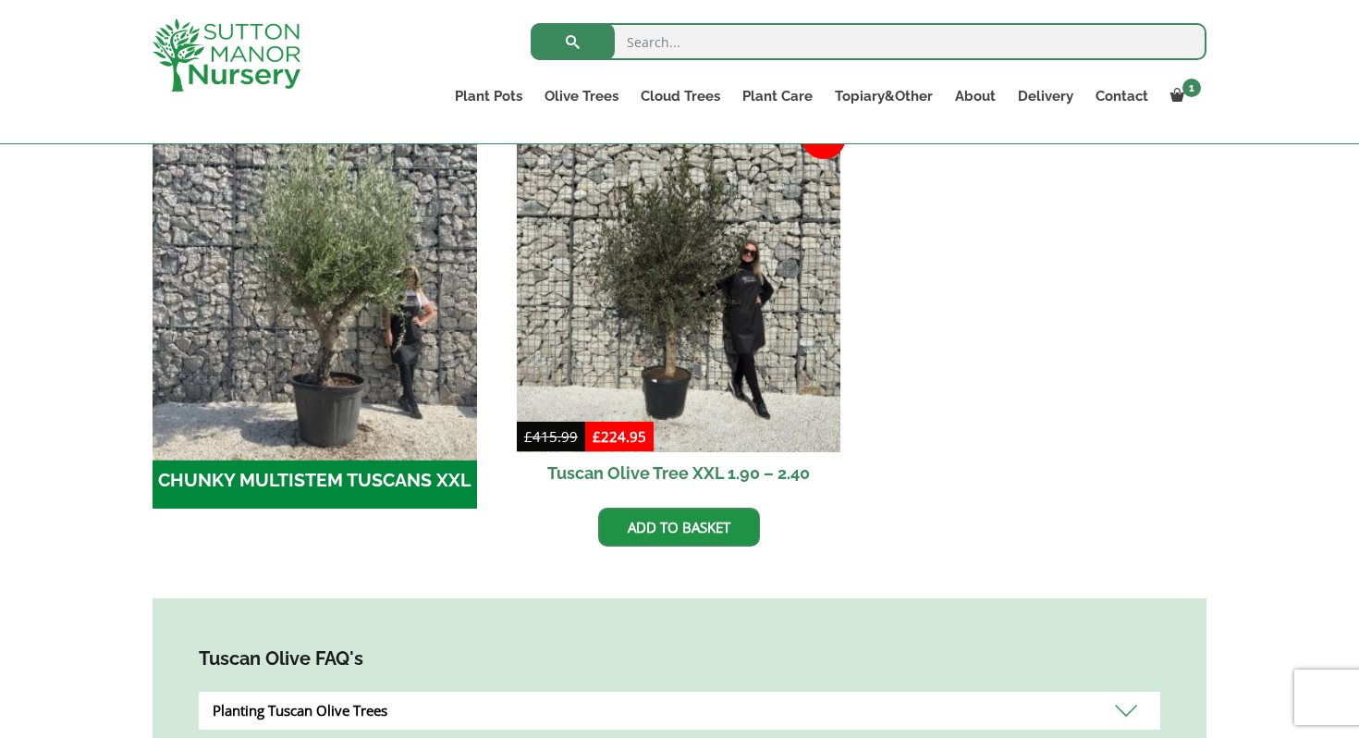
scroll to position [581, 0]
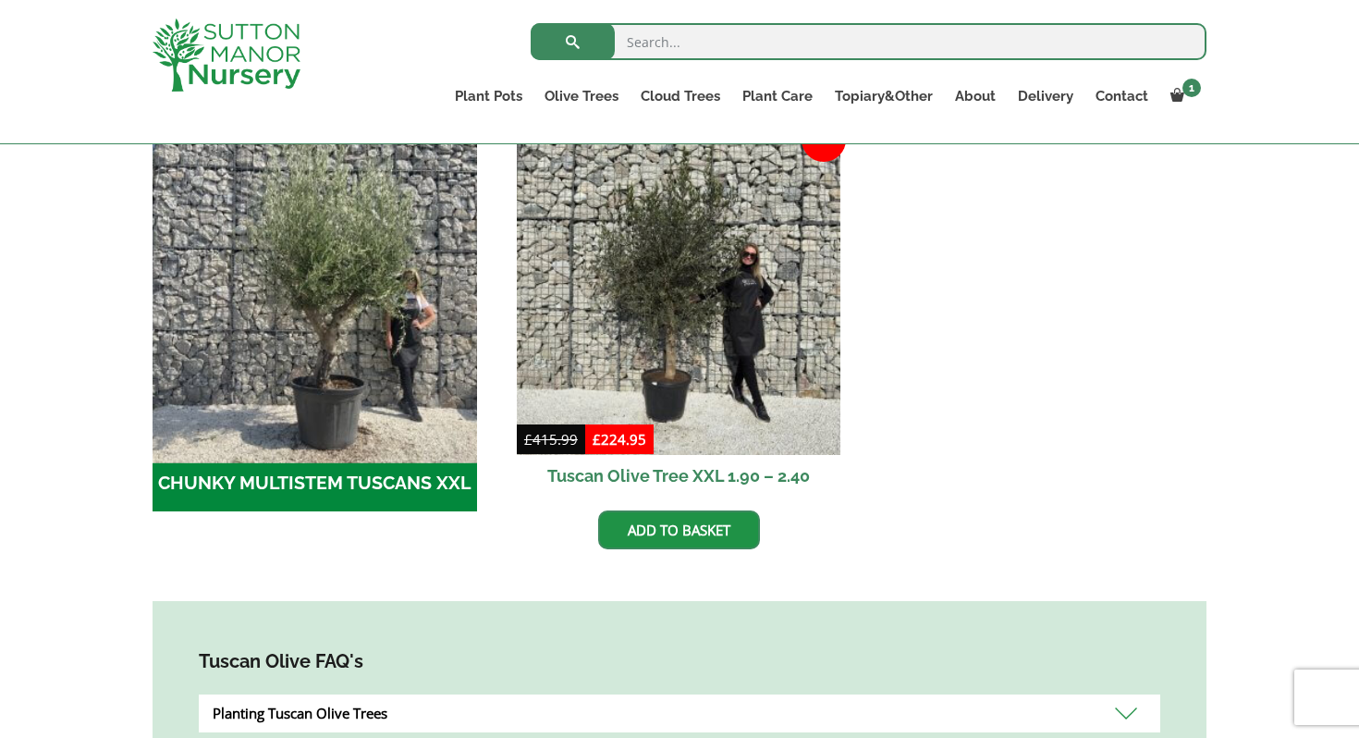
click at [356, 461] on img "Visit product category CHUNKY MULTISTEM TUSCANS XXL" at bounding box center [314, 292] width 340 height 340
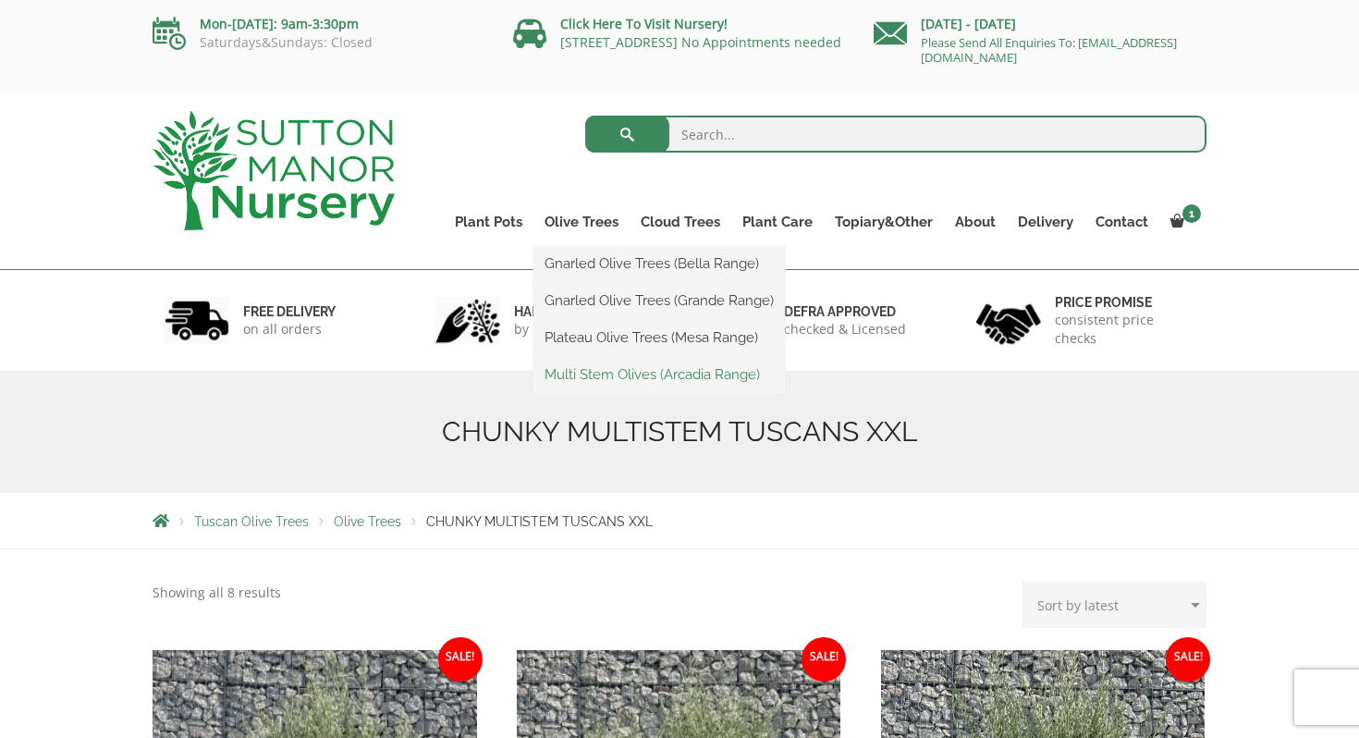
click at [620, 374] on link "Multi Stem Olives (Arcadia Range)" at bounding box center [660, 375] width 252 height 28
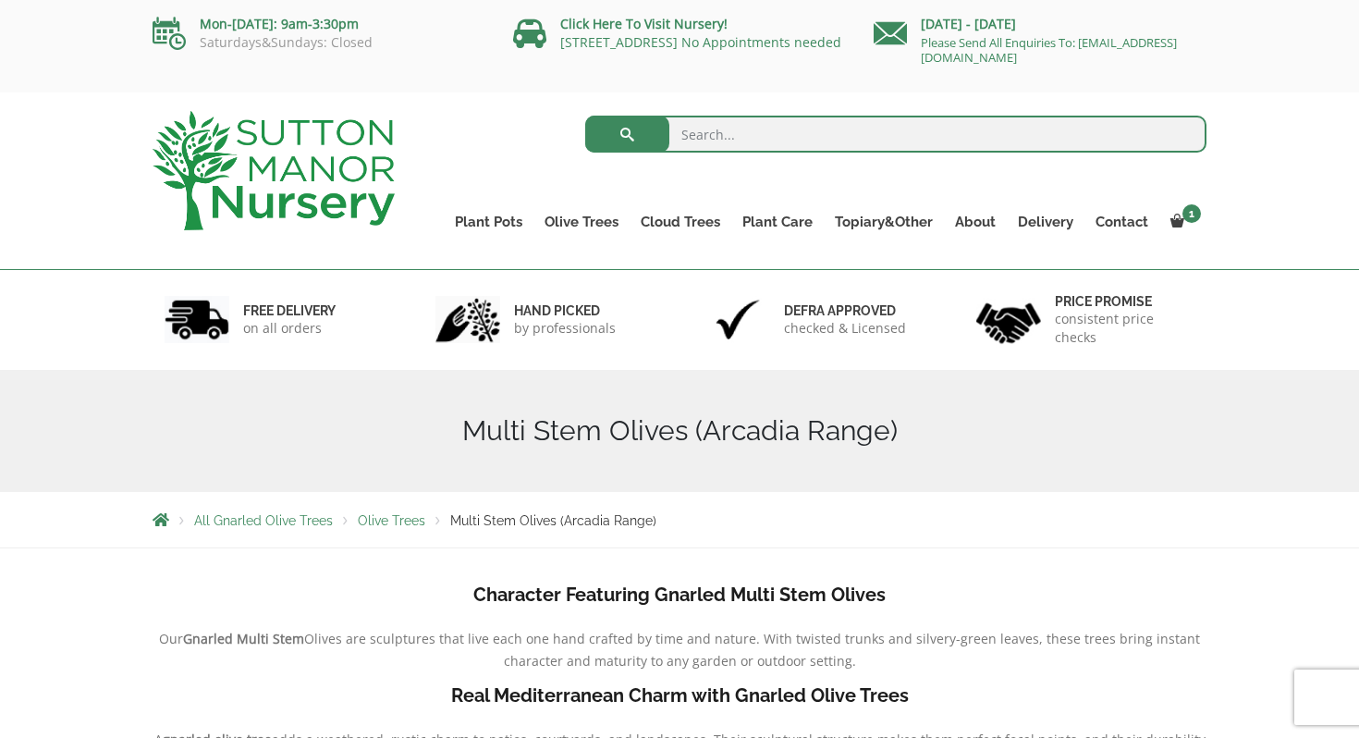
click at [900, 381] on div "Multi Stem Olives (Arcadia Range)" at bounding box center [680, 431] width 1082 height 122
click at [900, 380] on div "Multi Stem Olives (Arcadia Range)" at bounding box center [680, 431] width 1082 height 122
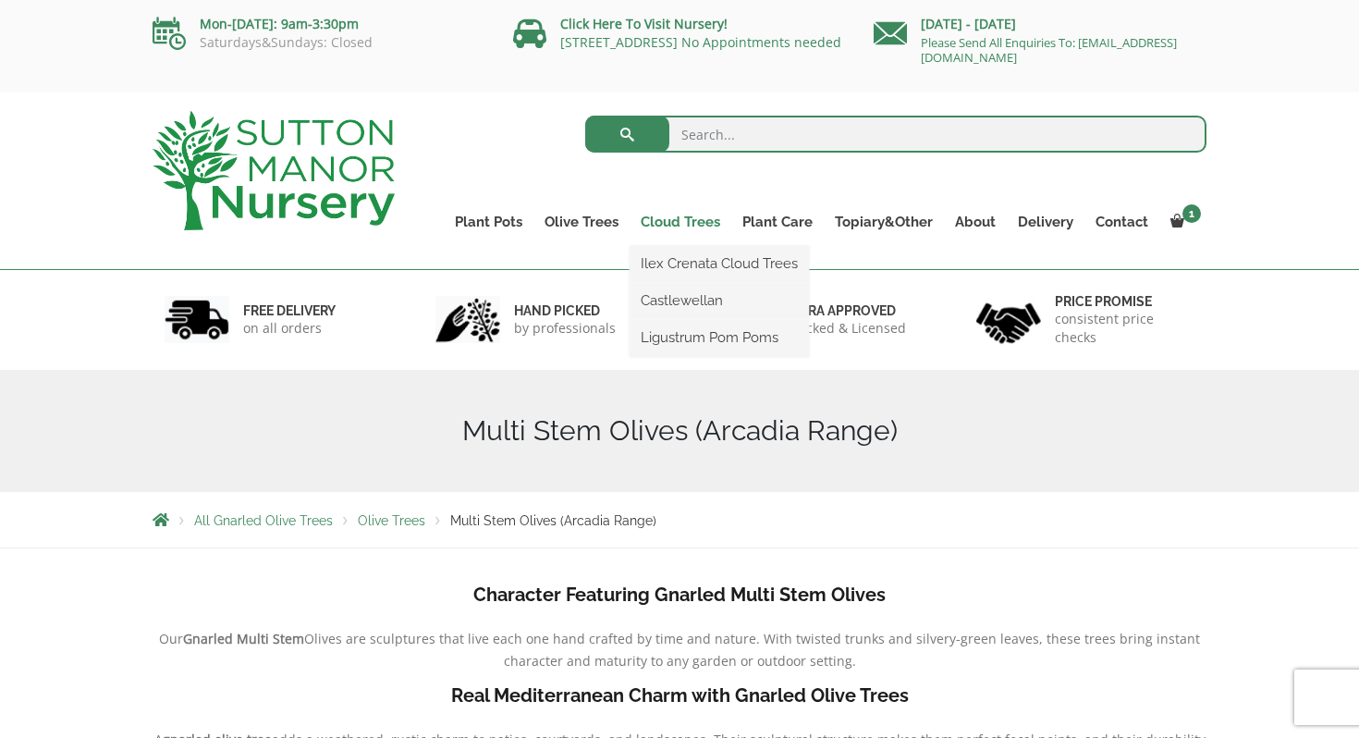
click at [679, 225] on link "Cloud Trees" at bounding box center [681, 222] width 102 height 26
click at [691, 225] on link "Cloud Trees" at bounding box center [681, 222] width 102 height 26
click at [676, 221] on link "Cloud Trees" at bounding box center [681, 222] width 102 height 26
click at [672, 259] on link "Ilex Crenata Cloud Trees" at bounding box center [719, 264] width 179 height 28
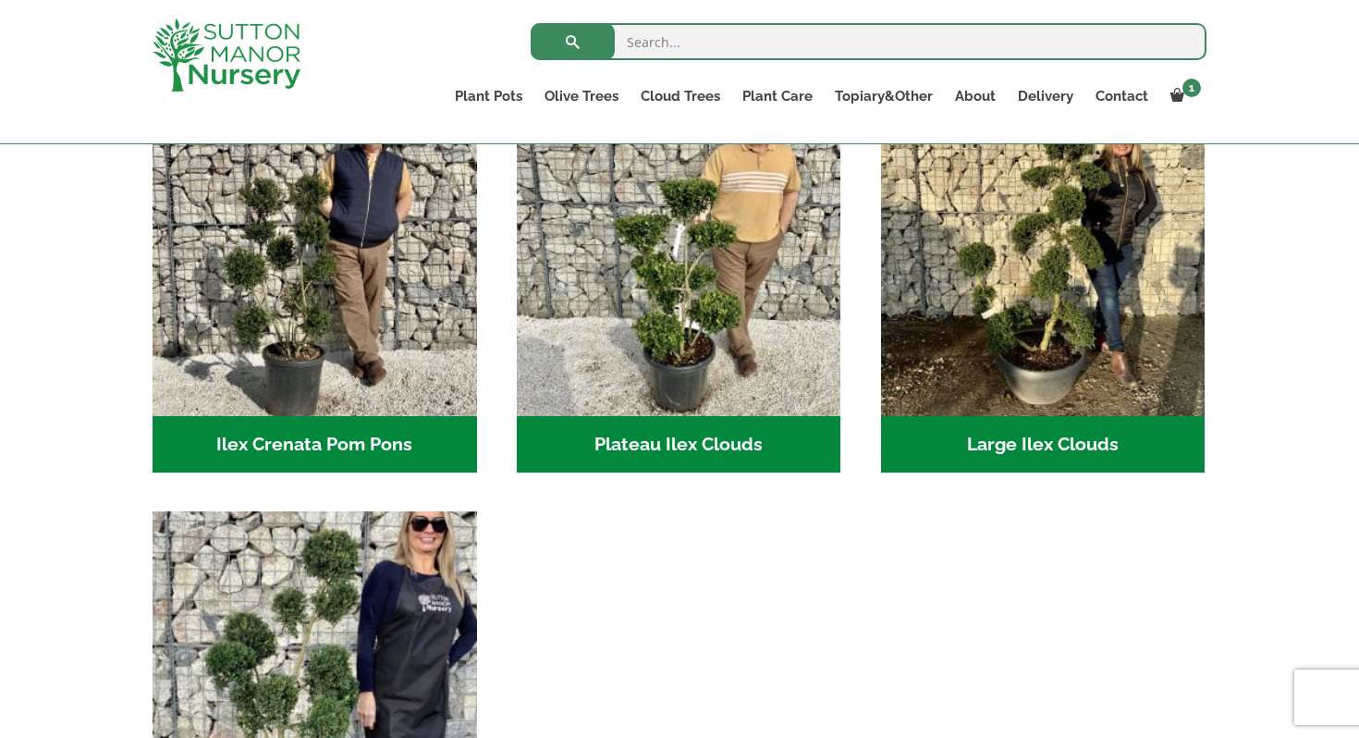
scroll to position [375, 0]
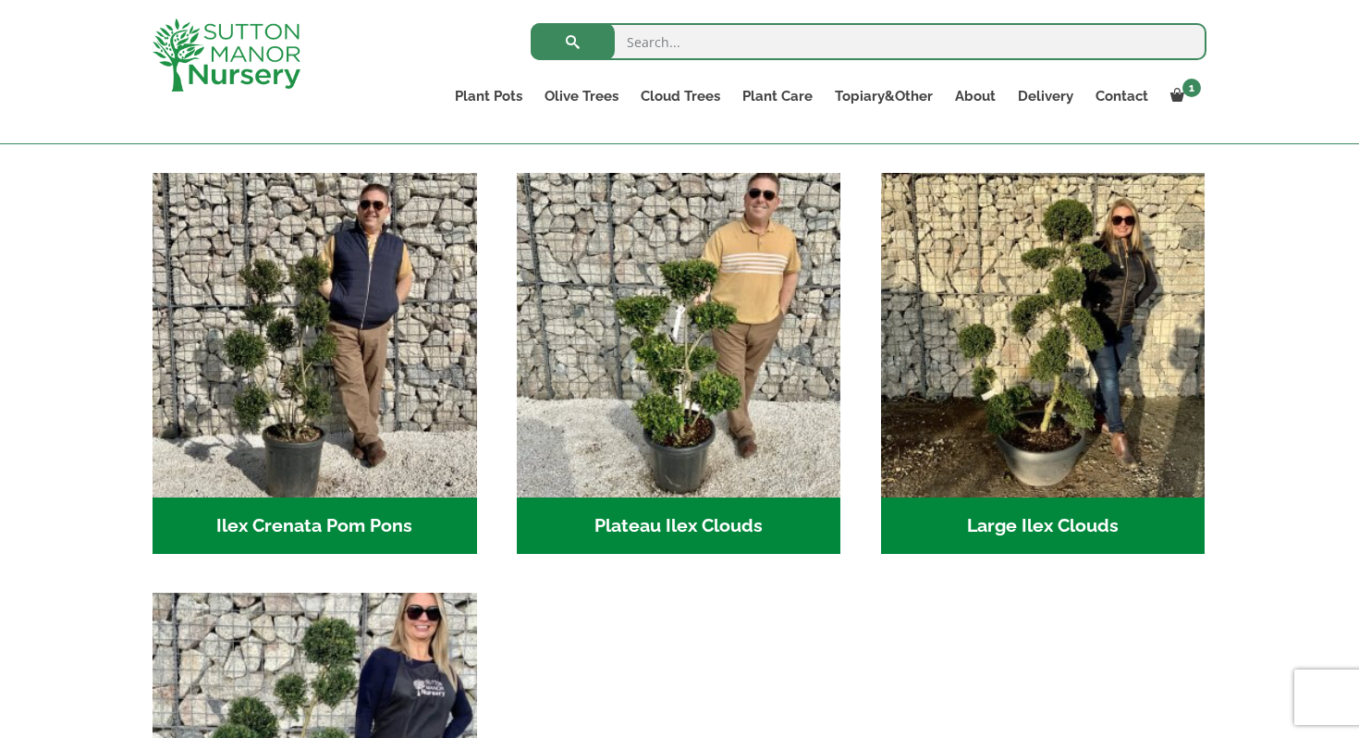
click at [676, 520] on h2 "Plateau Ilex Clouds (6)" at bounding box center [679, 525] width 325 height 57
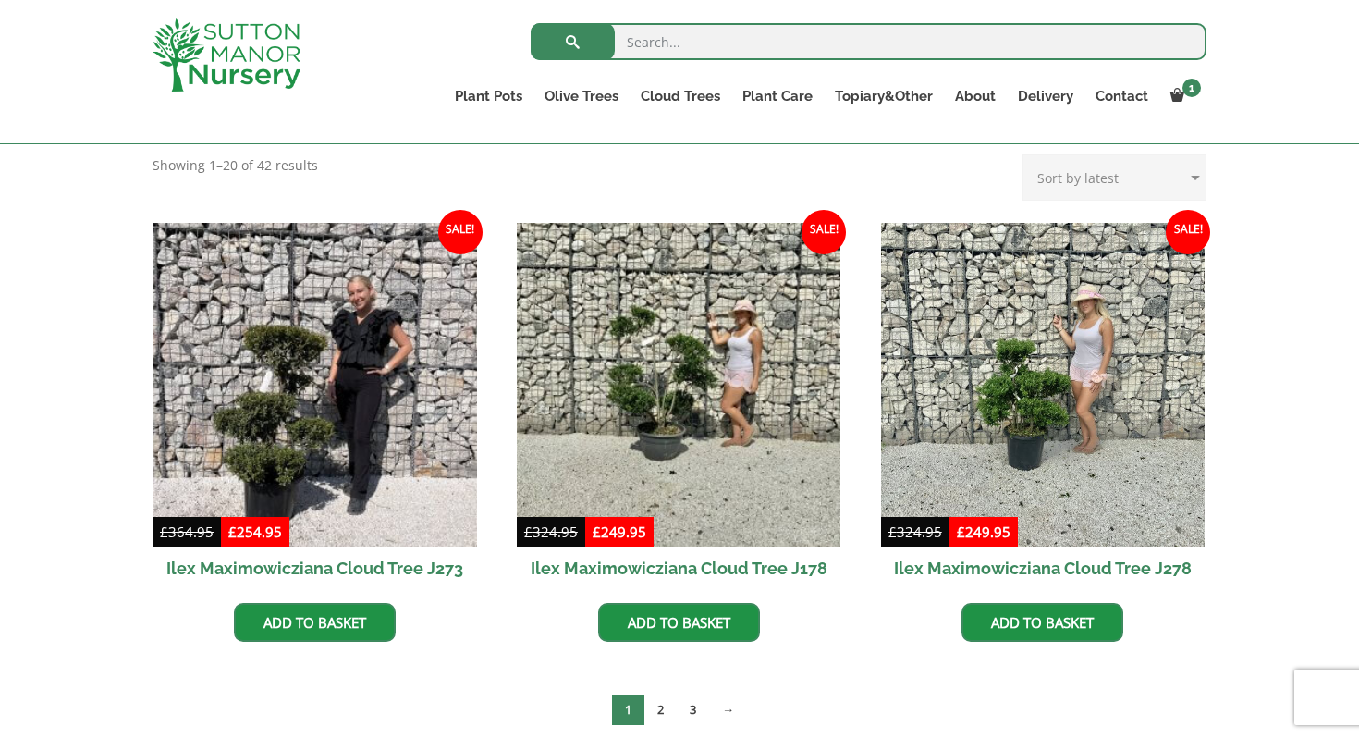
scroll to position [460, 0]
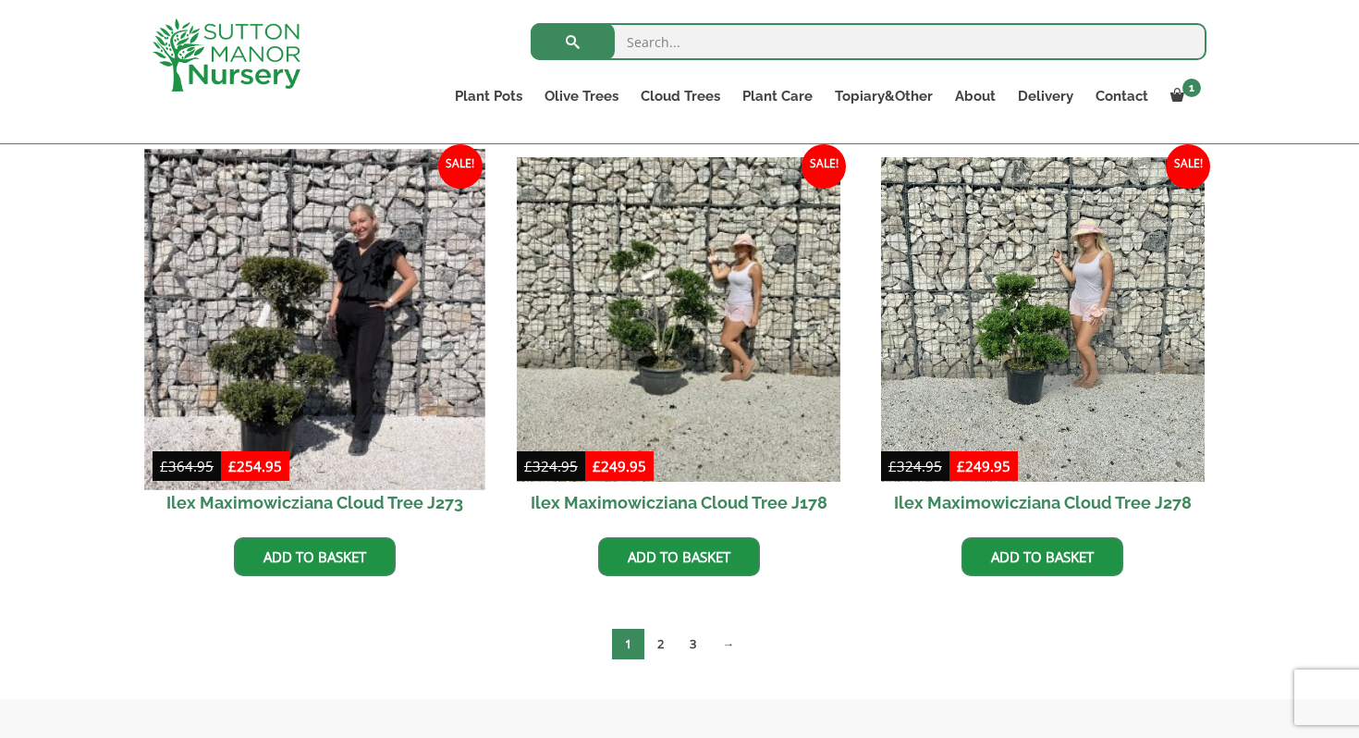
click at [352, 249] on img at bounding box center [314, 319] width 340 height 340
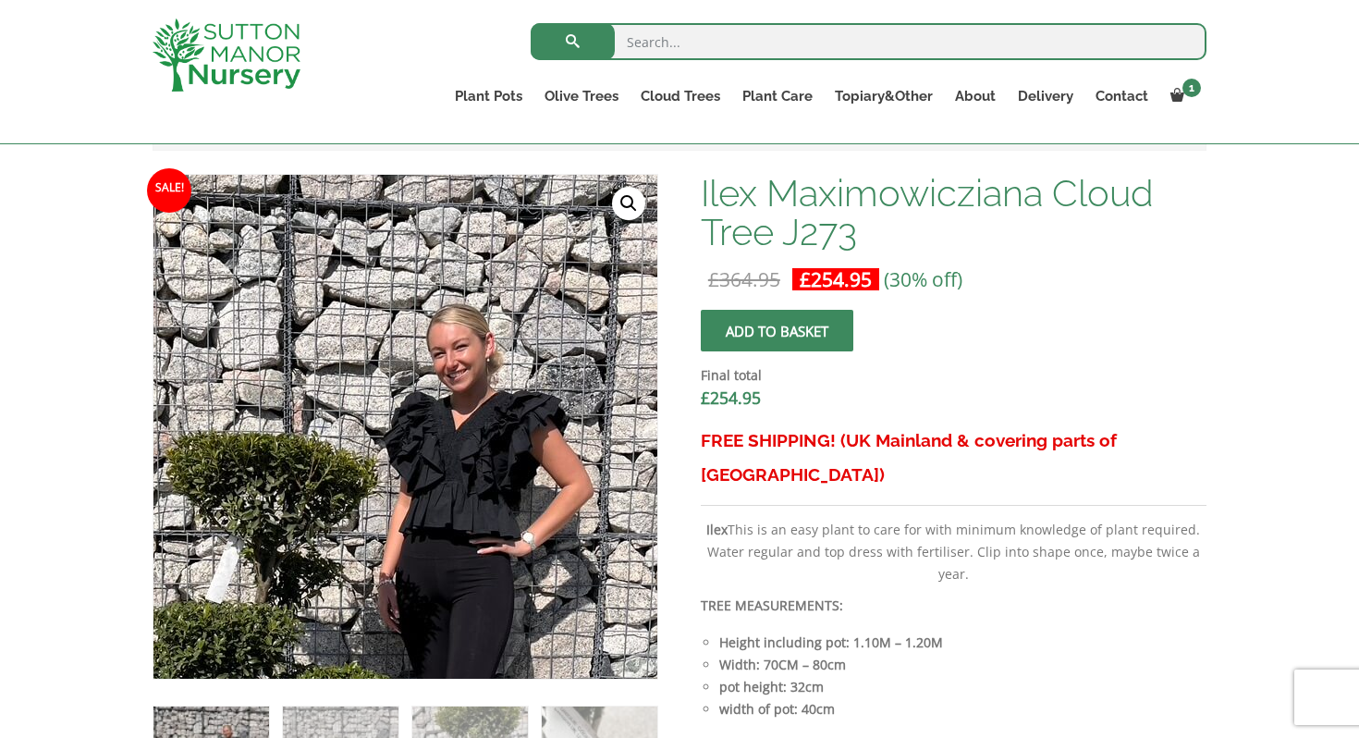
scroll to position [548, 0]
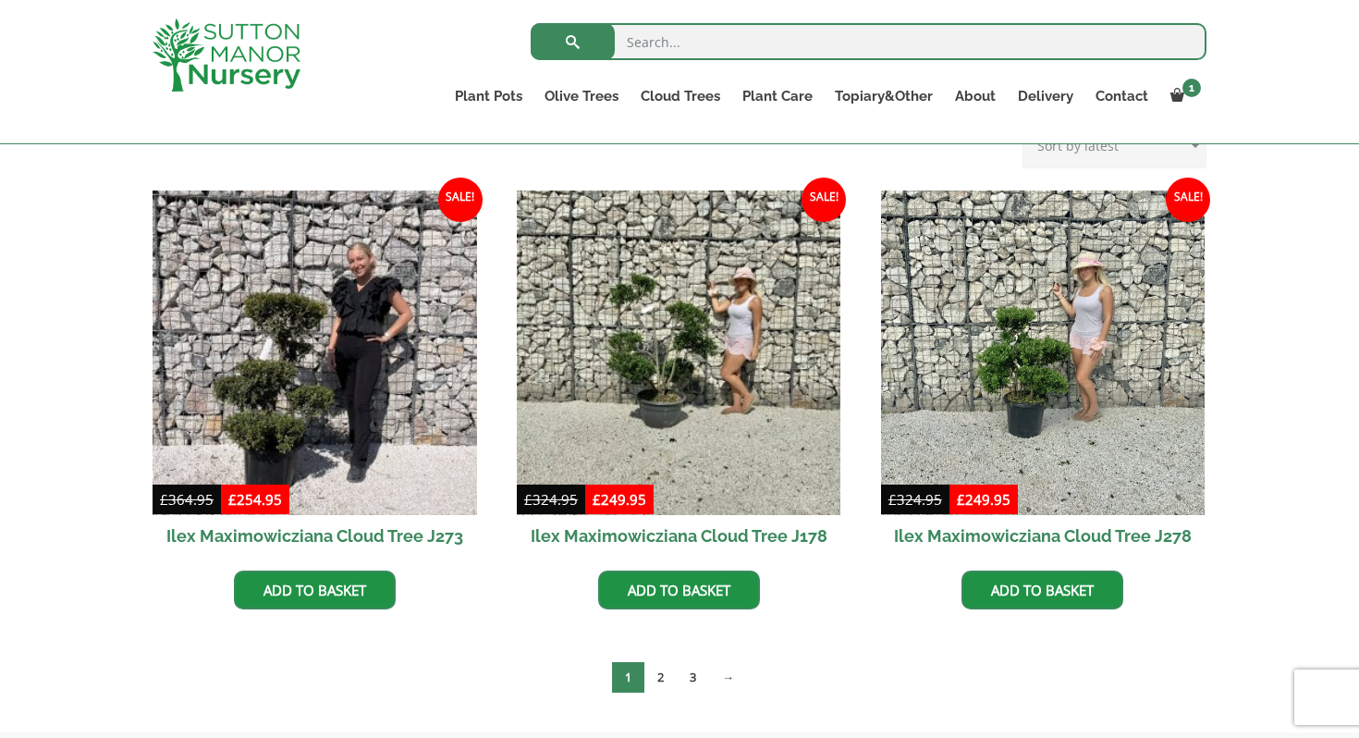
scroll to position [460, 0]
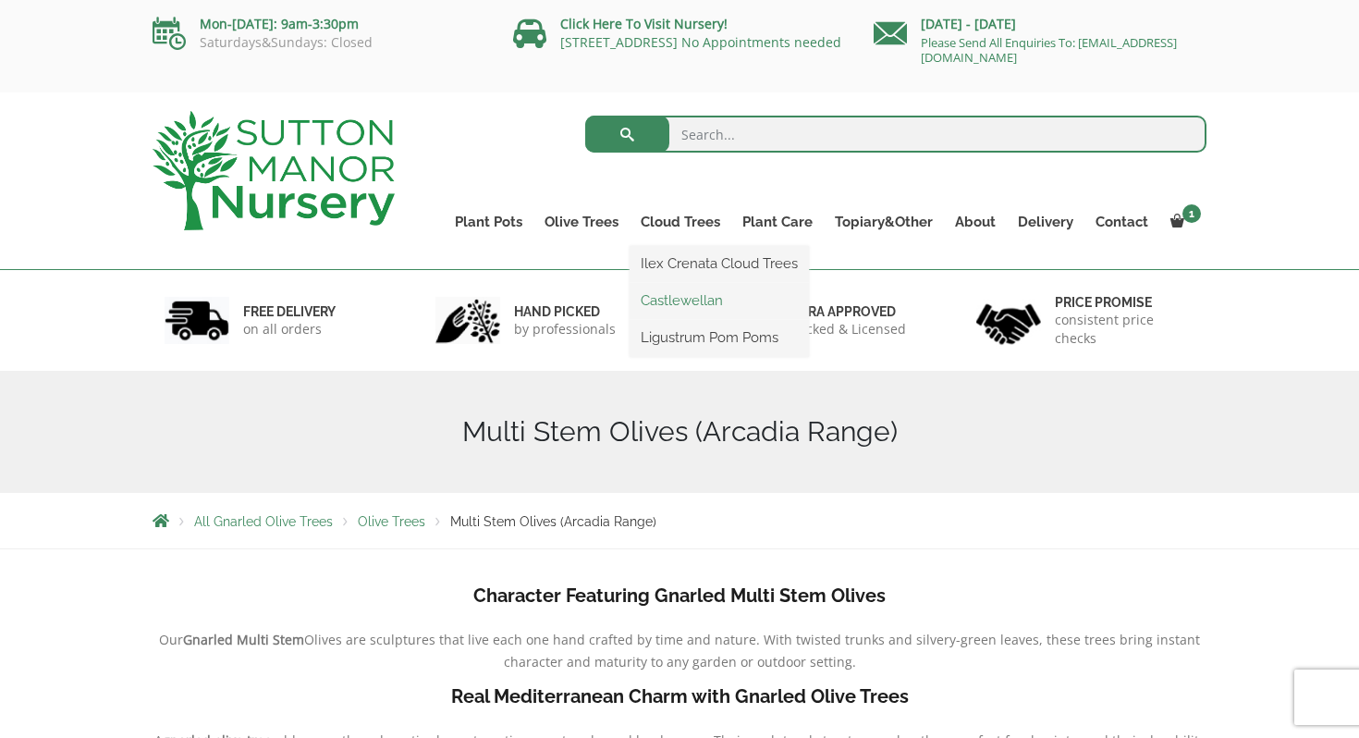
click at [695, 302] on link "Castlewellan" at bounding box center [719, 301] width 179 height 28
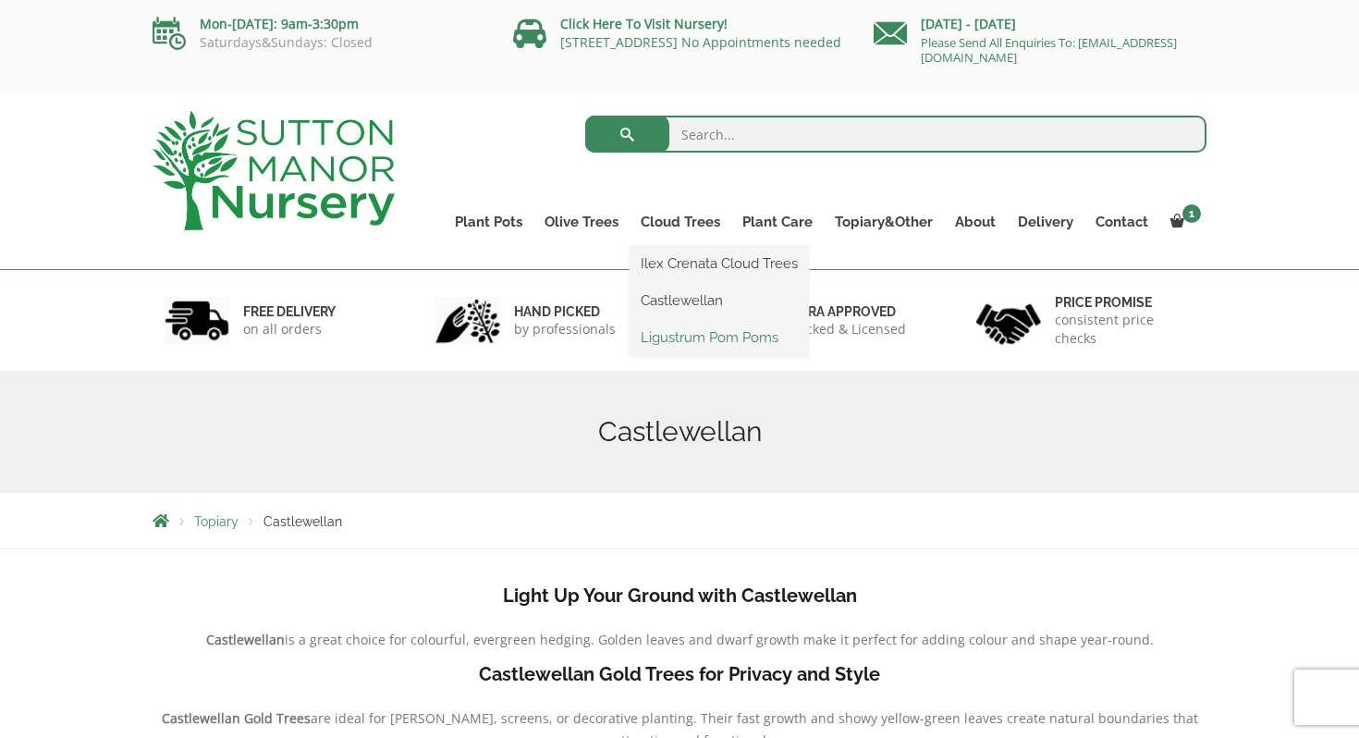
click at [691, 342] on link "Ligustrum Pom Poms" at bounding box center [719, 338] width 179 height 28
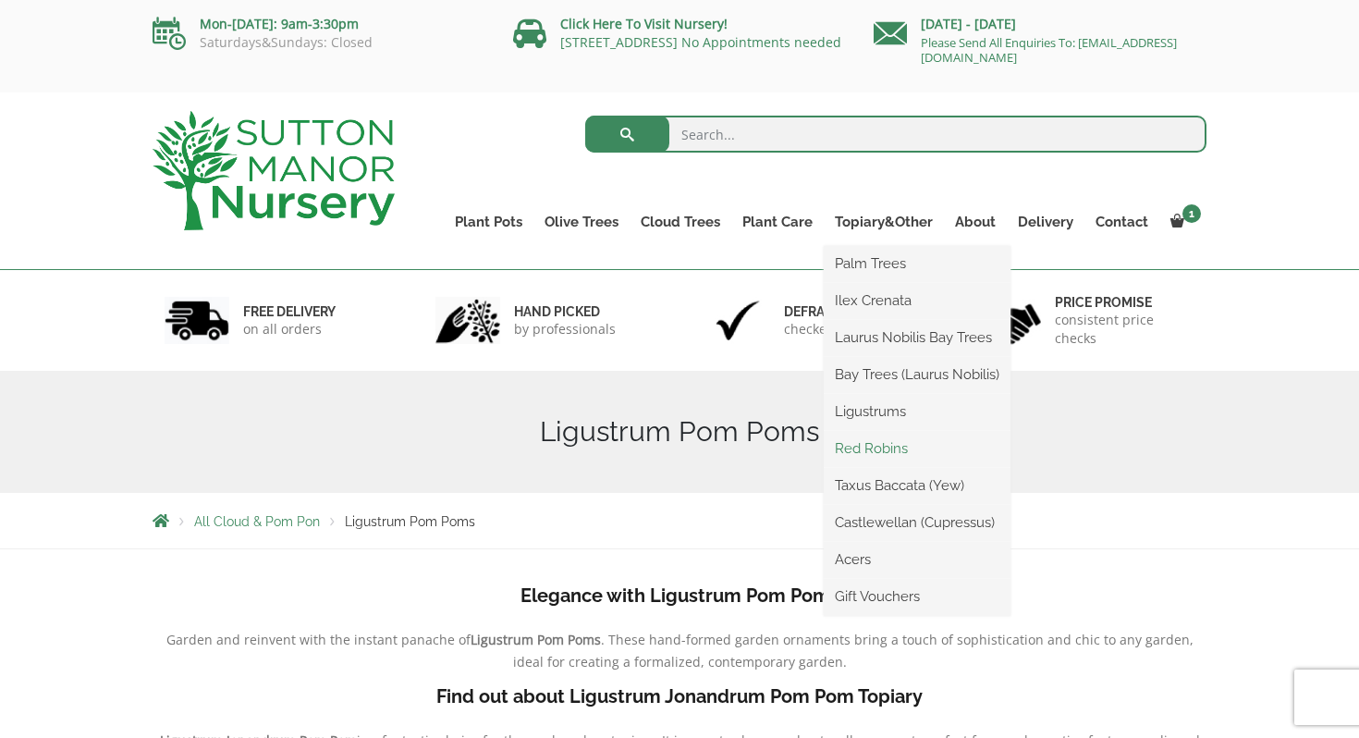
click at [868, 443] on link "Red Robins" at bounding box center [917, 449] width 187 height 28
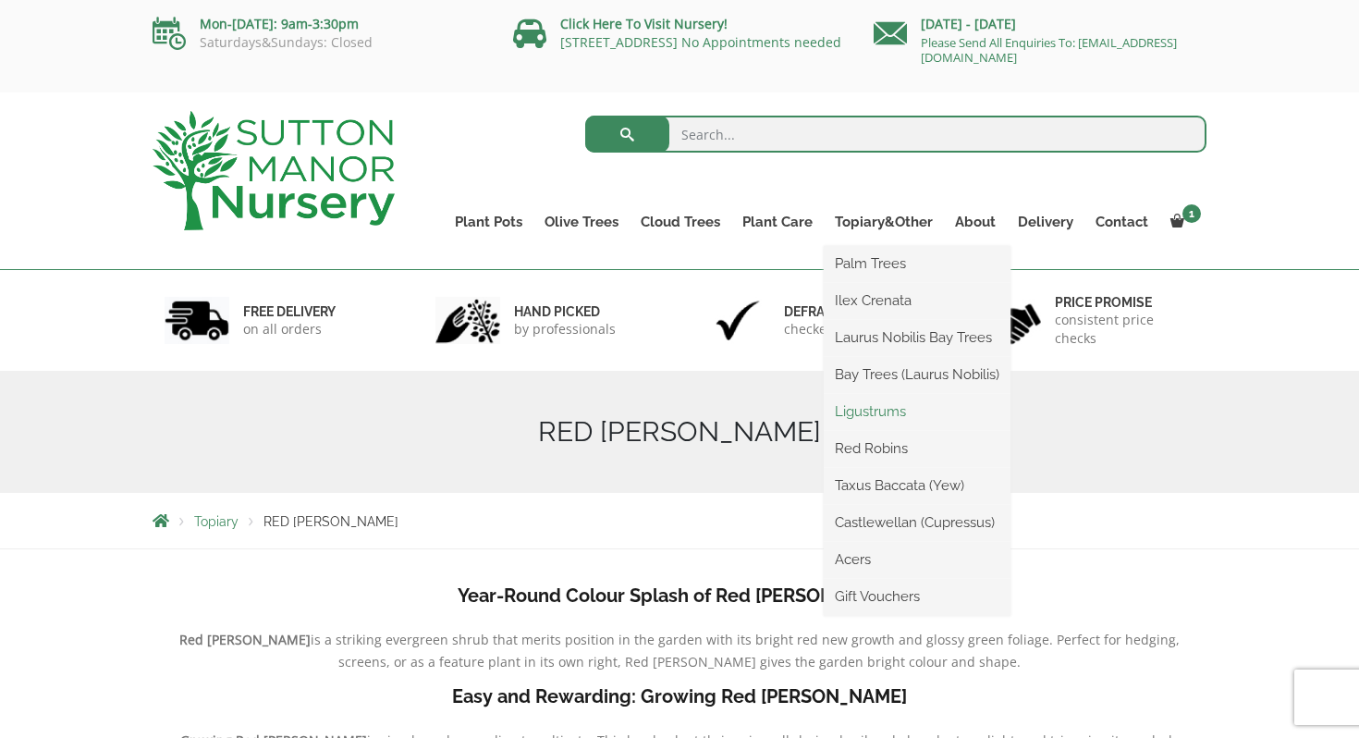
click at [876, 410] on link "Ligustrums" at bounding box center [917, 412] width 187 height 28
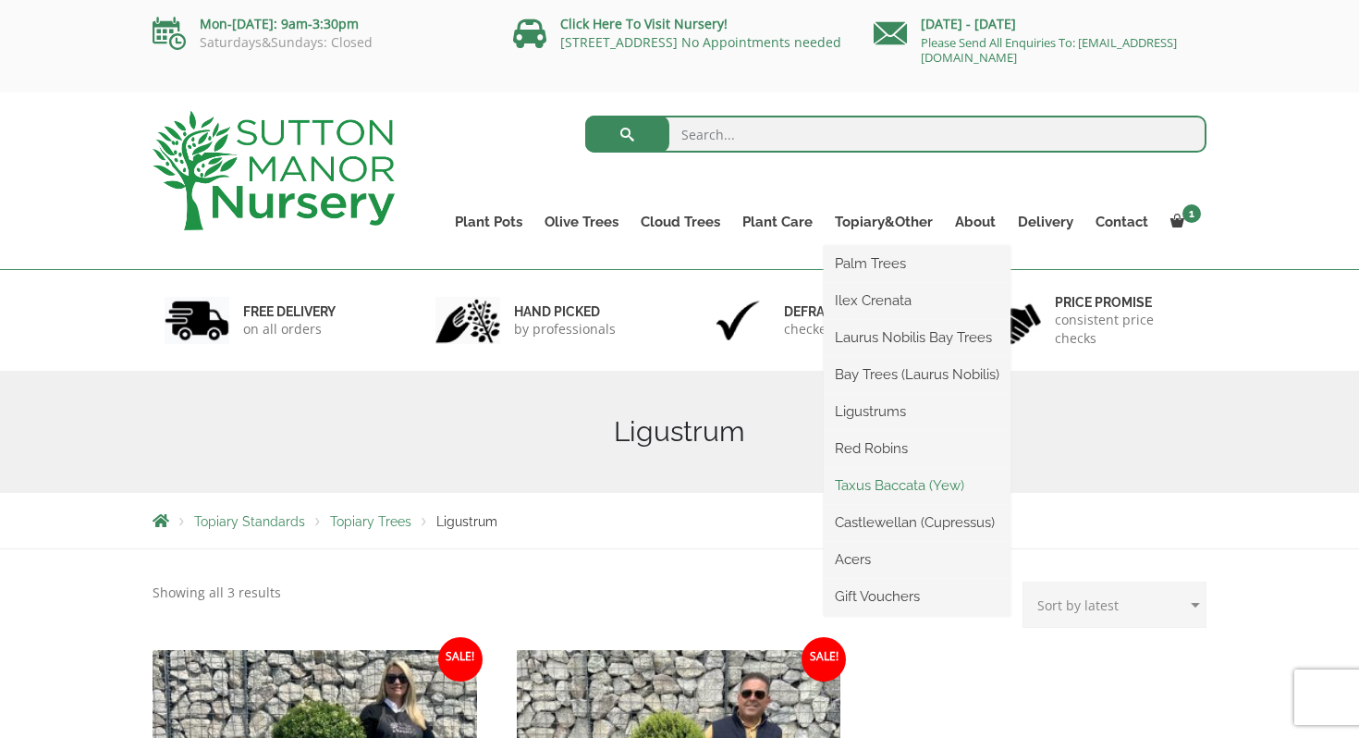
click at [878, 485] on link "Taxus Baccata (Yew)" at bounding box center [917, 486] width 187 height 28
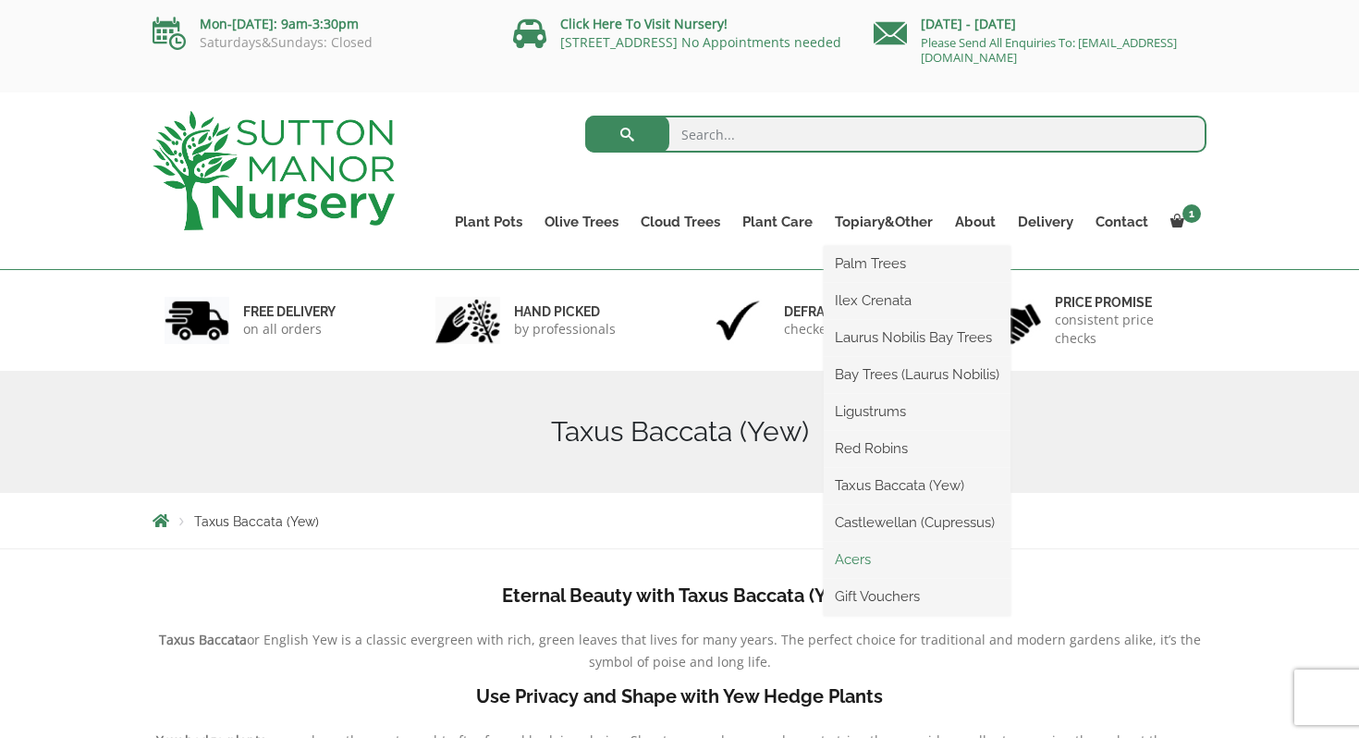
click at [865, 552] on link "Acers" at bounding box center [917, 560] width 187 height 28
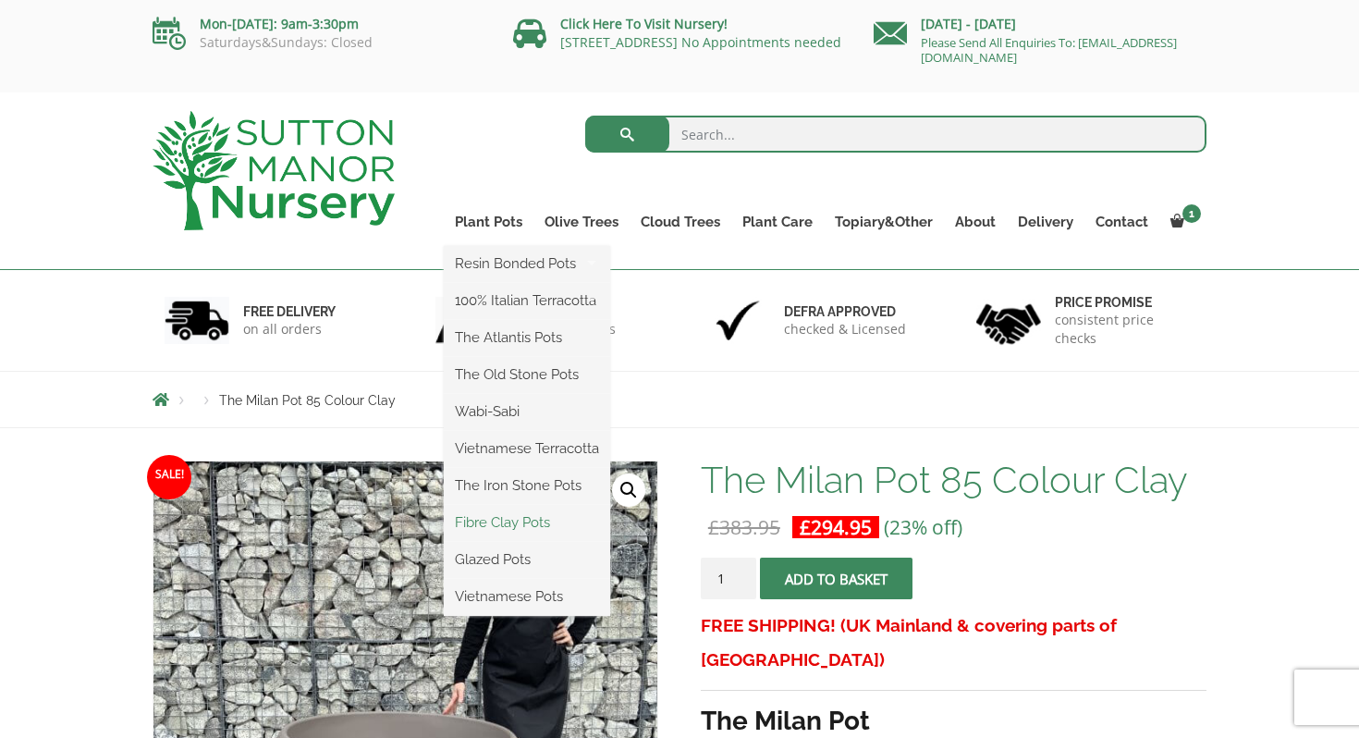
click at [509, 529] on link "Fibre Clay Pots" at bounding box center [527, 523] width 166 height 28
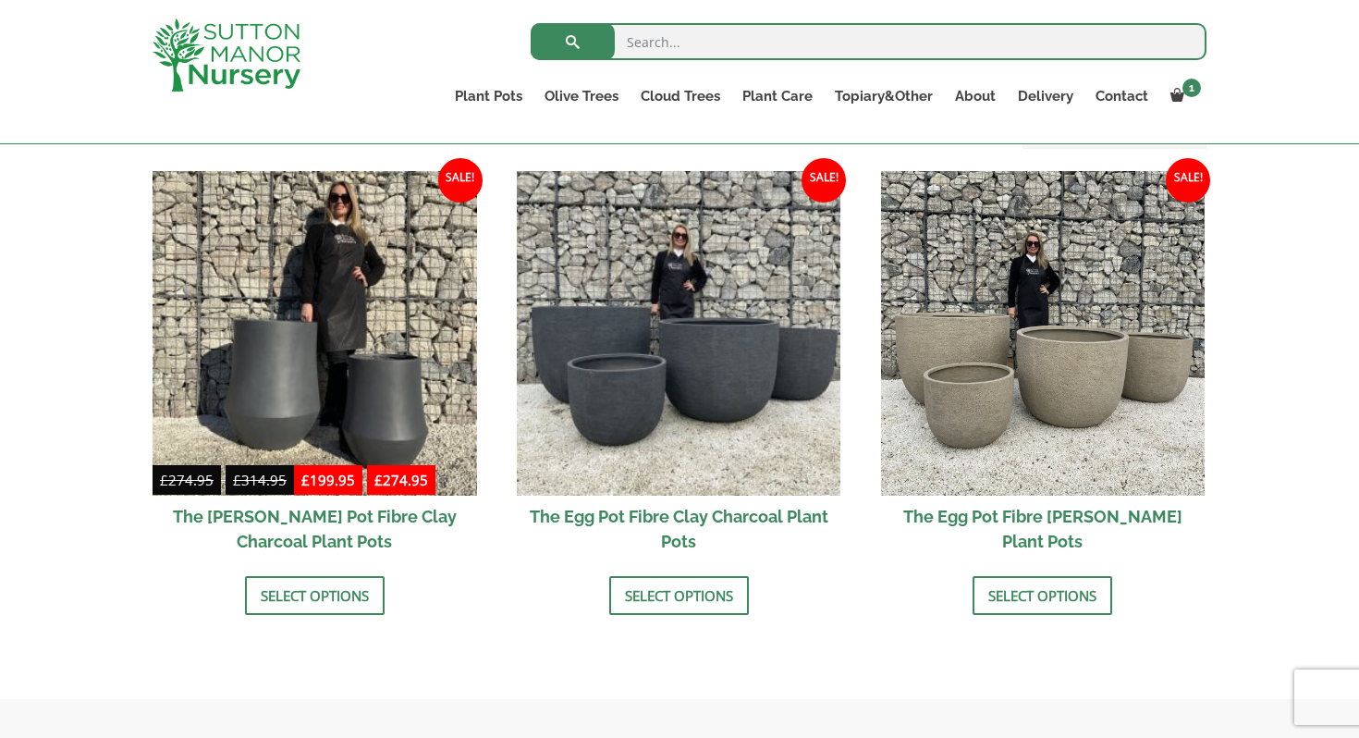
scroll to position [571, 0]
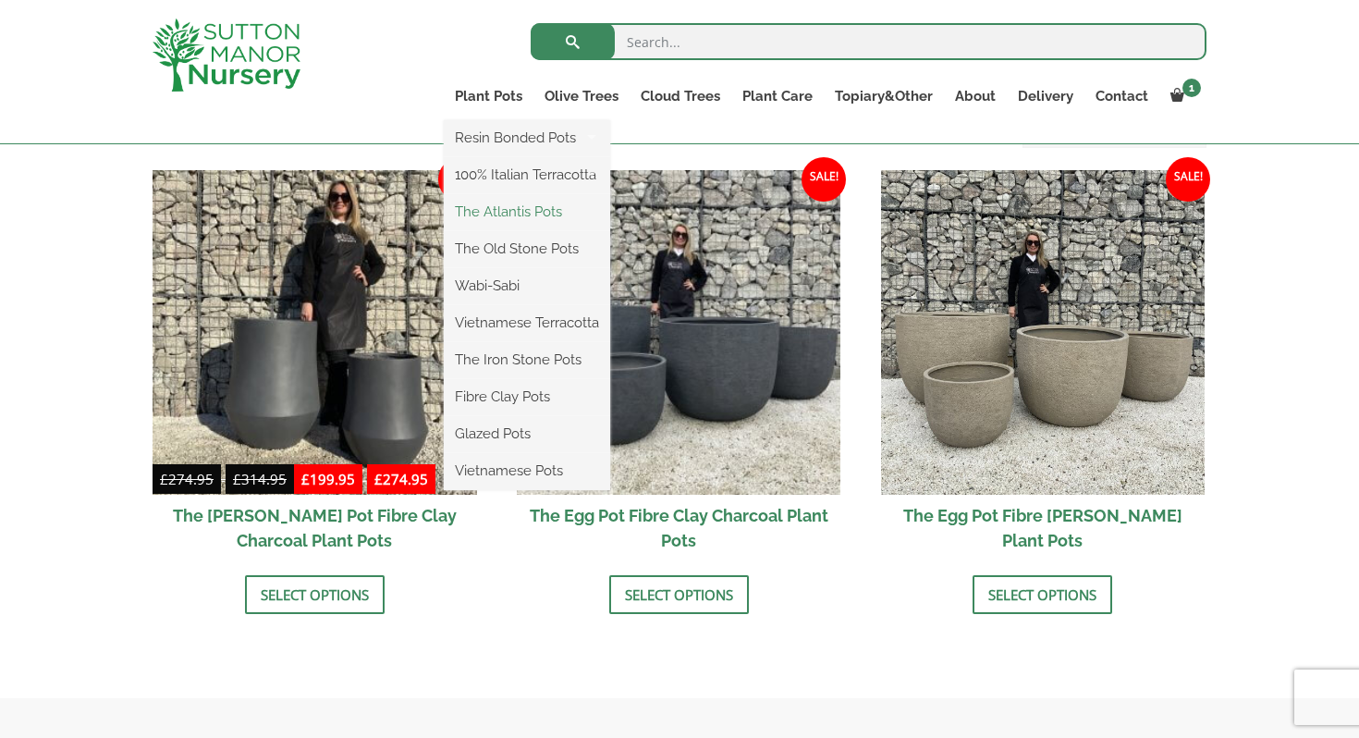
click at [498, 211] on link "The Atlantis Pots" at bounding box center [527, 212] width 166 height 28
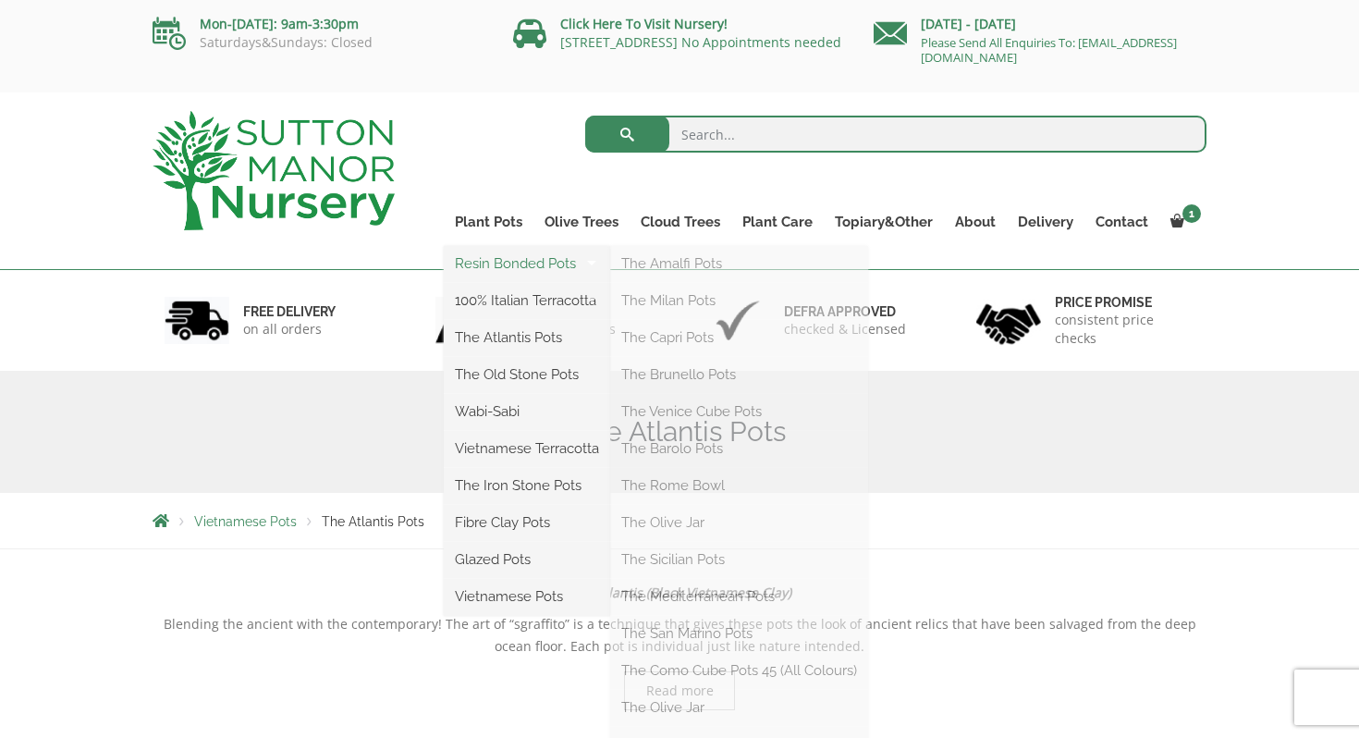
click at [506, 265] on link "Resin Bonded Pots" at bounding box center [527, 264] width 166 height 28
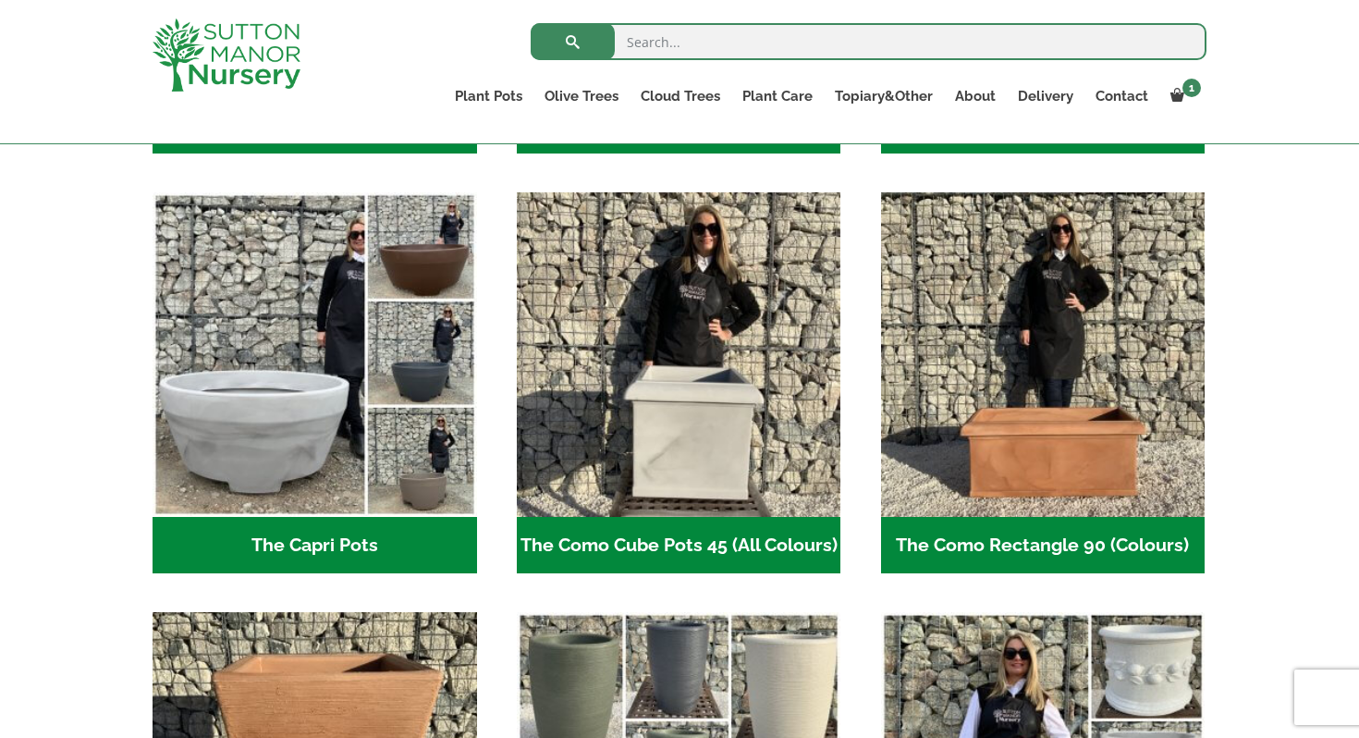
scroll to position [880, 0]
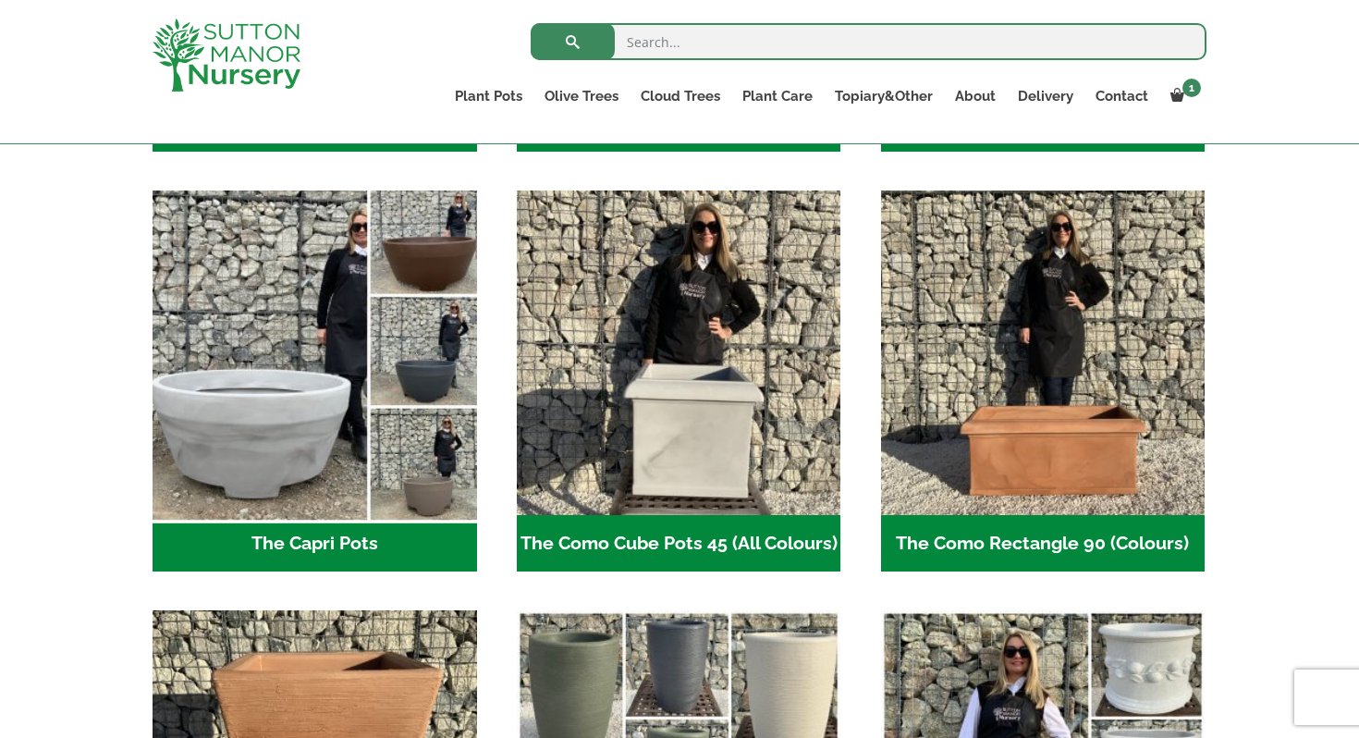
click at [310, 403] on img "Visit product category The Capri Pots" at bounding box center [314, 353] width 340 height 340
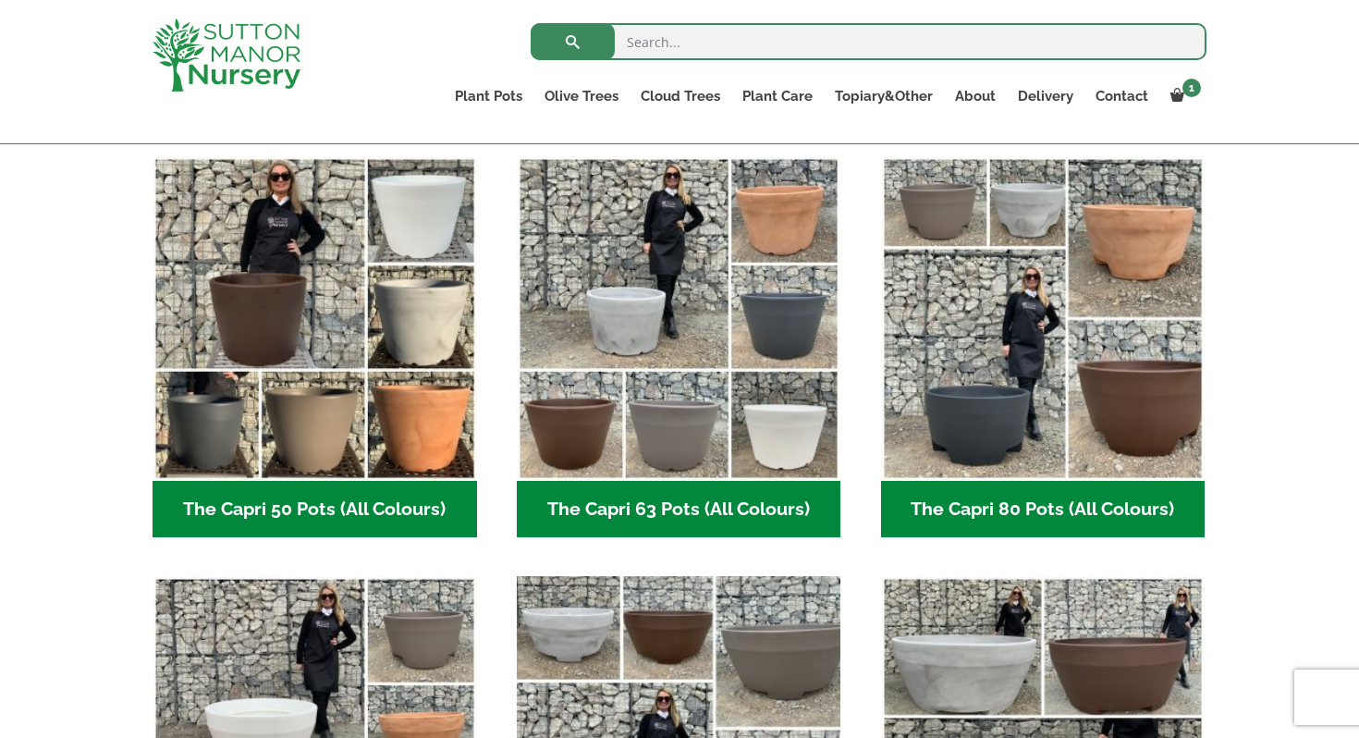
scroll to position [441, 0]
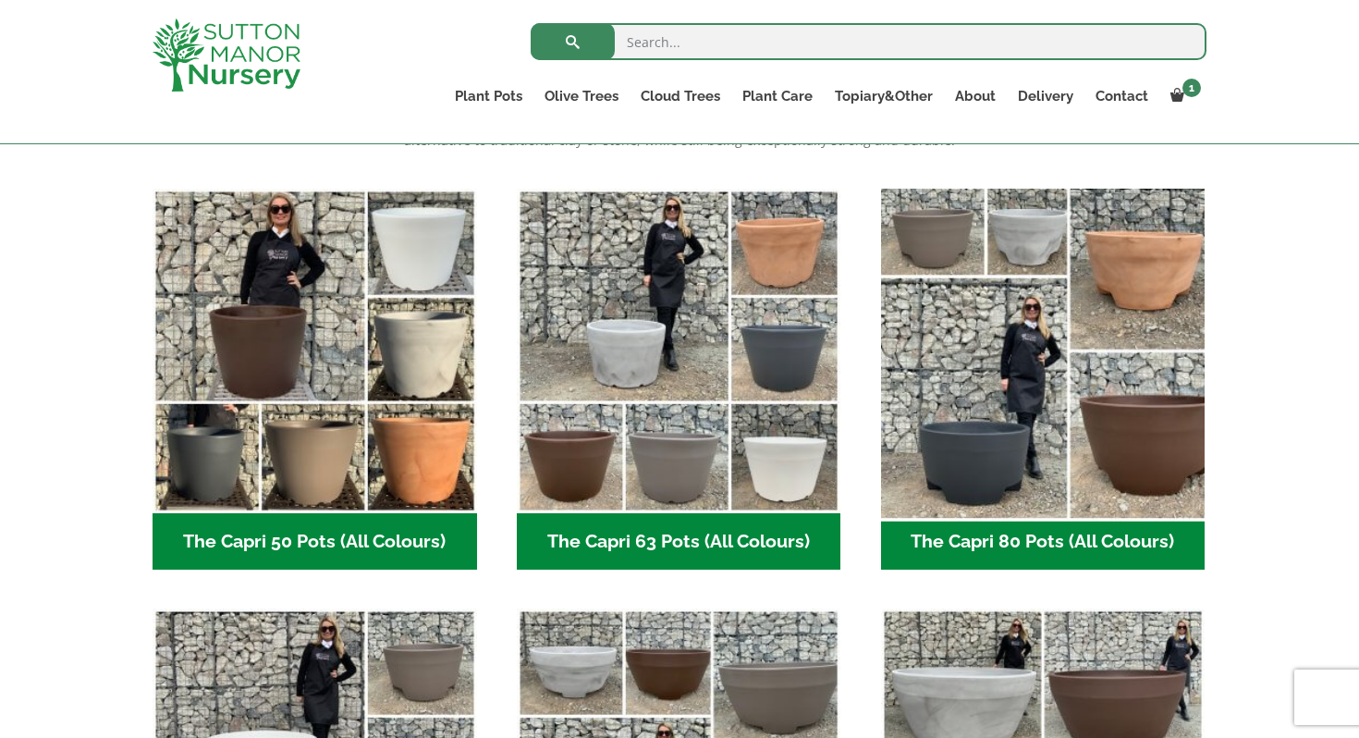
click at [956, 345] on img "Visit product category The Capri 80 Pots (All Colours)" at bounding box center [1043, 350] width 340 height 340
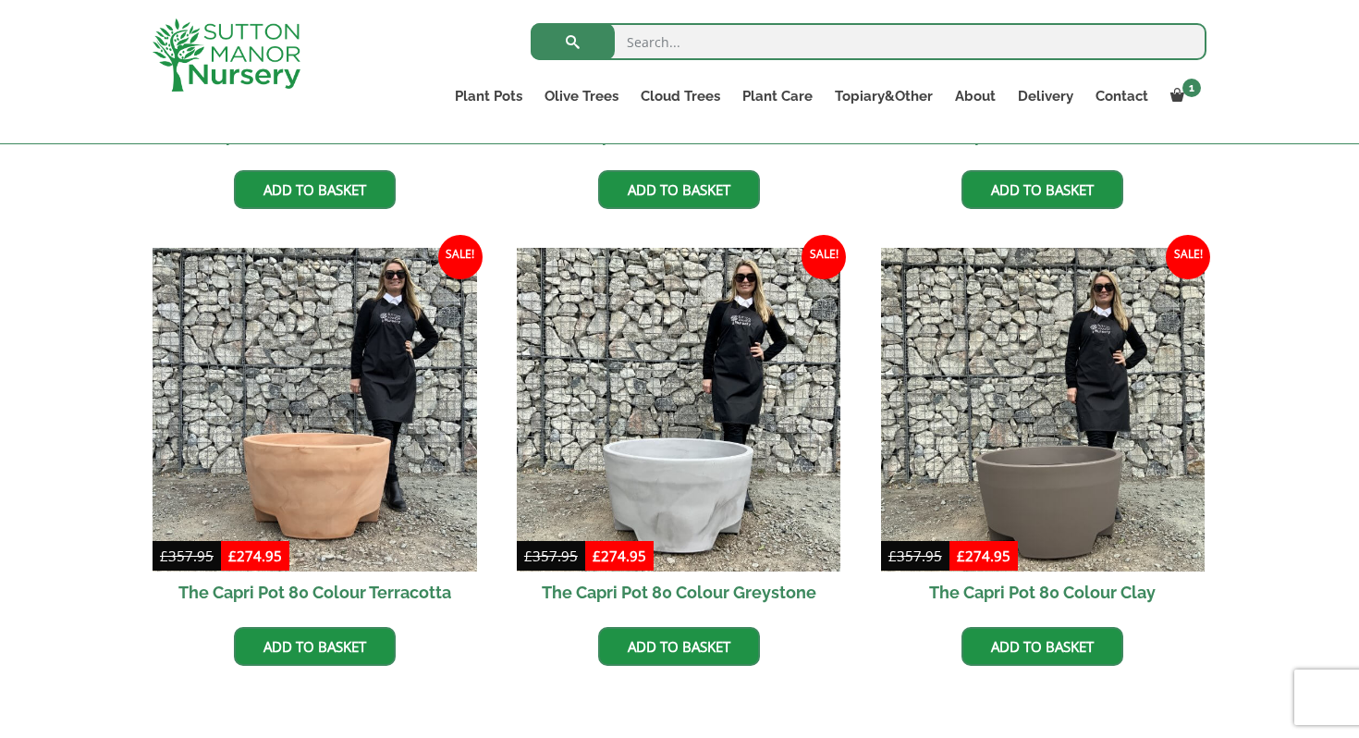
scroll to position [829, 0]
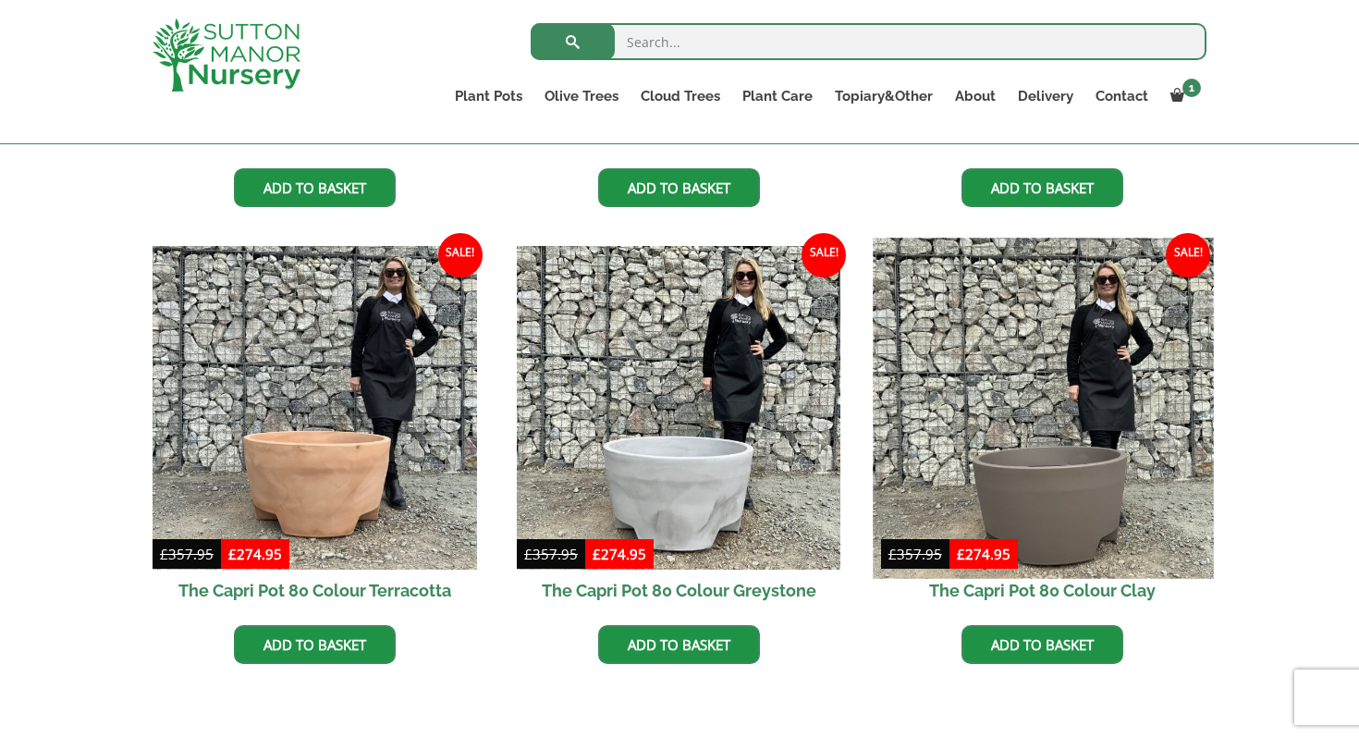
click at [1044, 448] on img at bounding box center [1043, 408] width 340 height 340
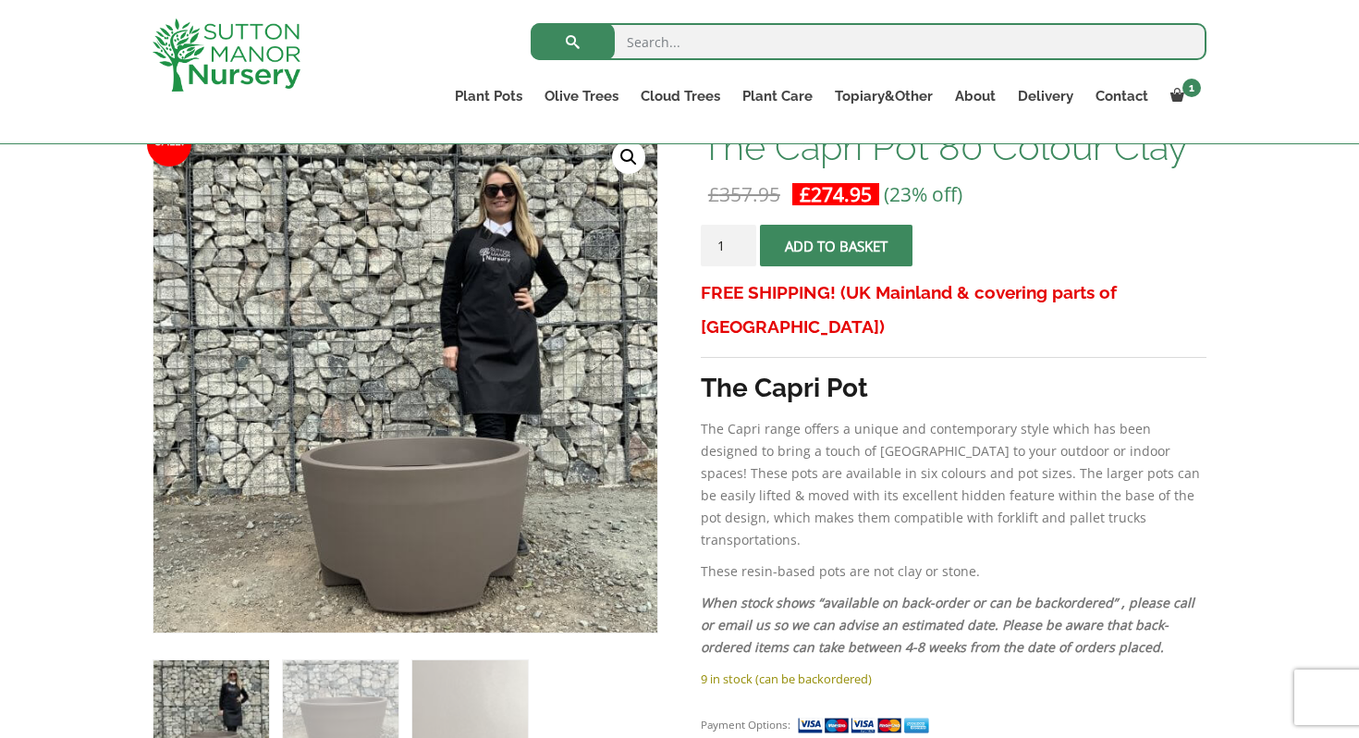
scroll to position [394, 0]
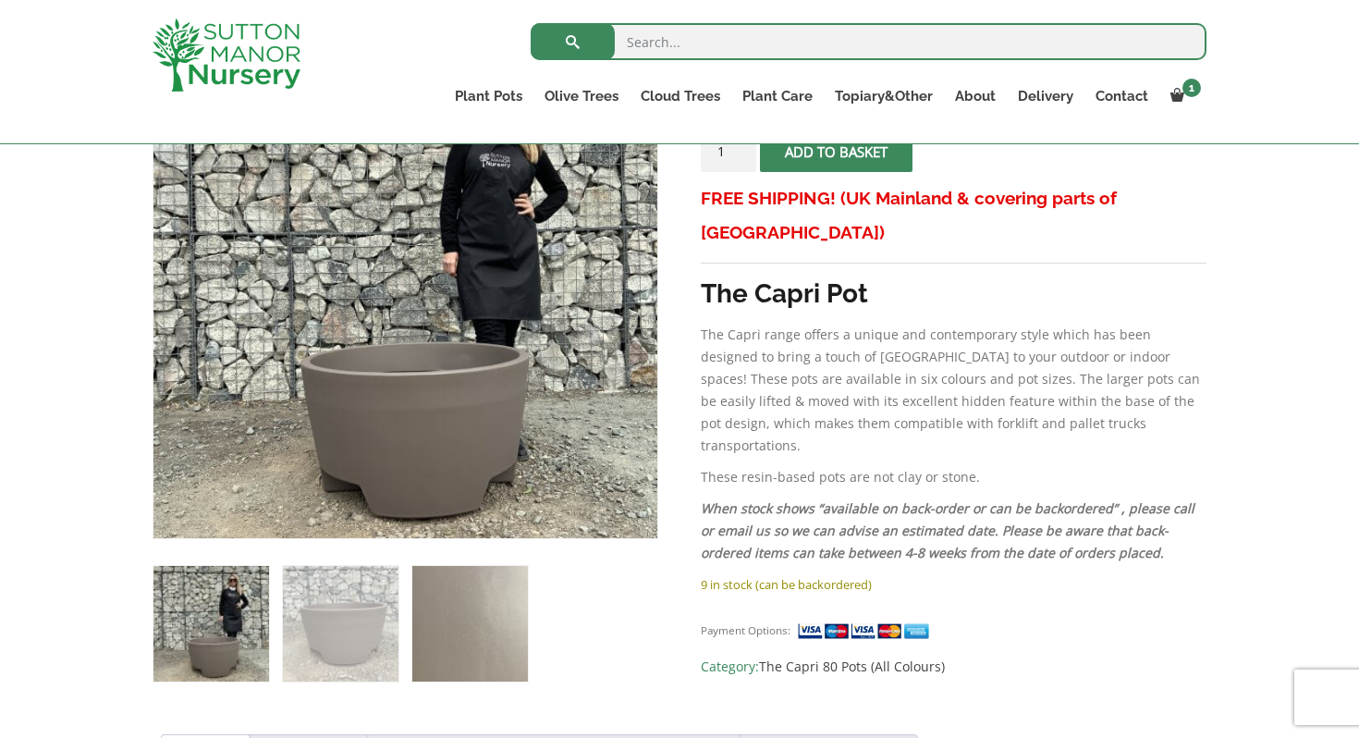
click at [472, 633] on img at bounding box center [470, 624] width 116 height 116
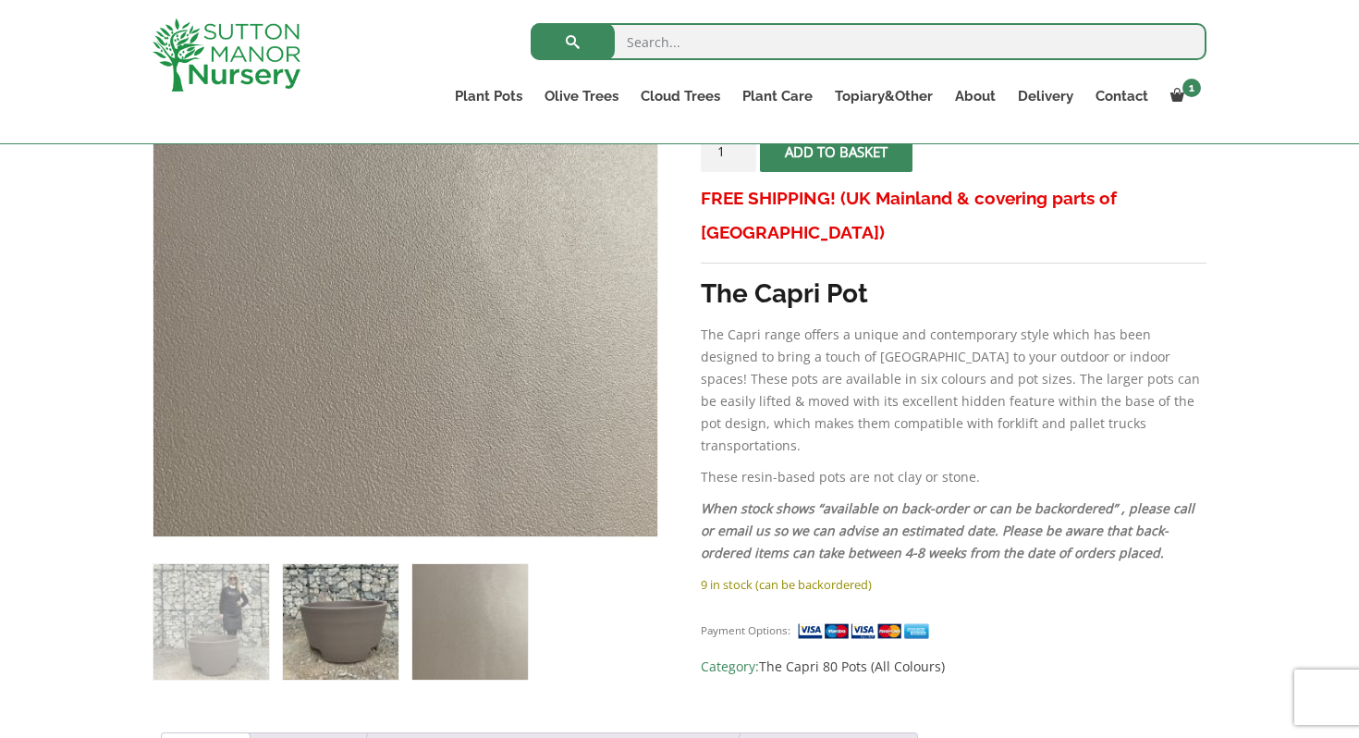
click at [362, 634] on img at bounding box center [341, 622] width 116 height 116
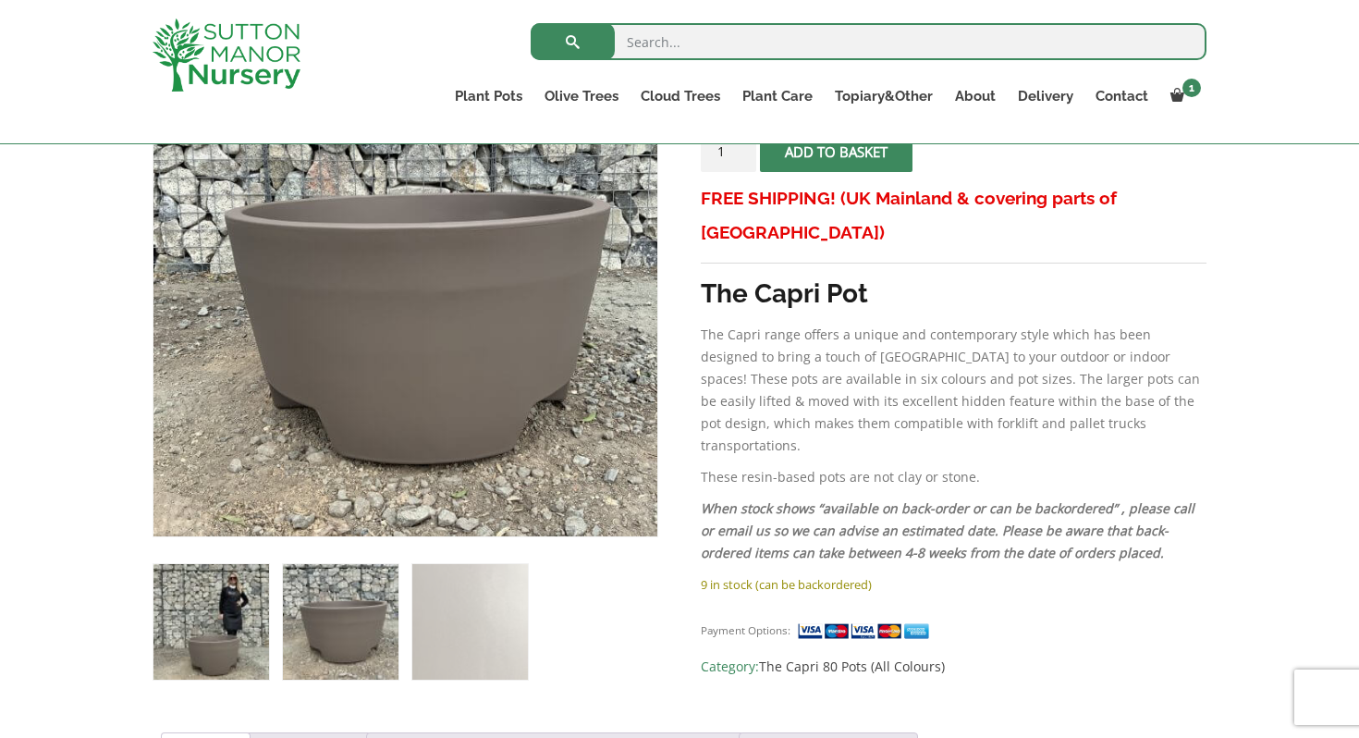
click at [217, 638] on img at bounding box center [211, 622] width 116 height 116
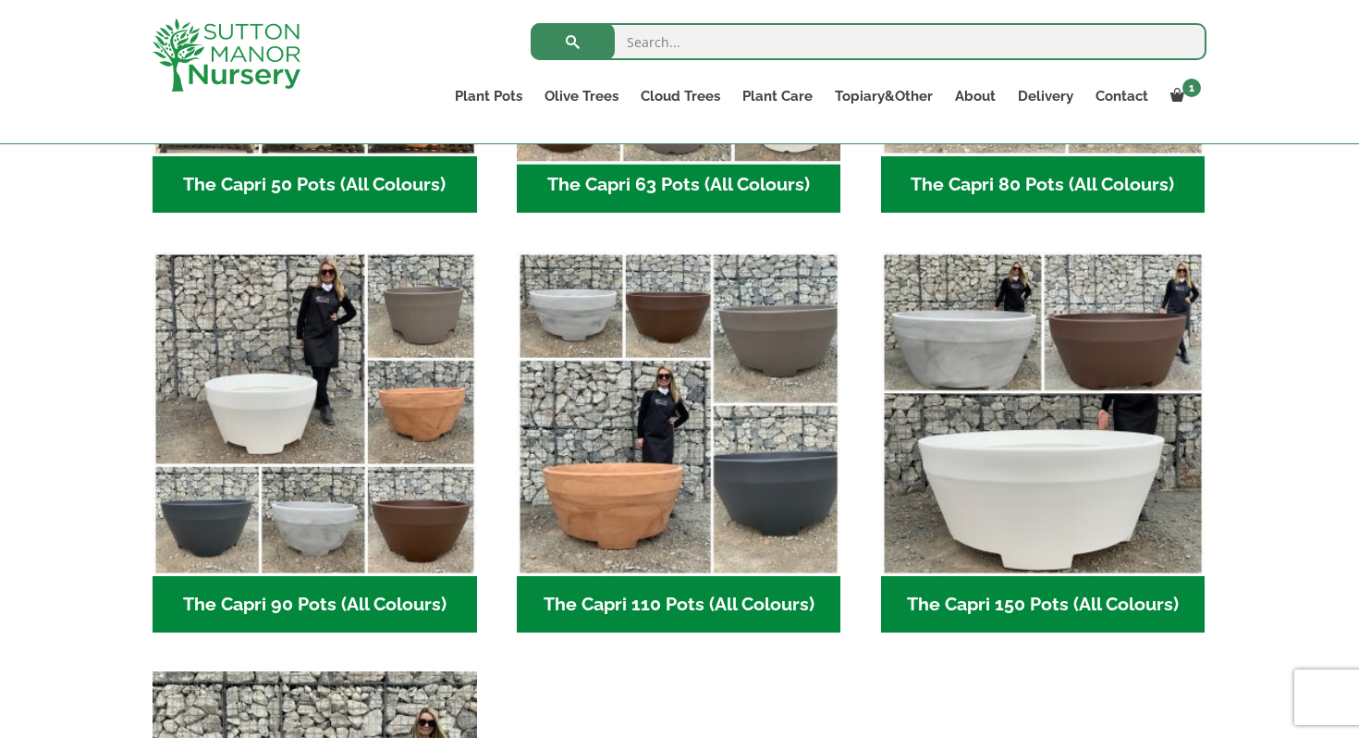
scroll to position [822, 0]
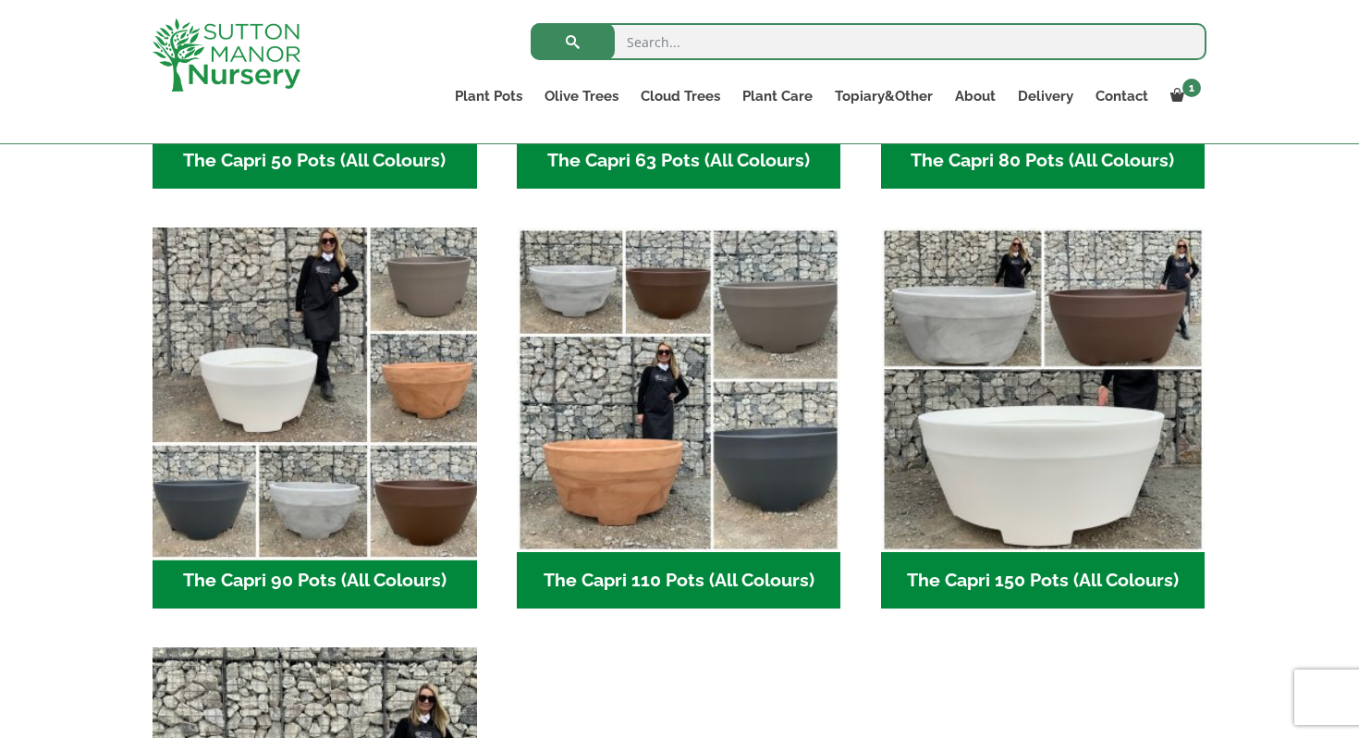
click at [377, 372] on img "Visit product category The Capri 90 Pots (All Colours)" at bounding box center [314, 390] width 340 height 340
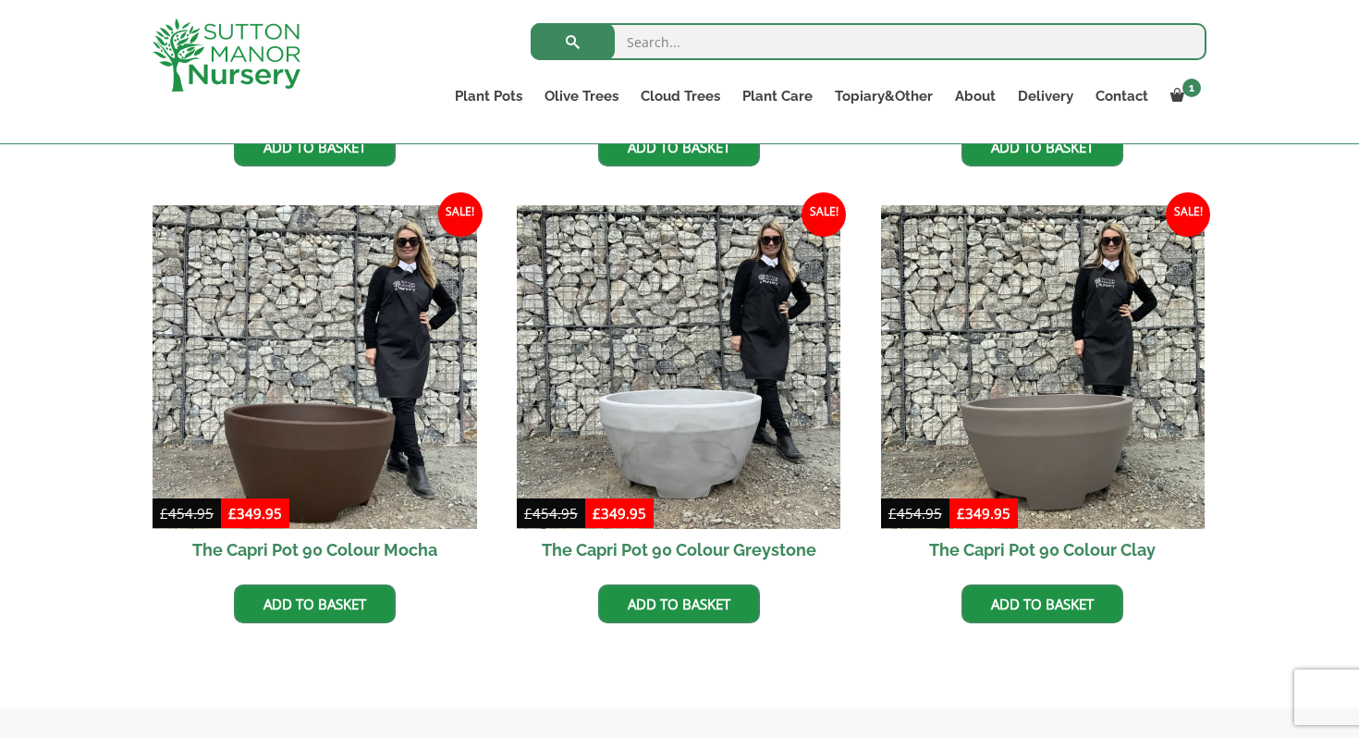
scroll to position [880, 0]
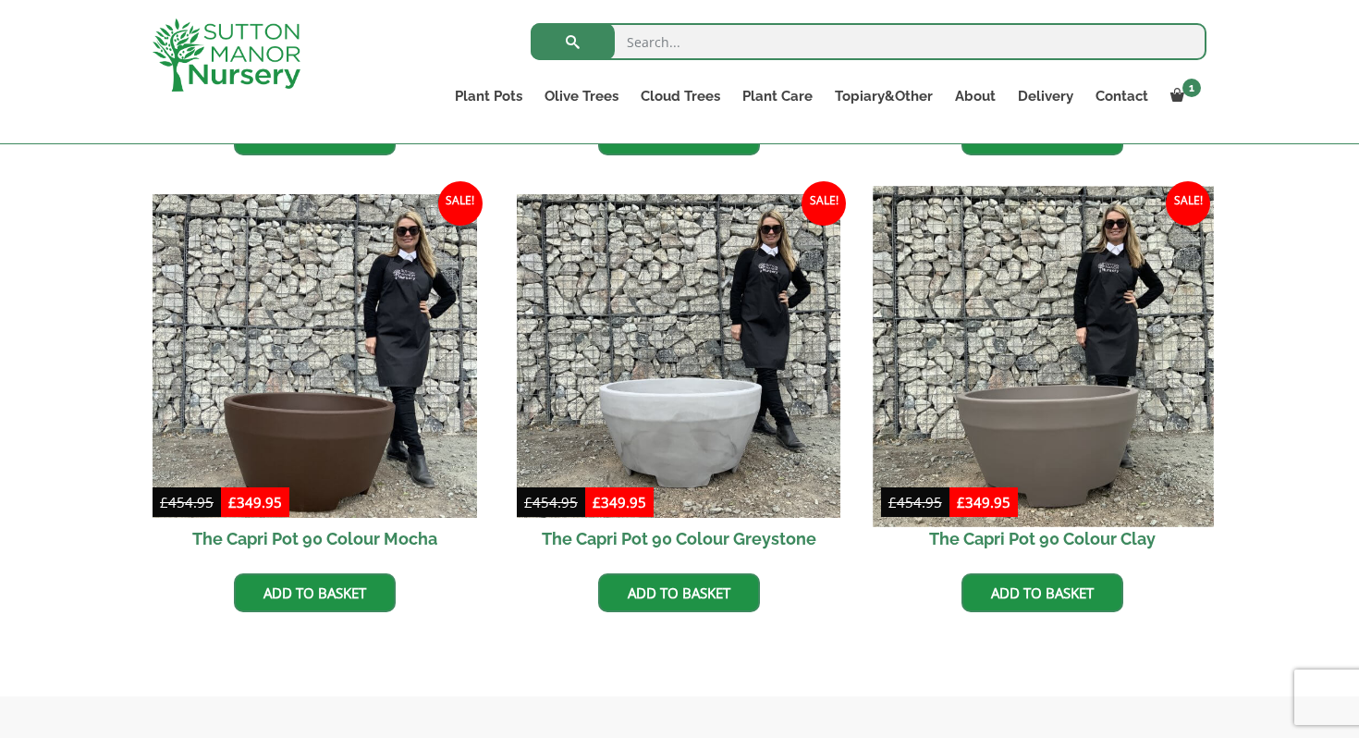
click at [1069, 416] on img at bounding box center [1043, 356] width 340 height 340
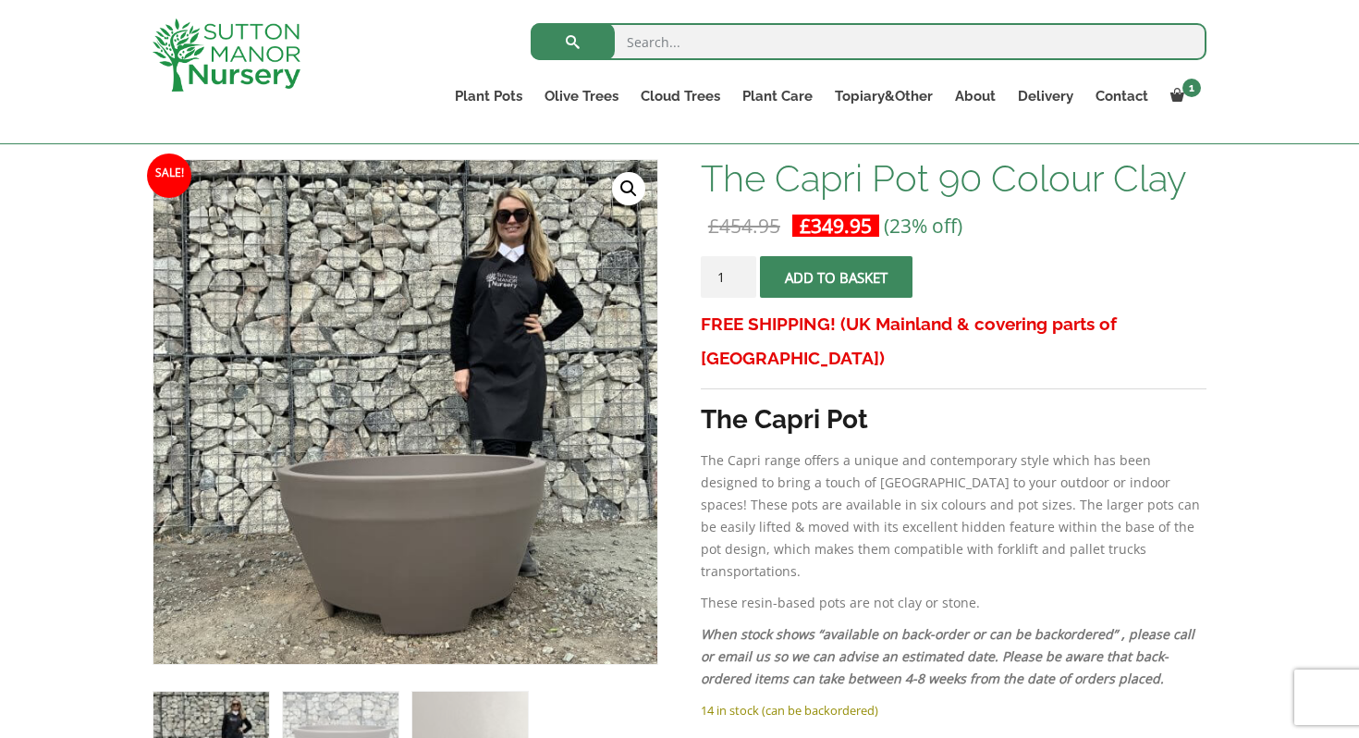
scroll to position [288, 0]
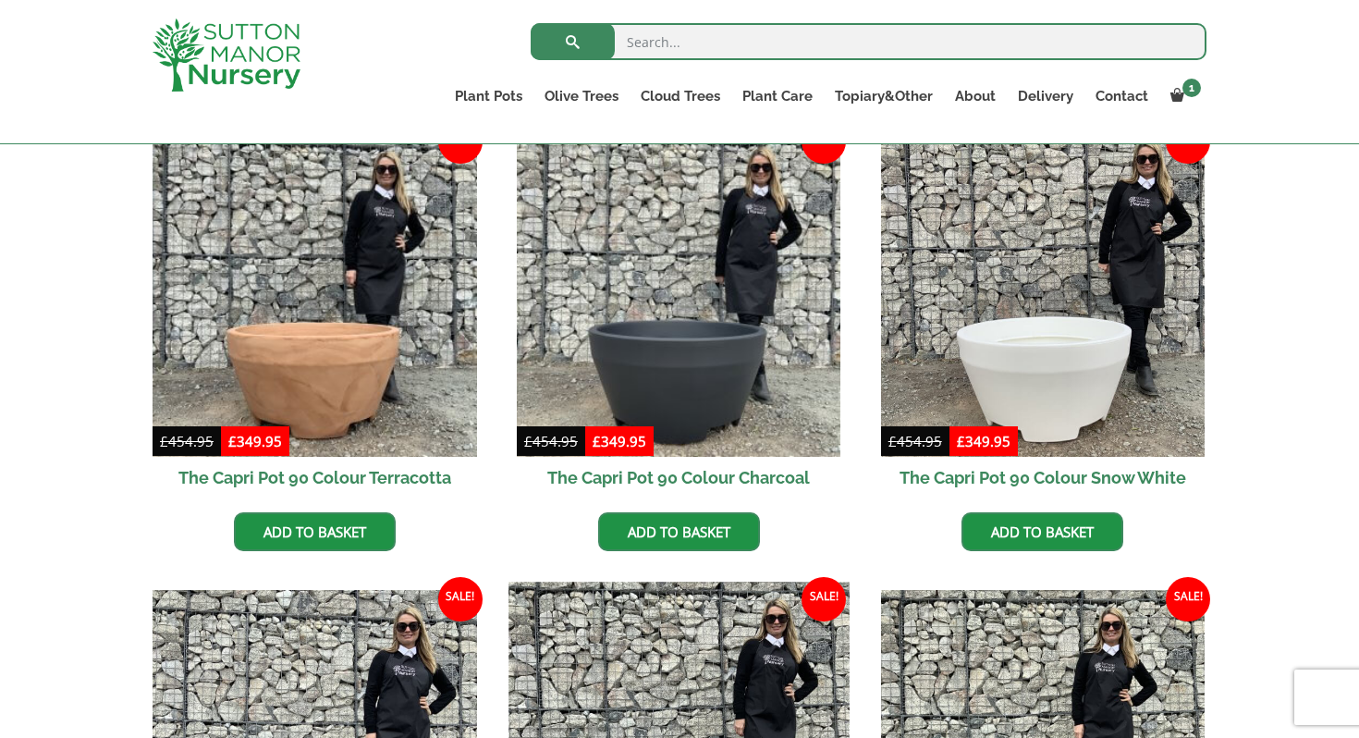
scroll to position [486, 0]
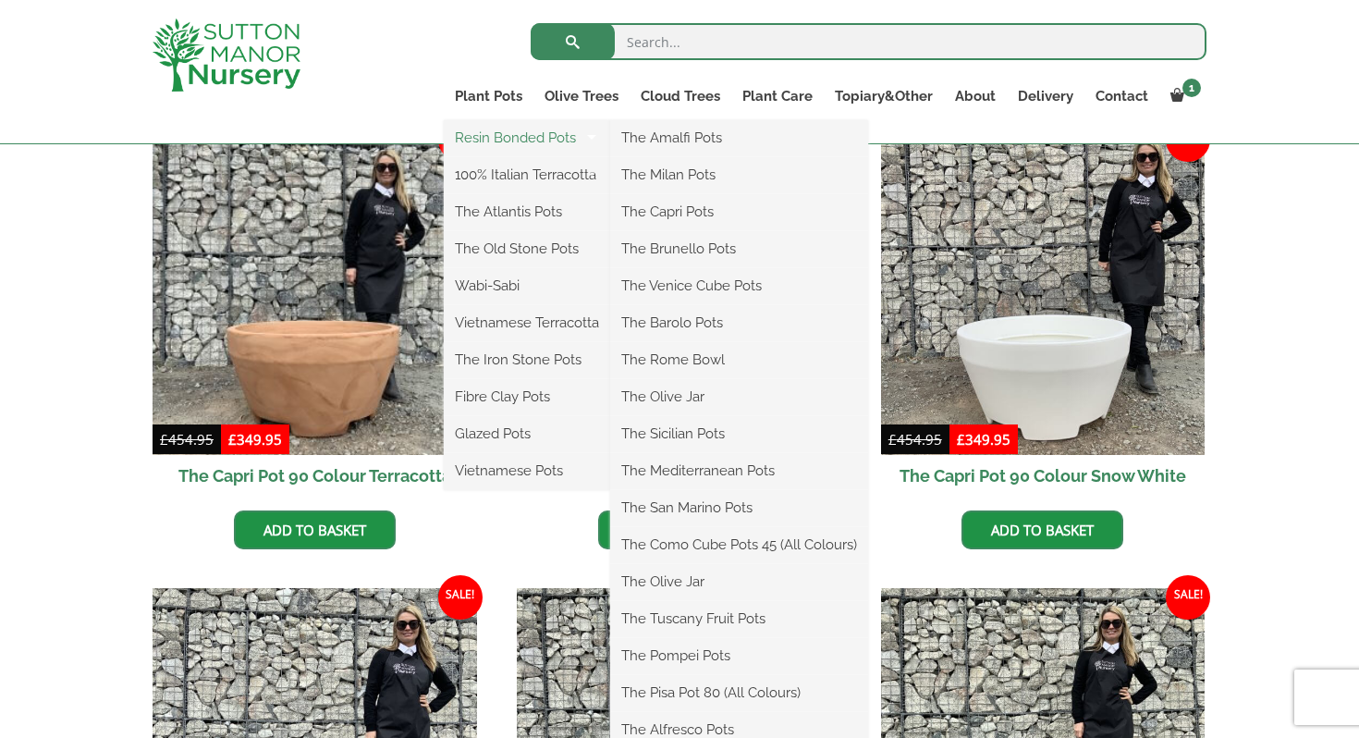
click at [537, 136] on link "Resin Bonded Pots" at bounding box center [527, 138] width 166 height 28
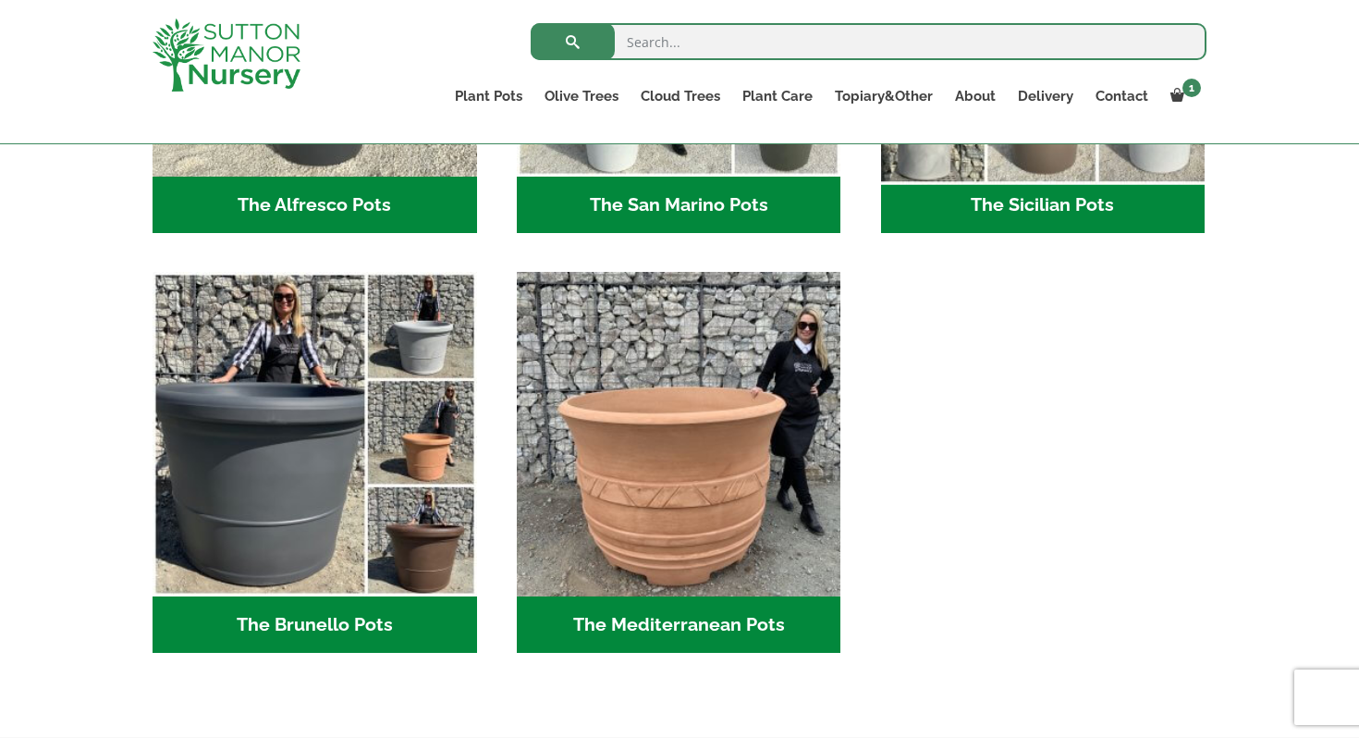
scroll to position [2490, 0]
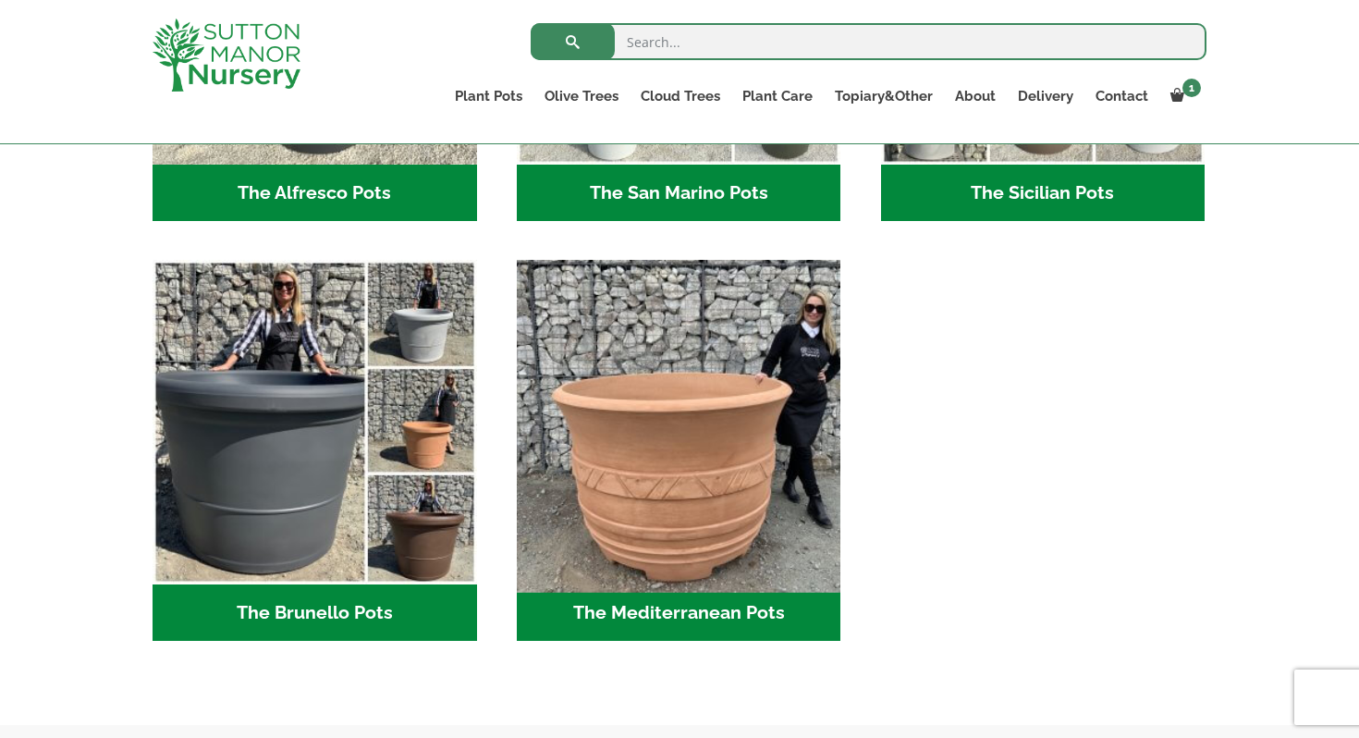
click at [743, 480] on img "Visit product category The Mediterranean Pots" at bounding box center [679, 422] width 340 height 340
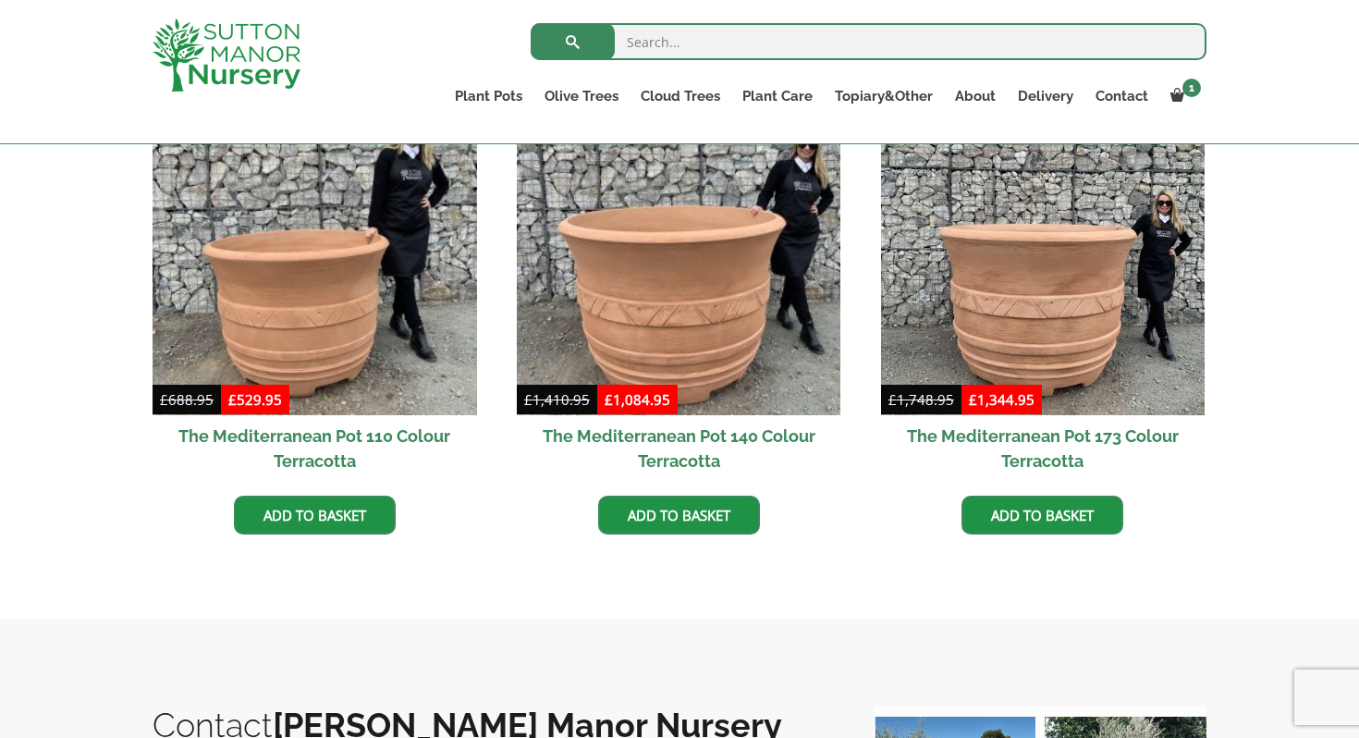
scroll to position [515, 0]
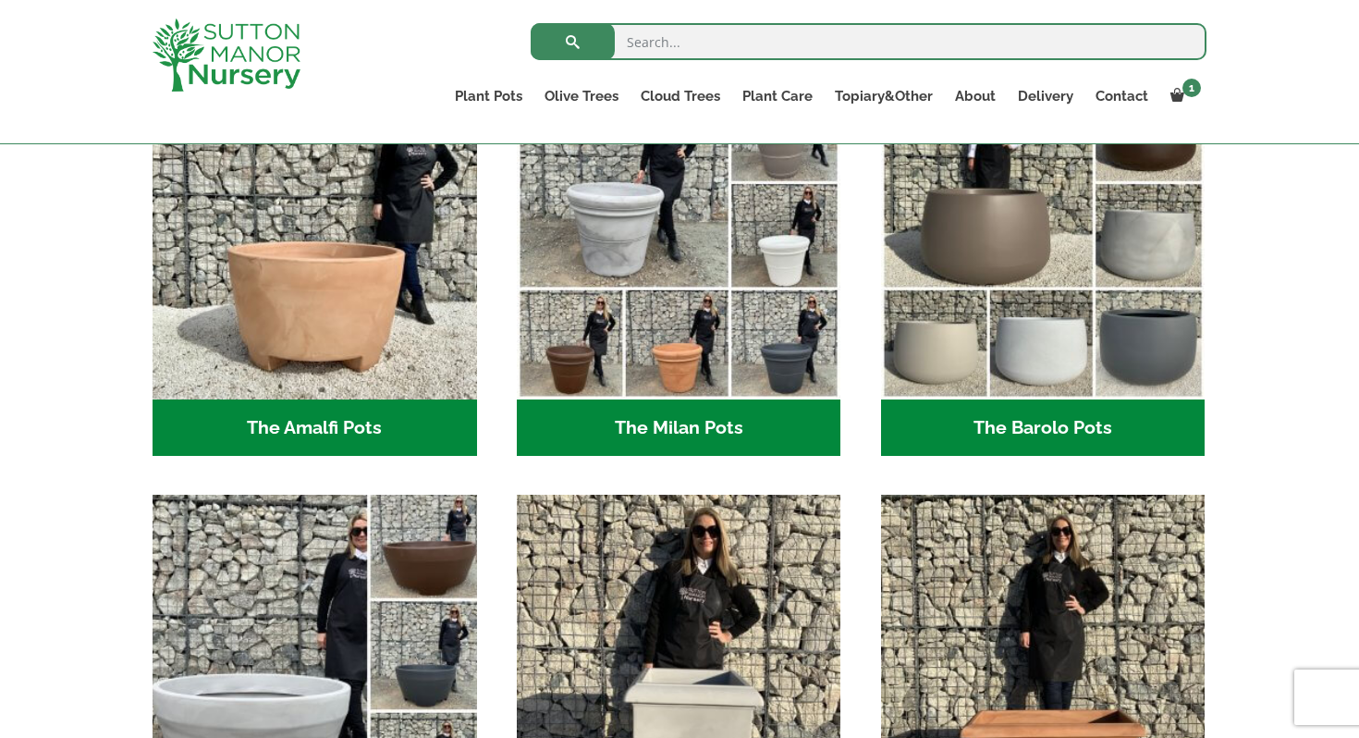
scroll to position [577, 0]
